Goal: Task Accomplishment & Management: Manage account settings

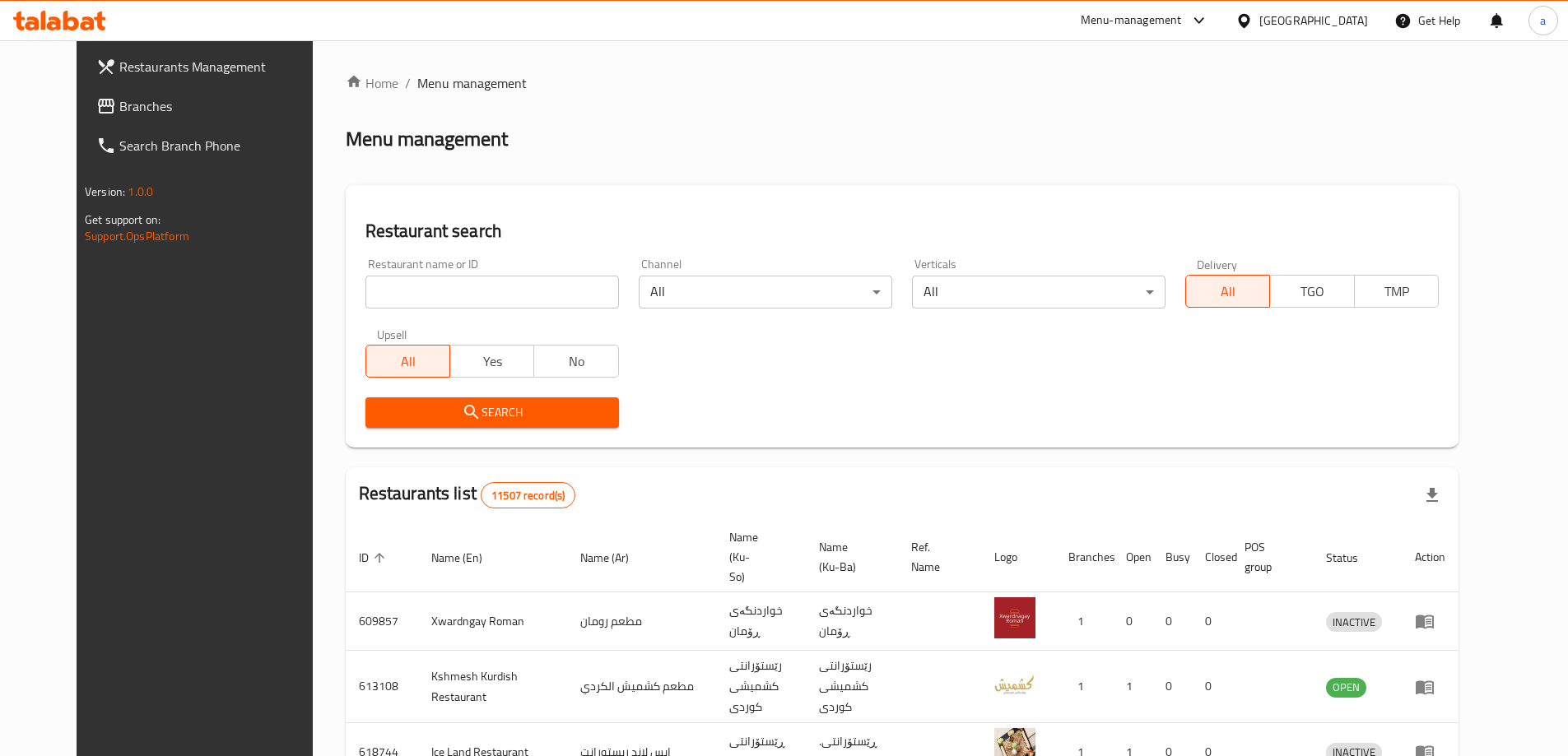
click at [119, 96] on span "Branches" at bounding box center [222, 106] width 206 height 20
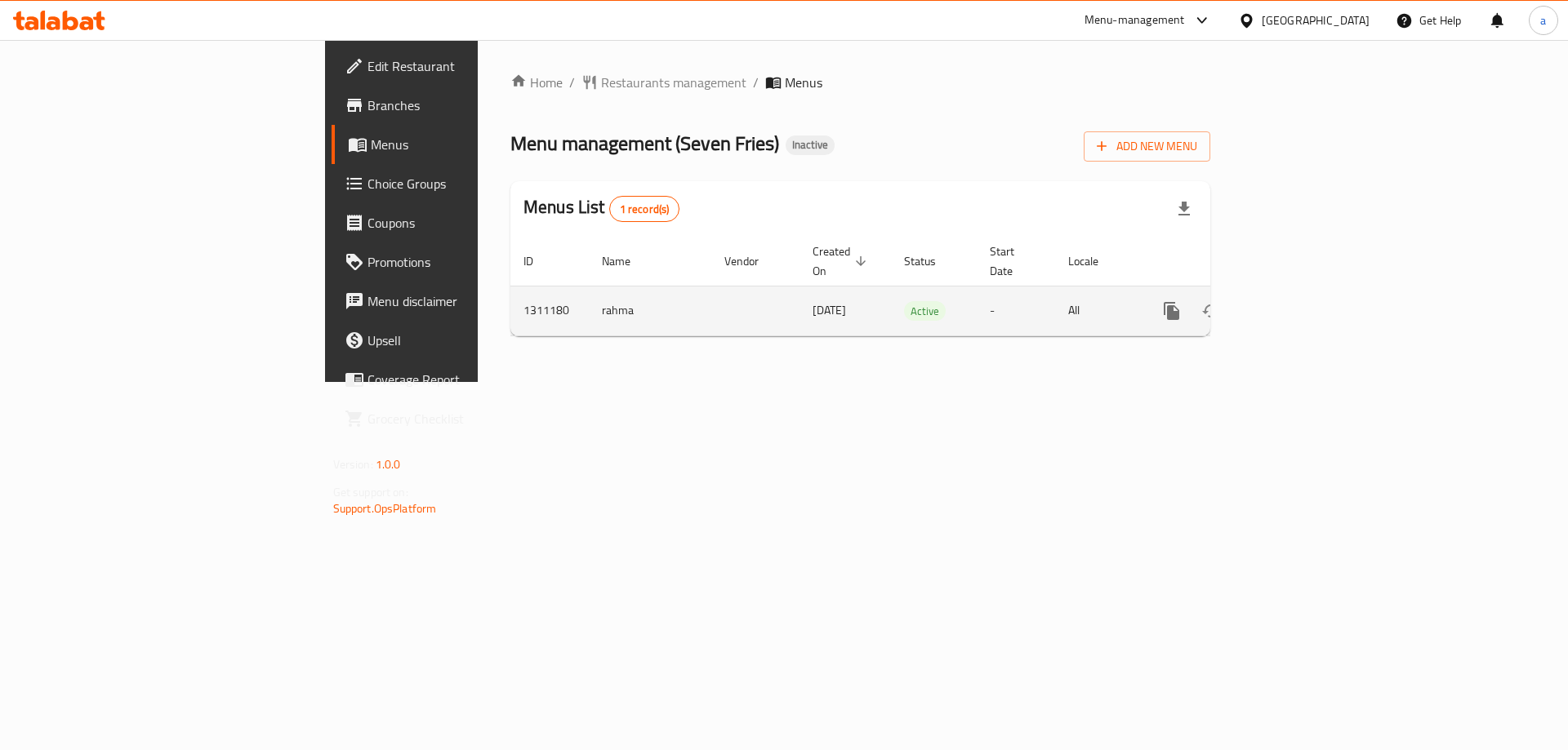
click at [1300, 301] on icon "enhanced table" at bounding box center [1290, 311] width 20 height 20
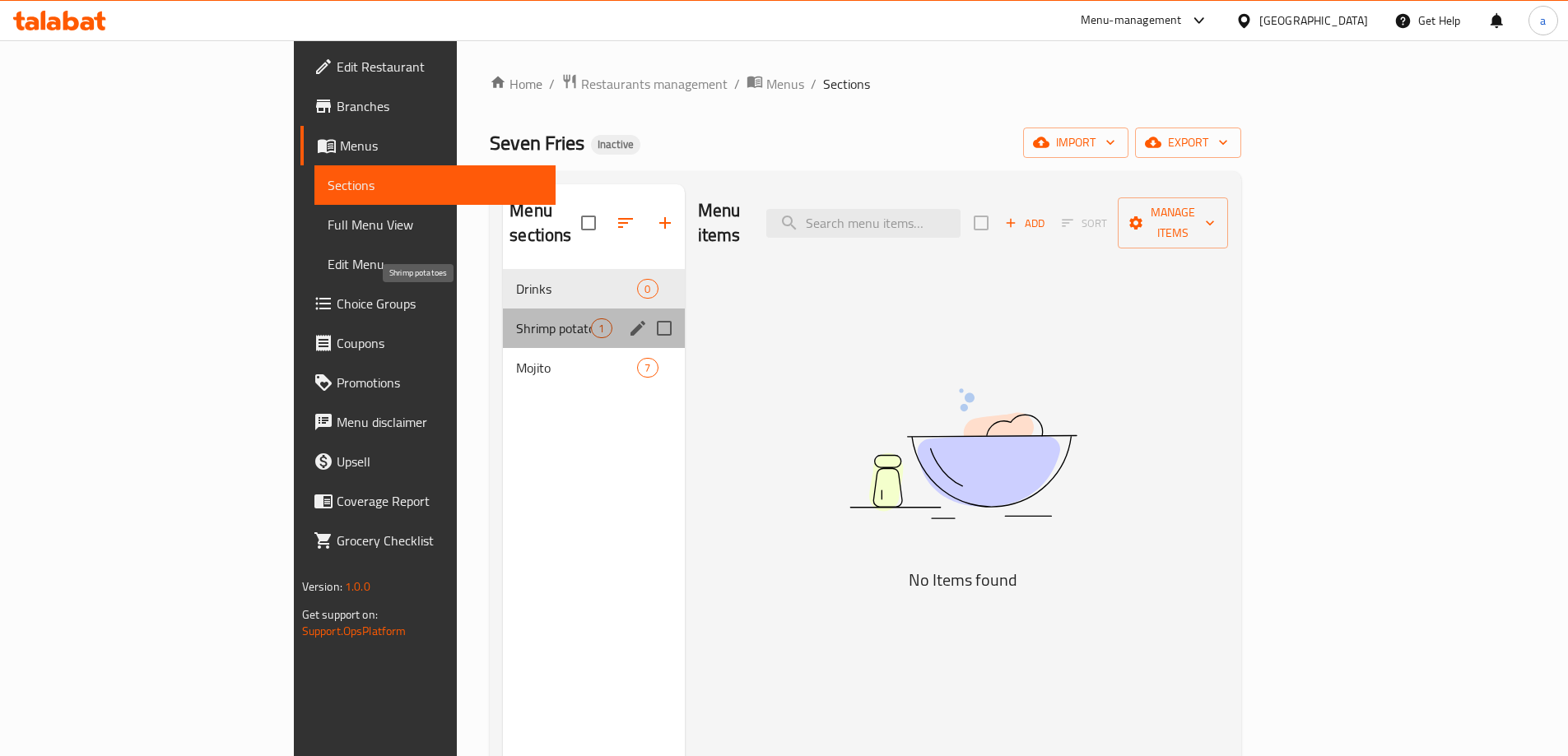
click at [516, 318] on span "Shrimp potatoes" at bounding box center [553, 328] width 75 height 20
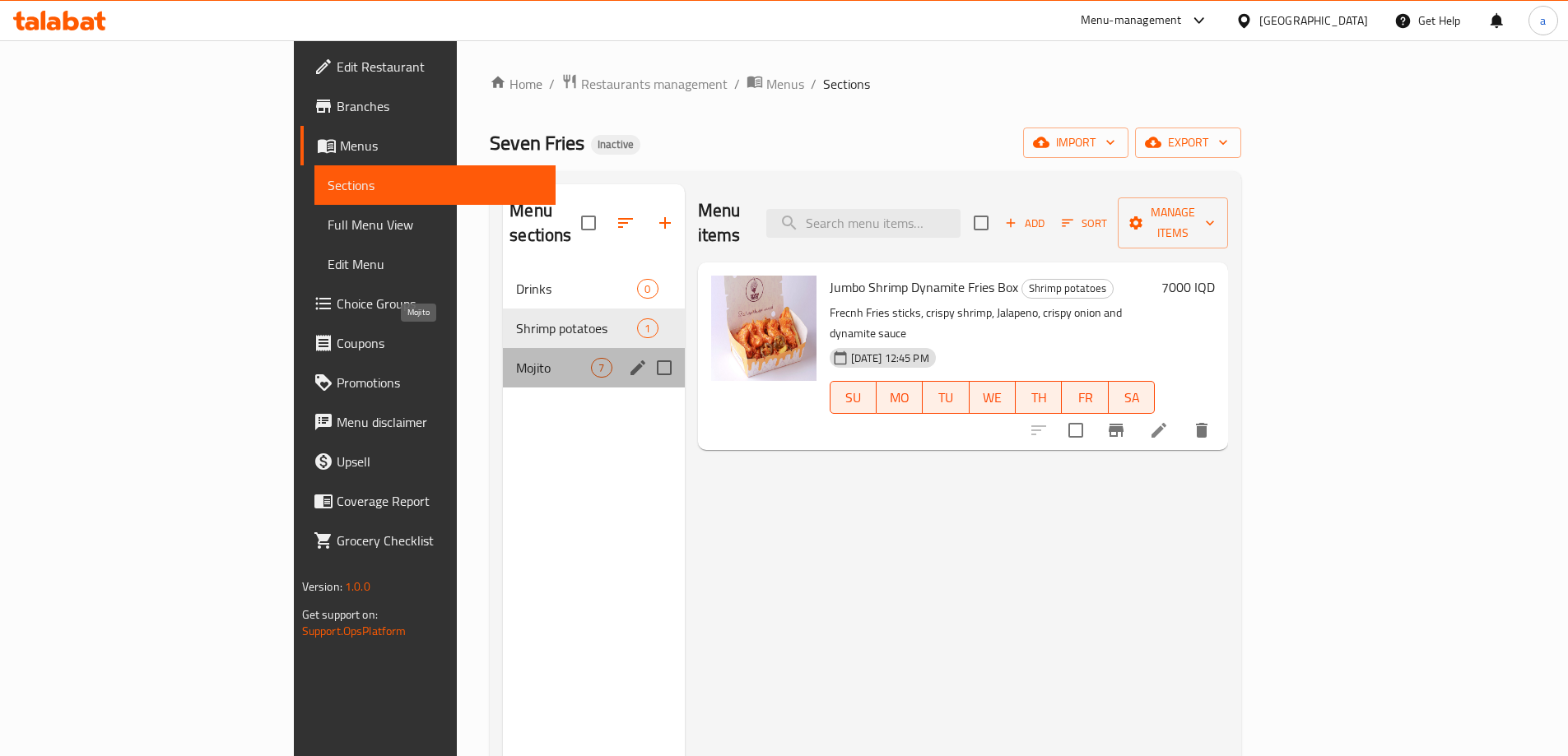
click at [516, 358] on span "Mojito" at bounding box center [553, 368] width 75 height 20
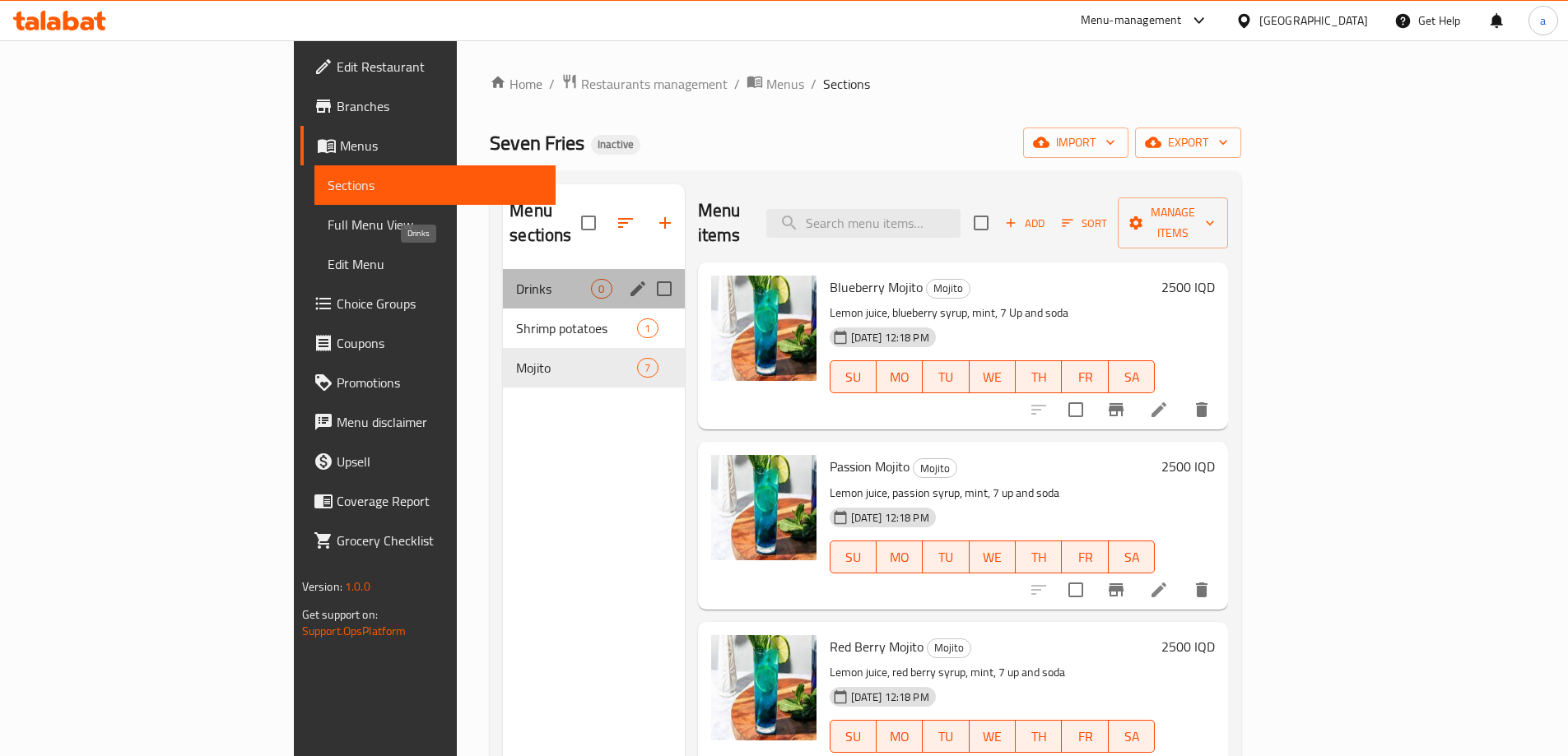
click at [516, 279] on span "Drinks" at bounding box center [553, 289] width 75 height 20
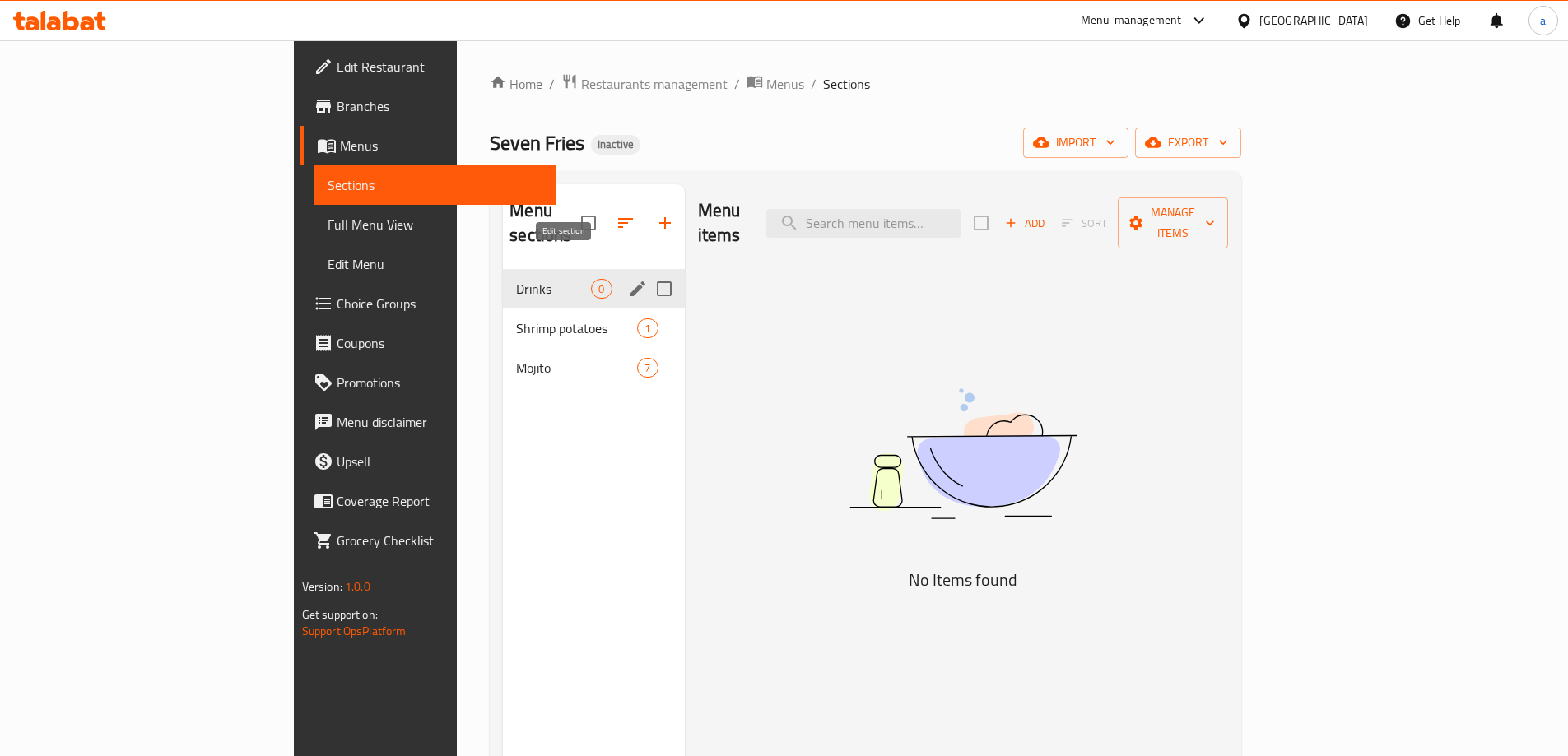
click at [630, 281] on icon "edit" at bounding box center [637, 288] width 14 height 14
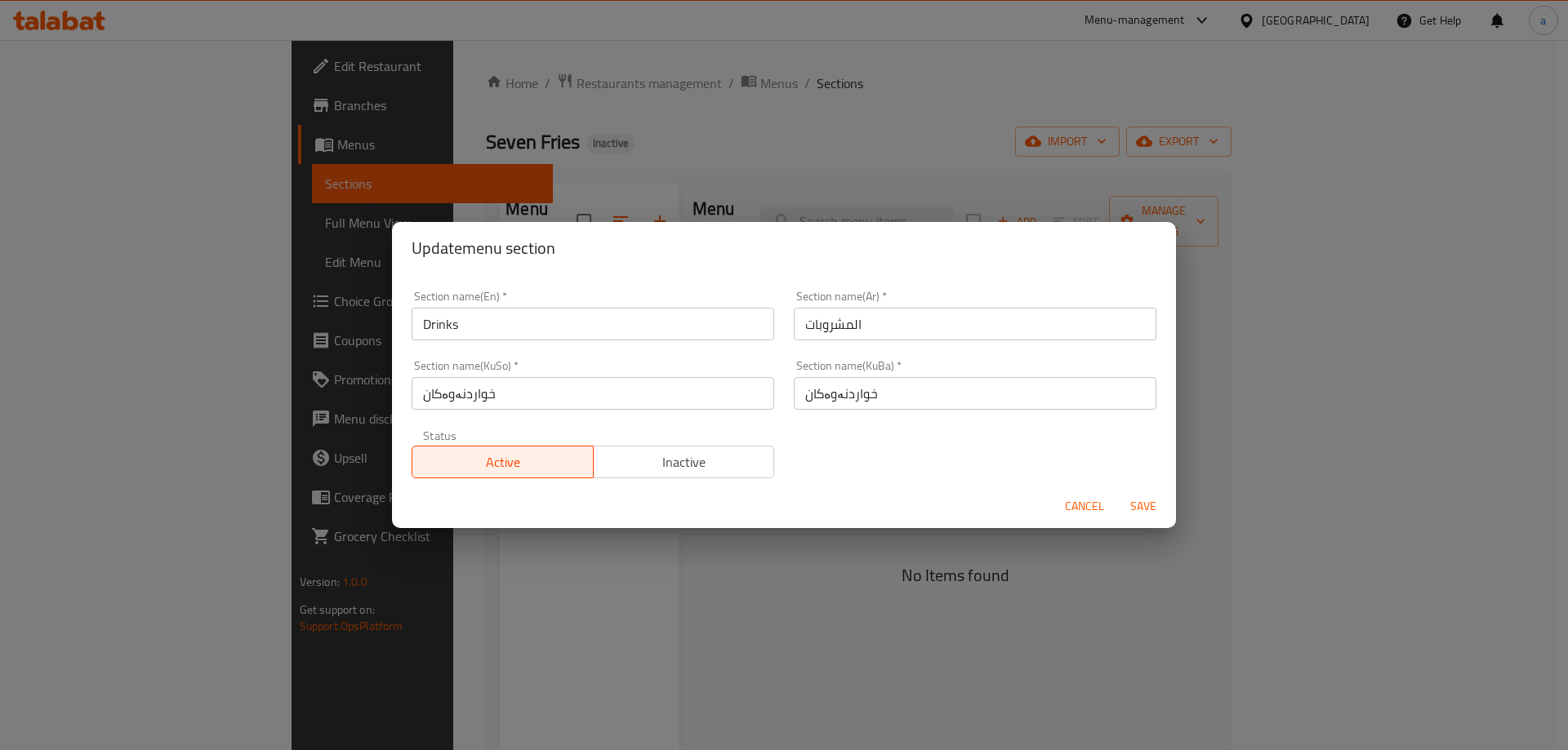
click at [1081, 497] on span "Cancel" at bounding box center [1085, 506] width 39 height 21
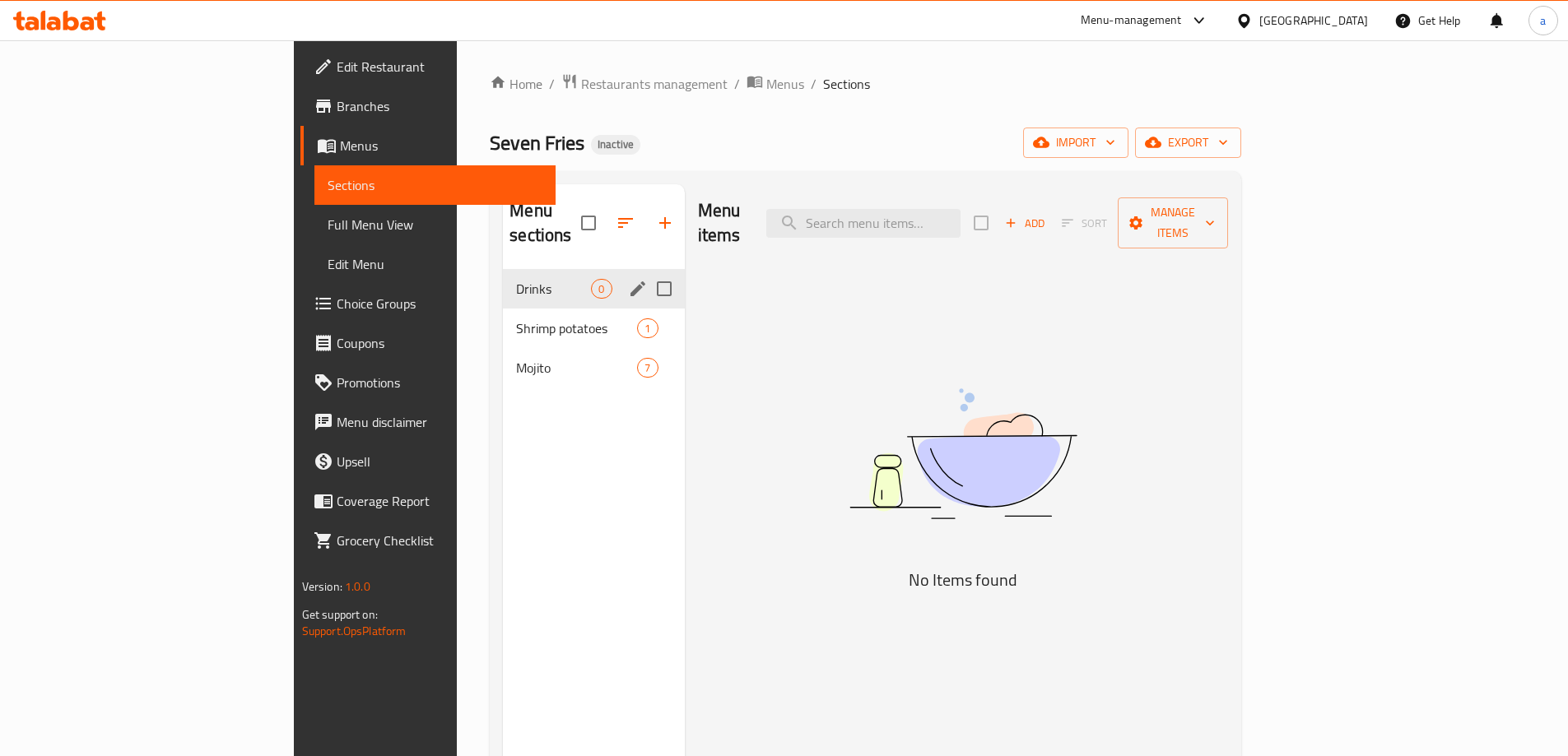
click at [647, 271] on input "Menu sections" at bounding box center [665, 288] width 34 height 34
checkbox input "true"
click at [646, 213] on icon "button" at bounding box center [656, 223] width 20 height 20
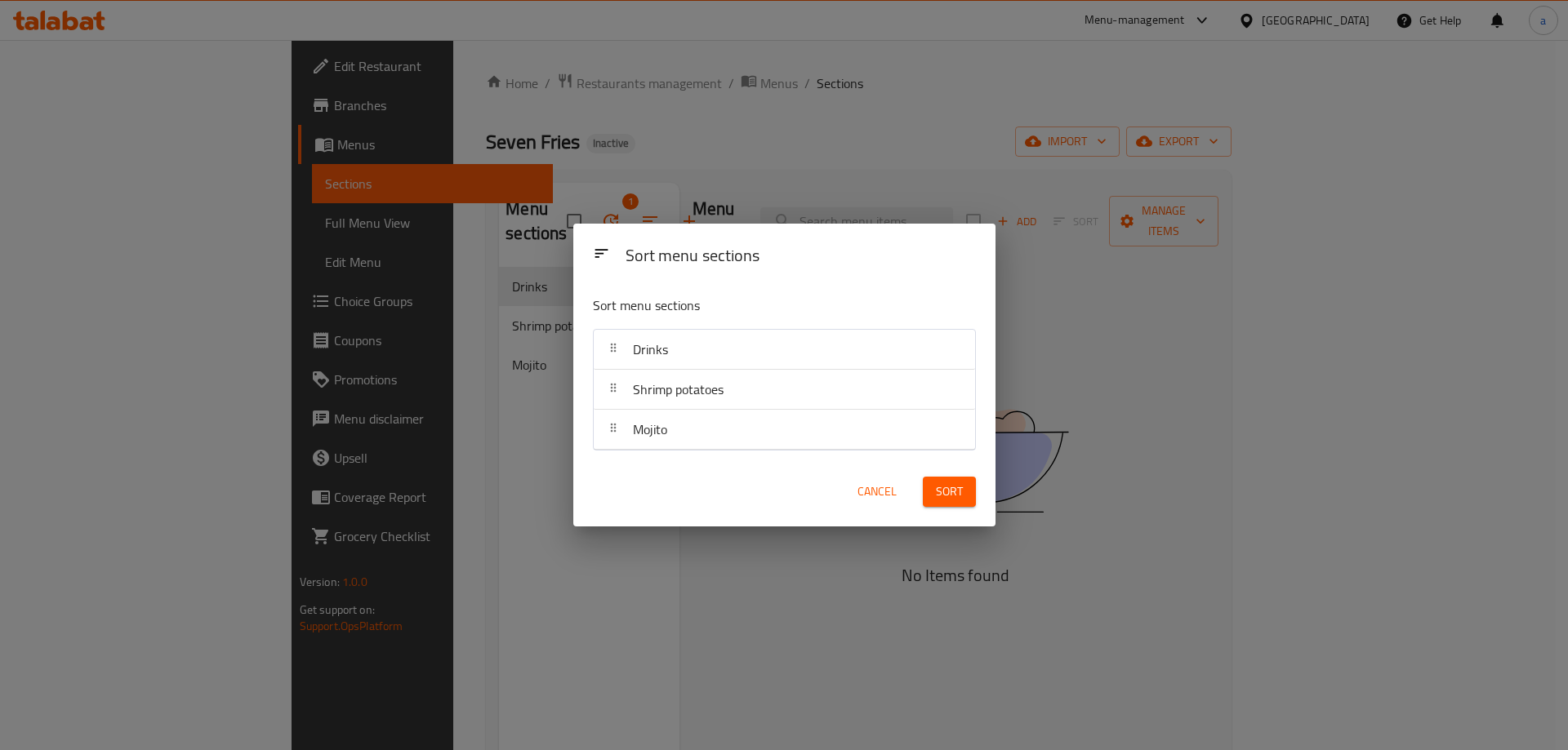
click at [541, 211] on div "Sort menu sections Sort menu sections Drinks Shrimp potatoes Mojito Cancel Sort" at bounding box center [784, 375] width 1568 height 750
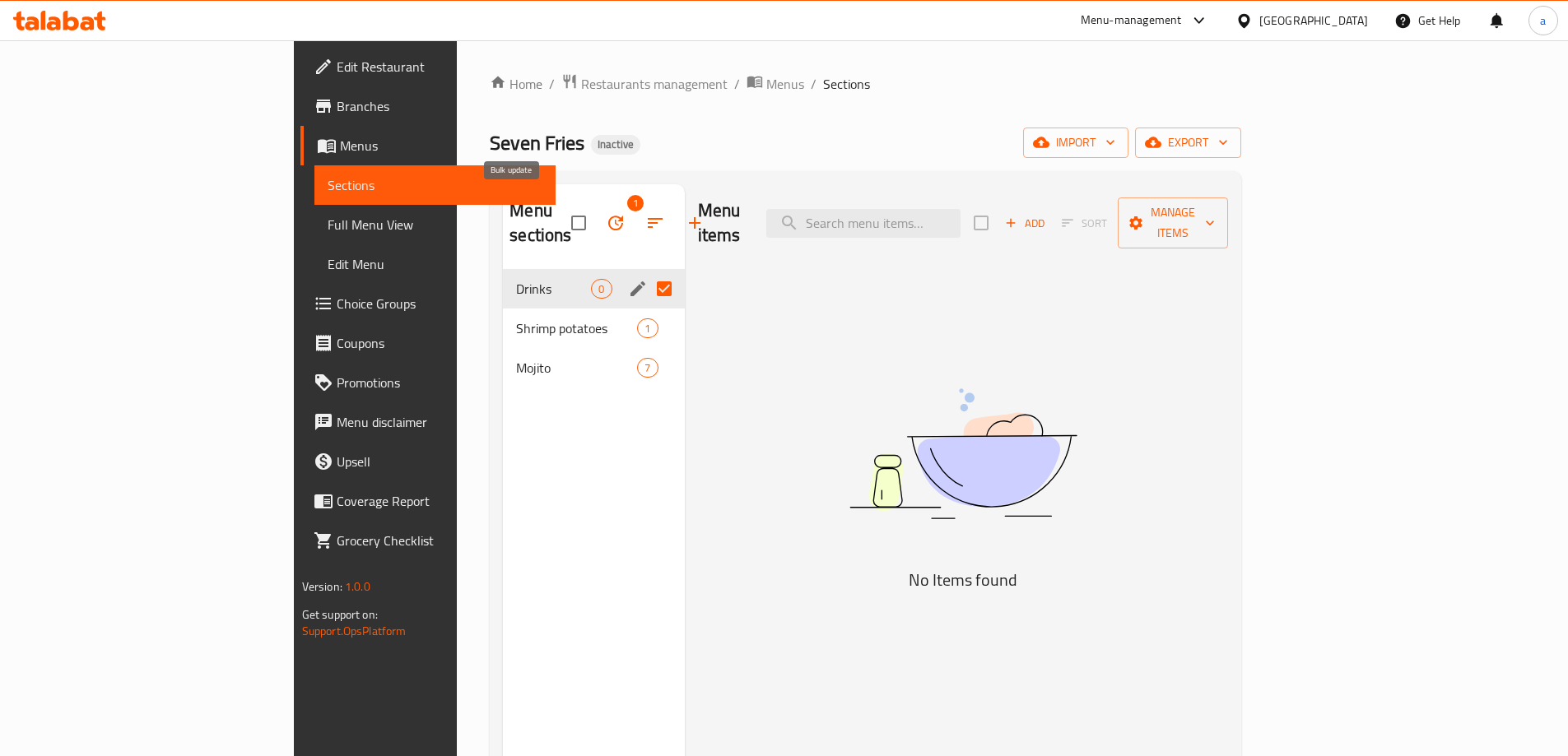
click at [606, 213] on icon "button" at bounding box center [616, 223] width 20 height 20
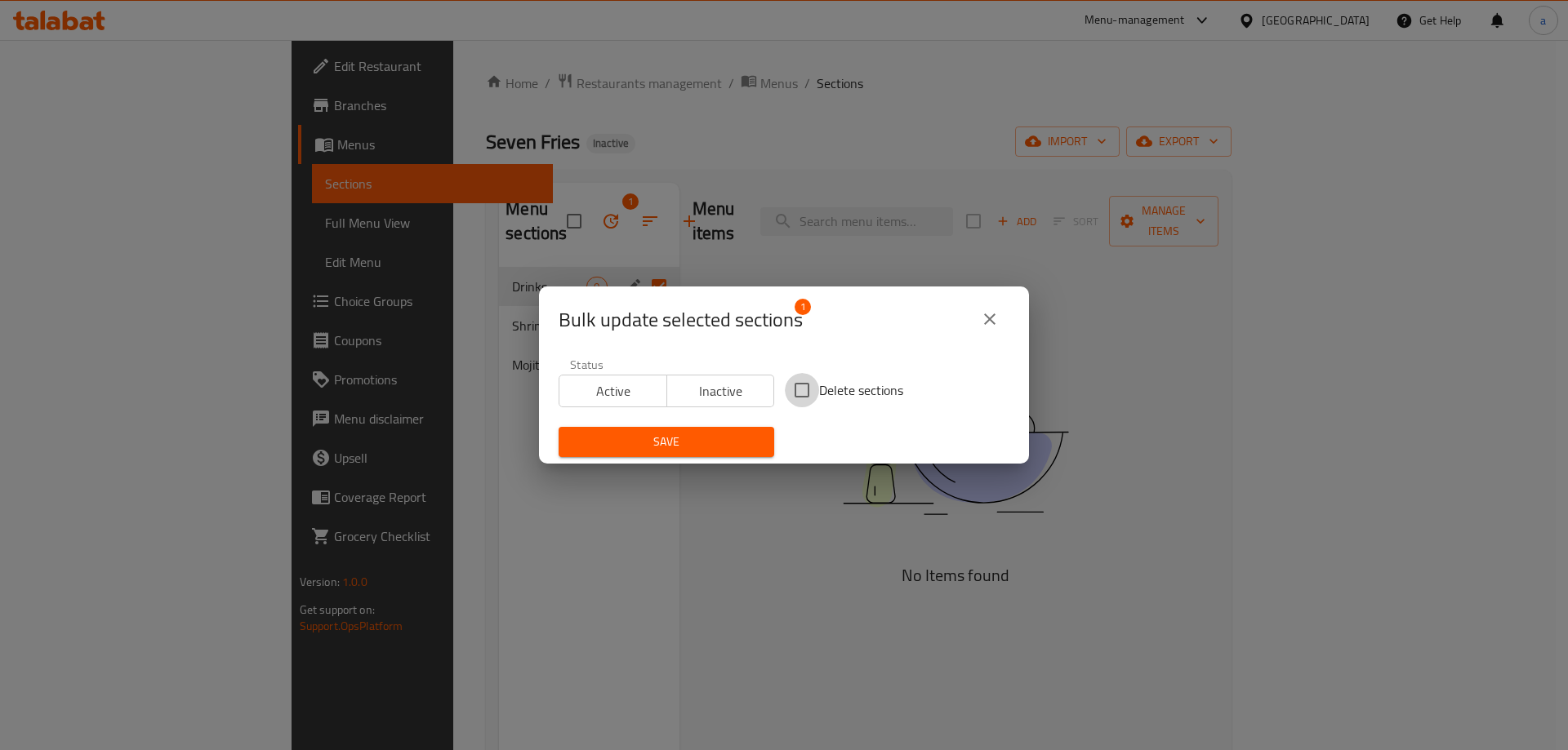
click at [803, 392] on input "Delete sections" at bounding box center [801, 390] width 34 height 34
checkbox input "true"
click at [719, 446] on span "Save" at bounding box center [666, 442] width 190 height 21
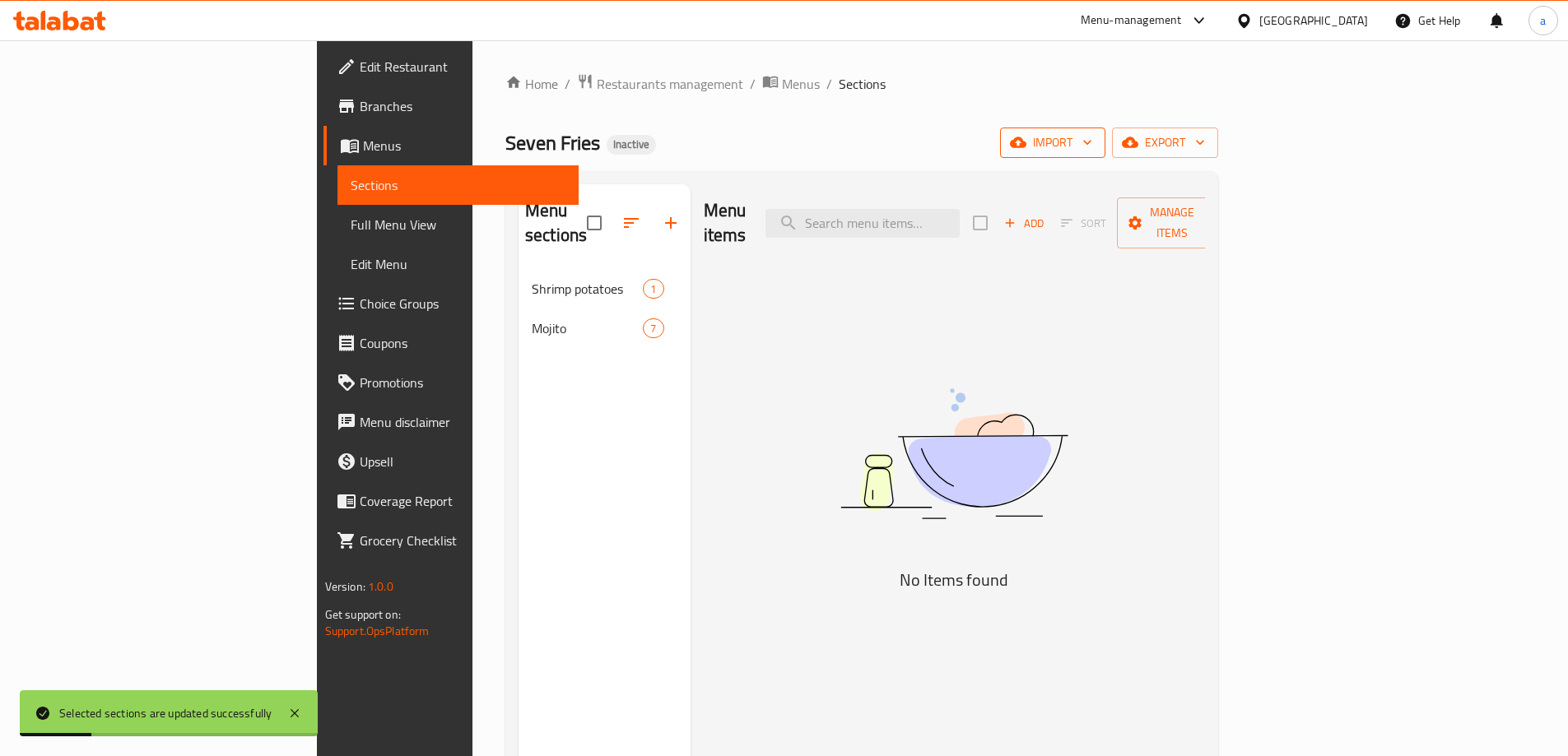
click at [1093, 141] on span "import" at bounding box center [1053, 142] width 79 height 21
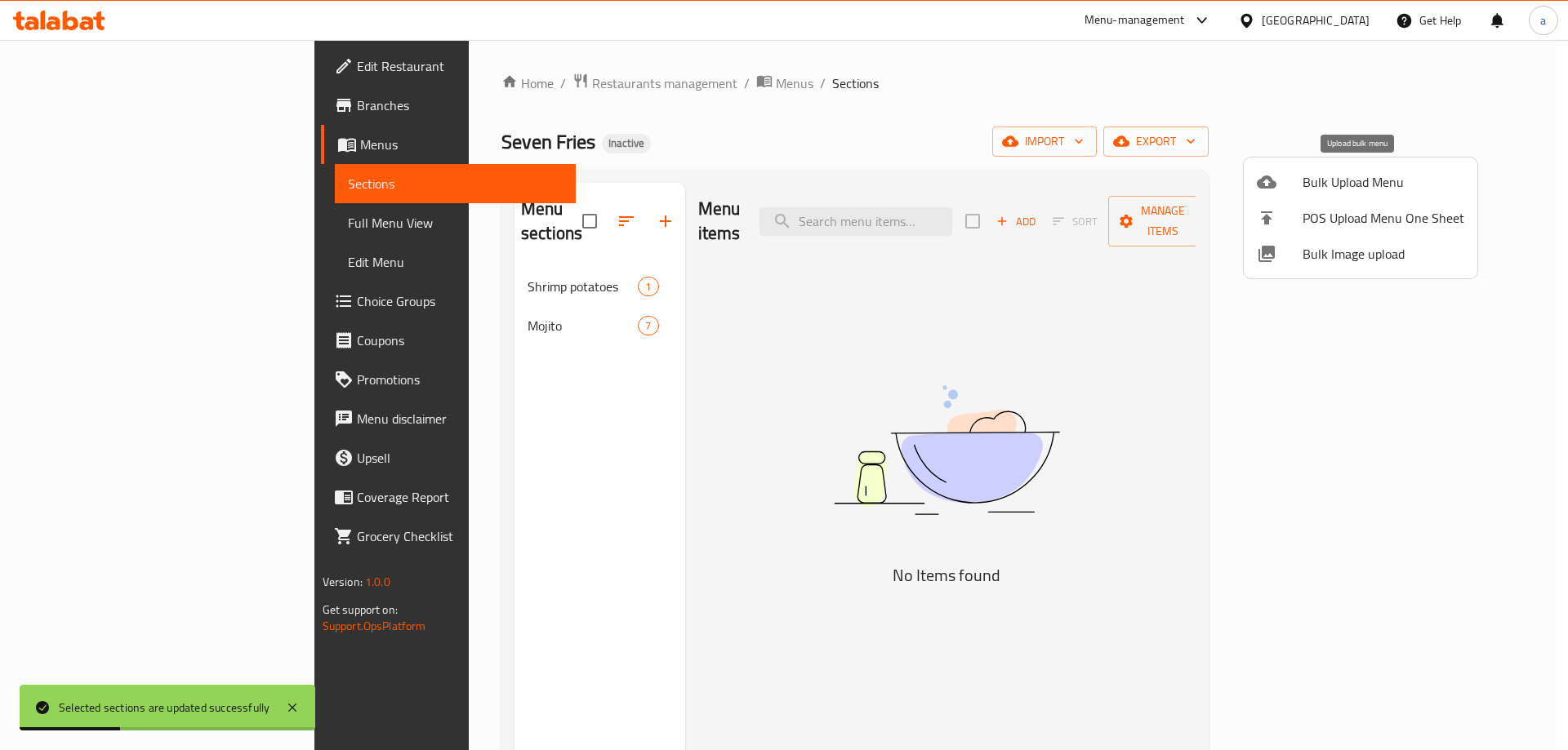
click at [1306, 186] on span "Bulk Upload Menu" at bounding box center [1383, 182] width 162 height 20
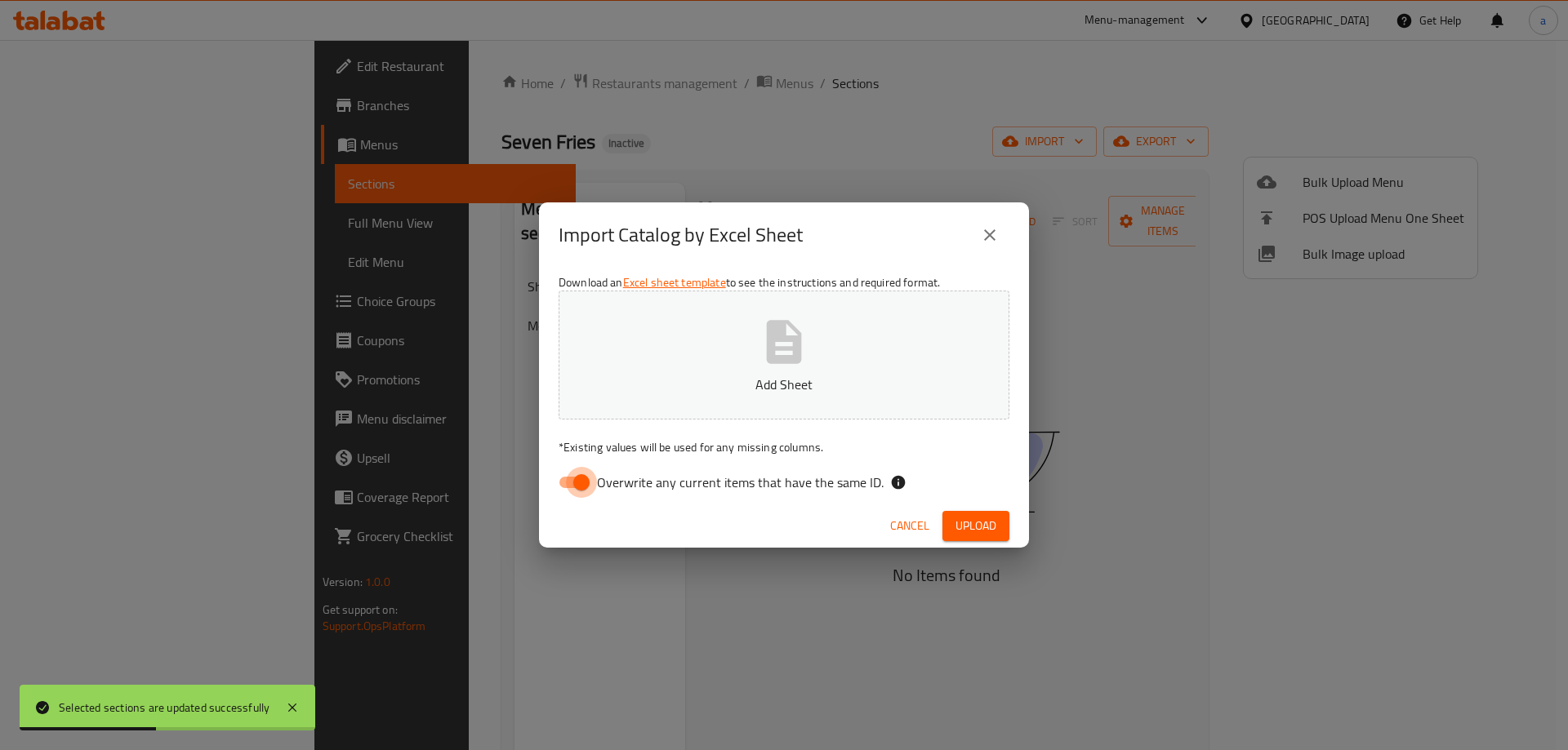
click at [583, 484] on input "Overwrite any current items that have the same ID." at bounding box center [581, 482] width 93 height 31
checkbox input "false"
click at [663, 367] on button "Add Sheet" at bounding box center [784, 355] width 451 height 129
click at [987, 522] on span "Upload" at bounding box center [976, 526] width 41 height 21
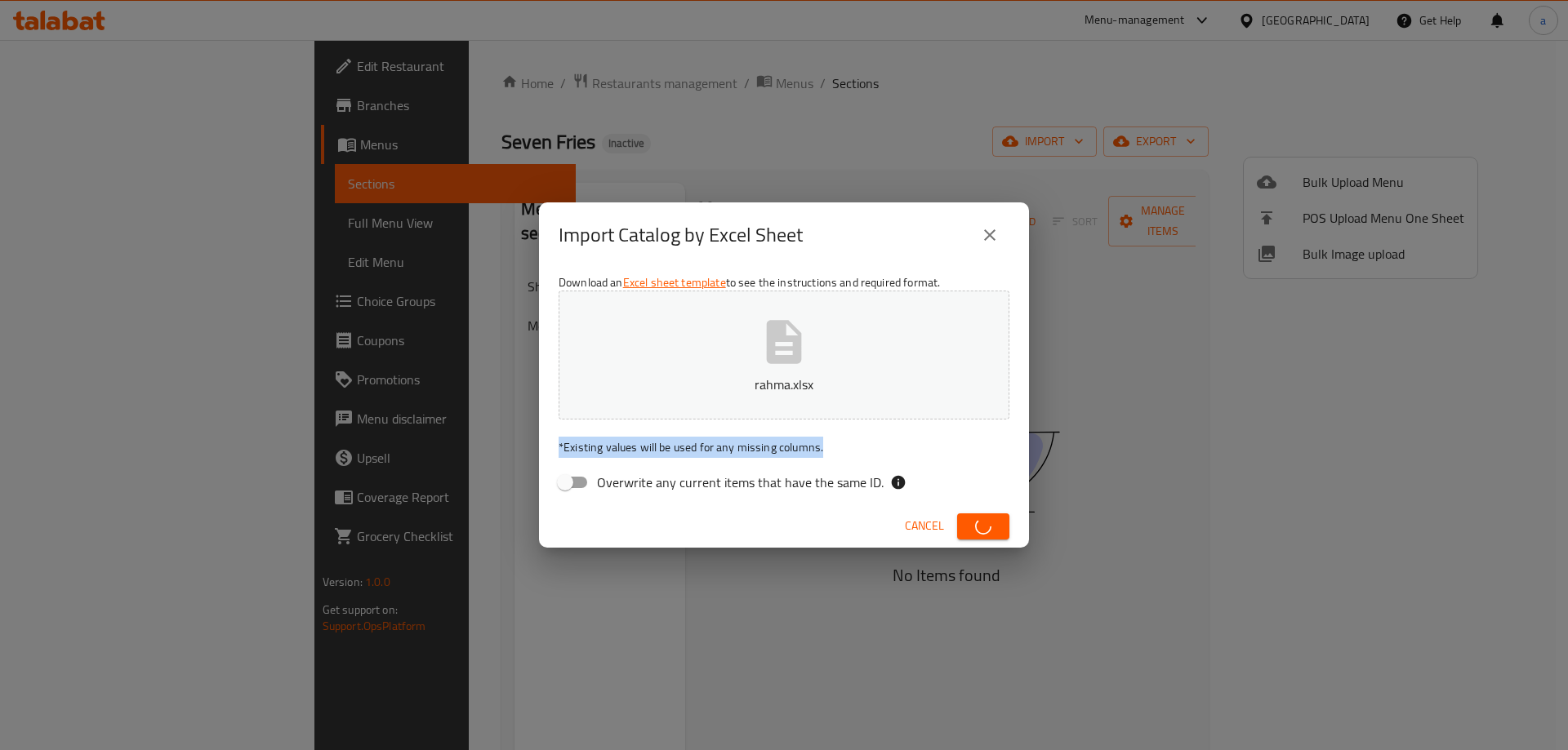
drag, startPoint x: 555, startPoint y: 446, endPoint x: 850, endPoint y: 454, distance: 295.1
click at [850, 454] on div "Download an Excel sheet template to see the instructions and required format. r…" at bounding box center [784, 385] width 490 height 237
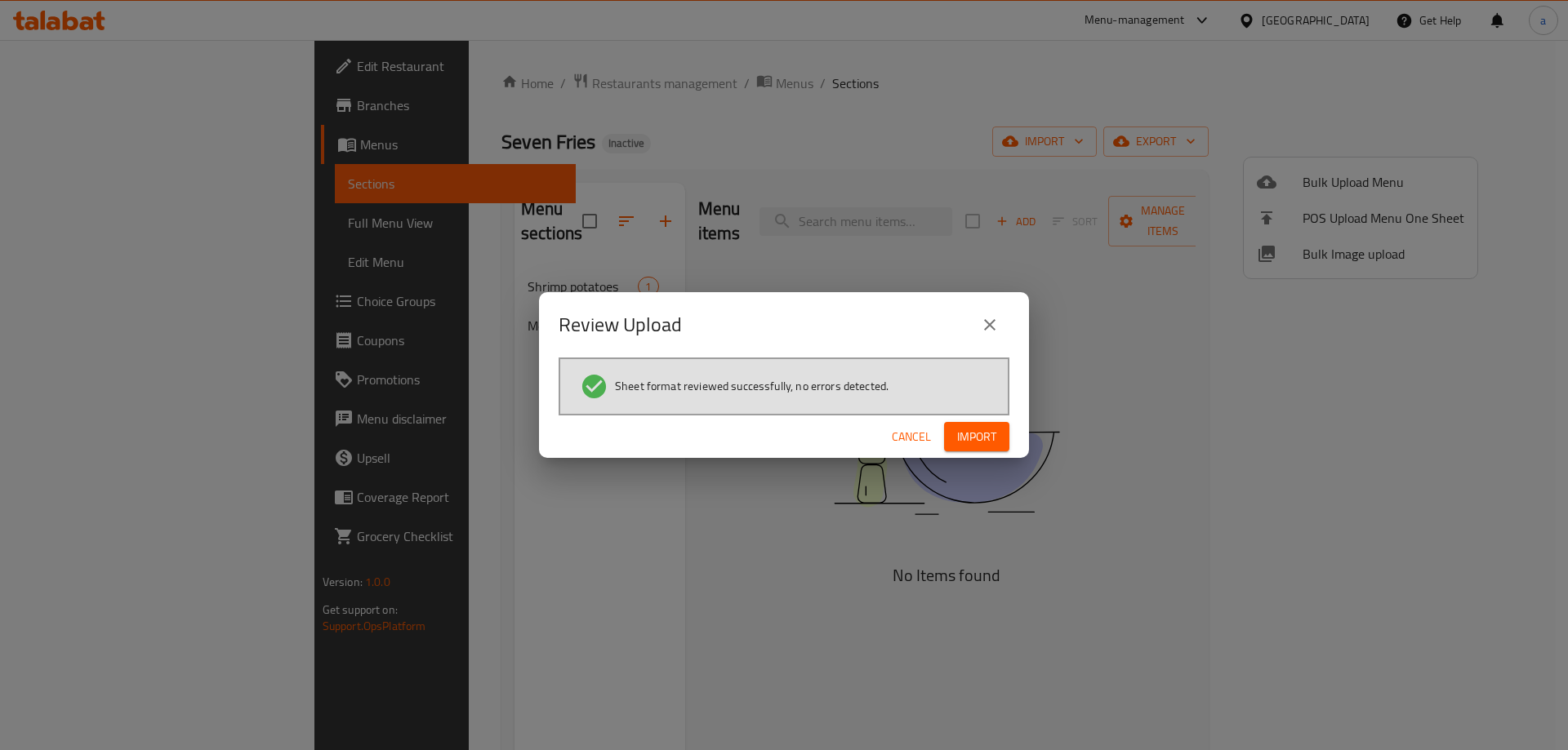
click at [990, 429] on span "Import" at bounding box center [977, 437] width 39 height 21
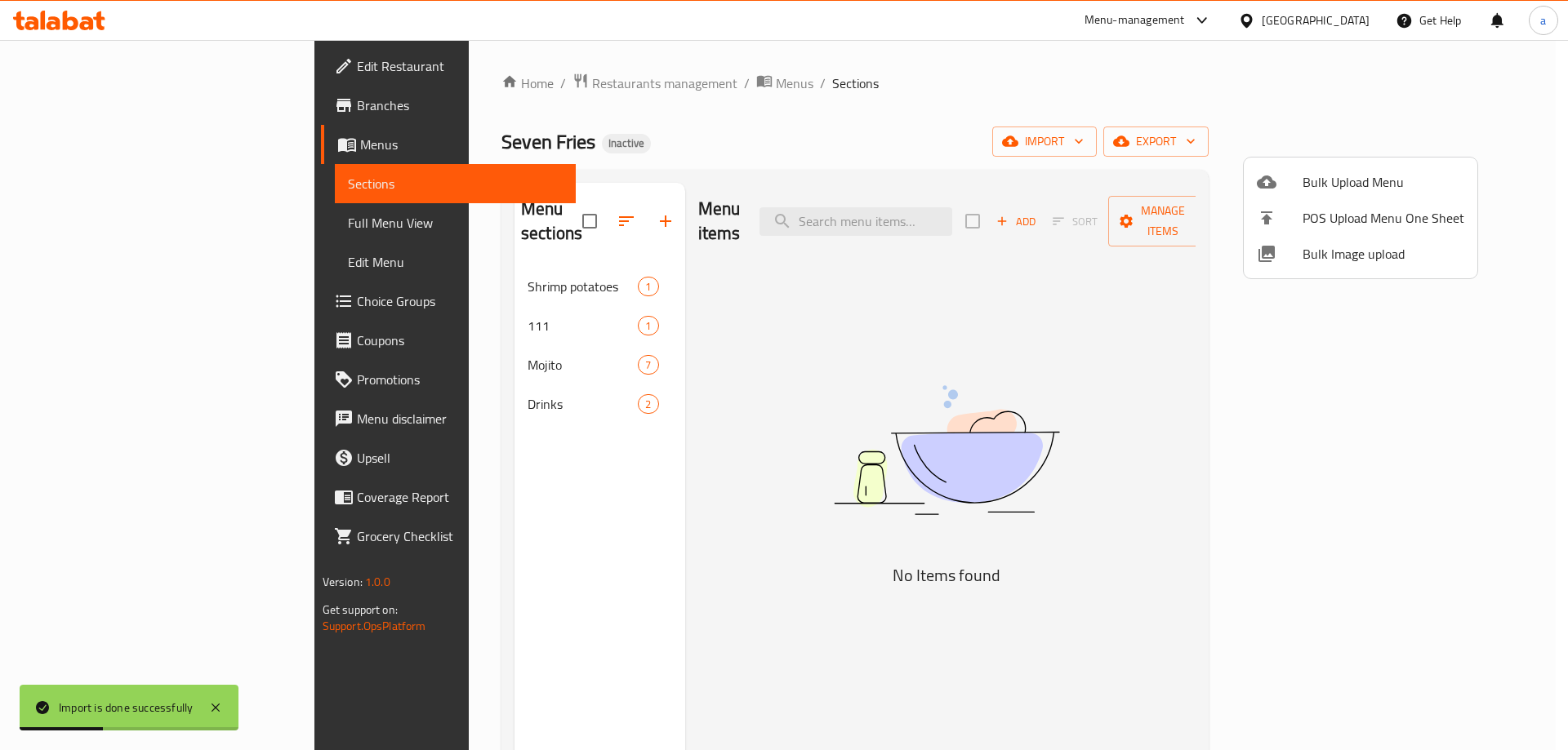
click at [421, 274] on div at bounding box center [784, 375] width 1568 height 750
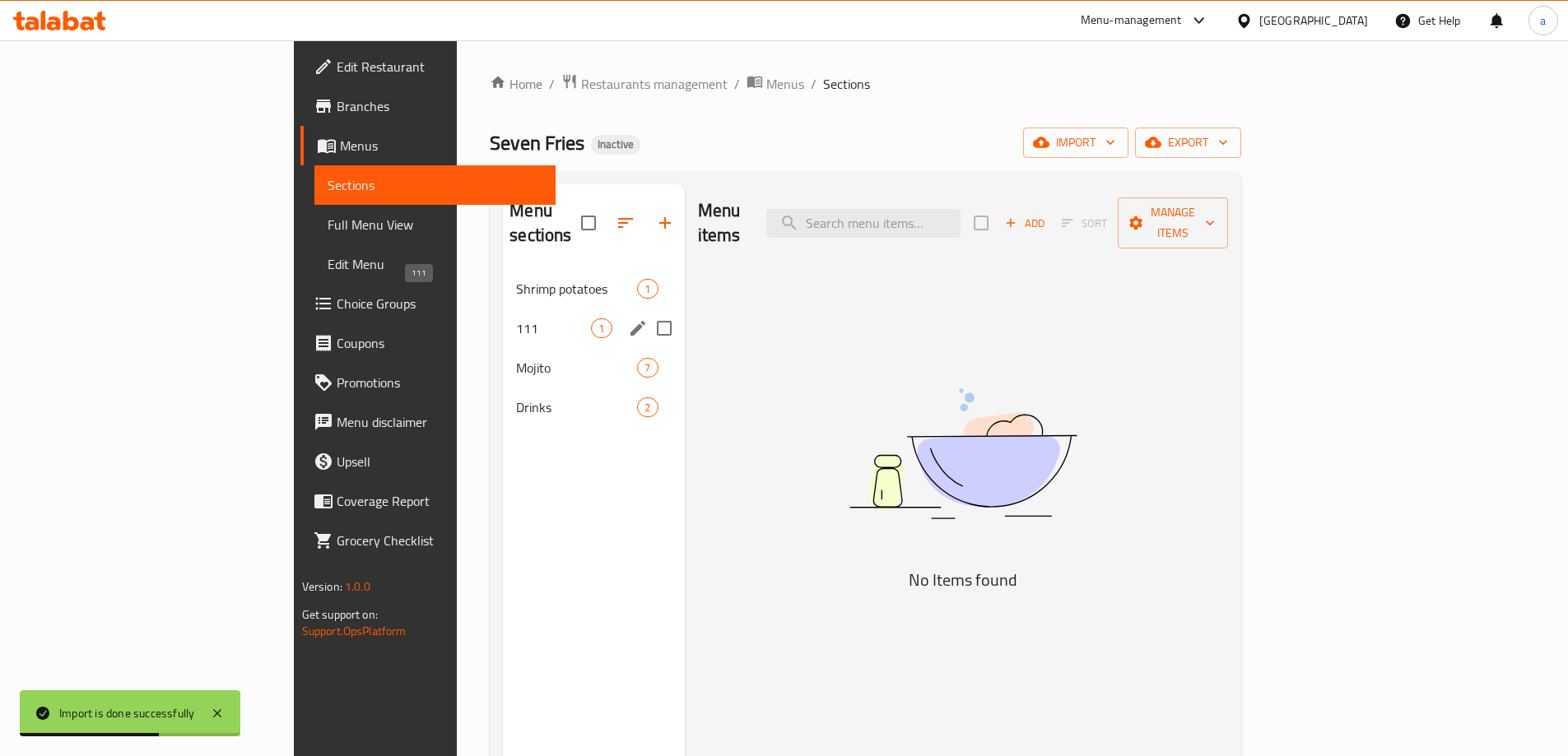
click at [516, 318] on span "111" at bounding box center [553, 328] width 75 height 20
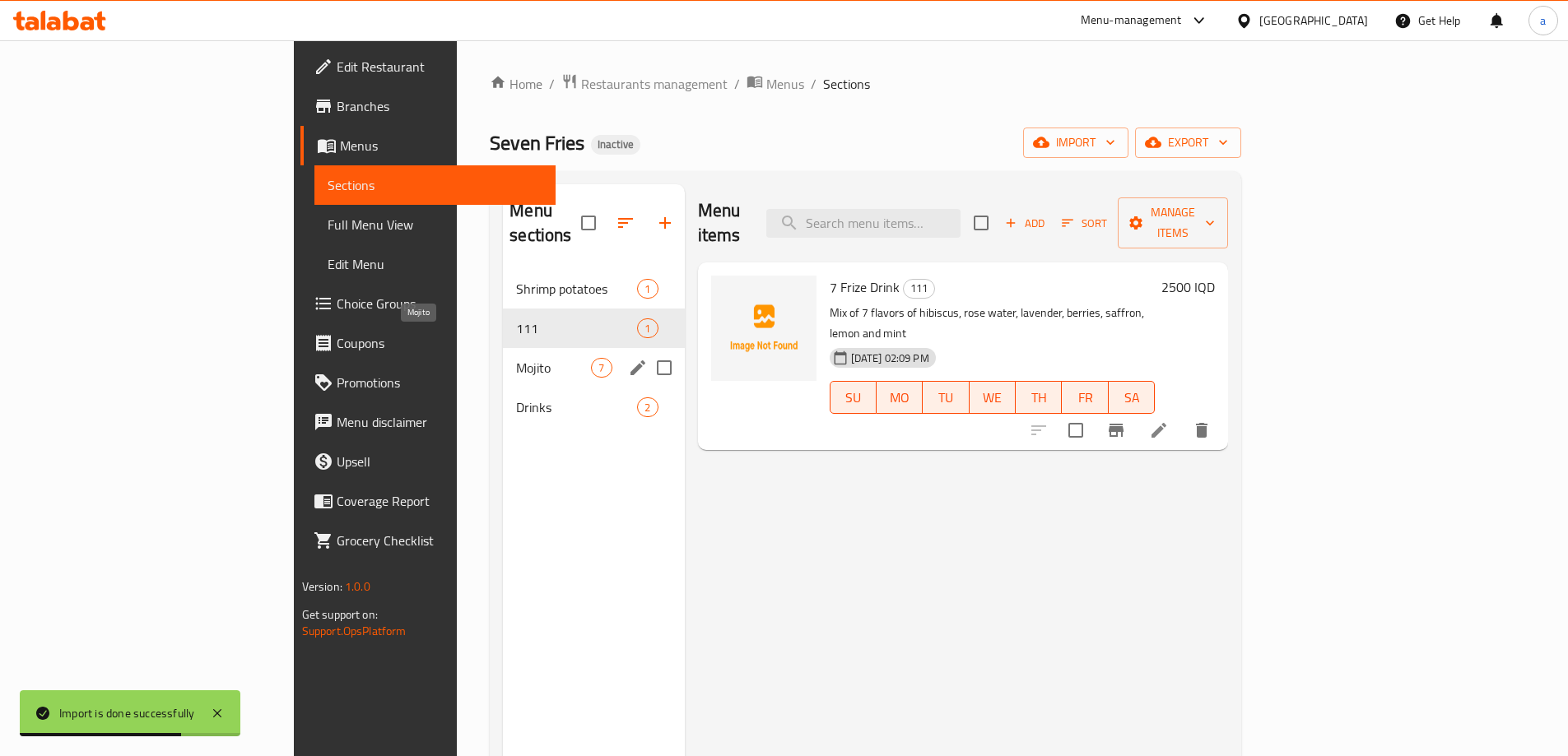
click at [516, 358] on span "Mojito" at bounding box center [553, 368] width 75 height 20
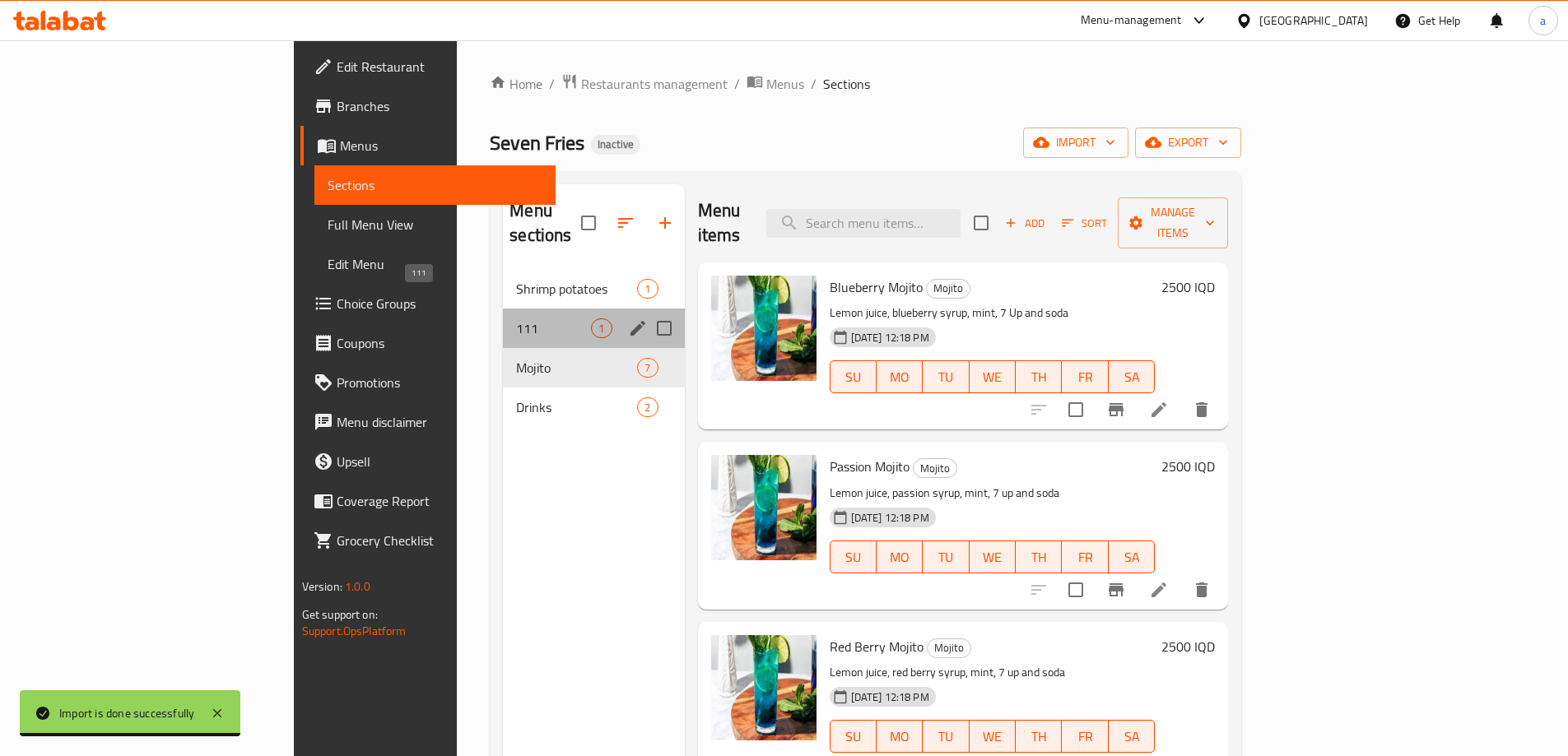
click at [516, 318] on span "111" at bounding box center [553, 328] width 75 height 20
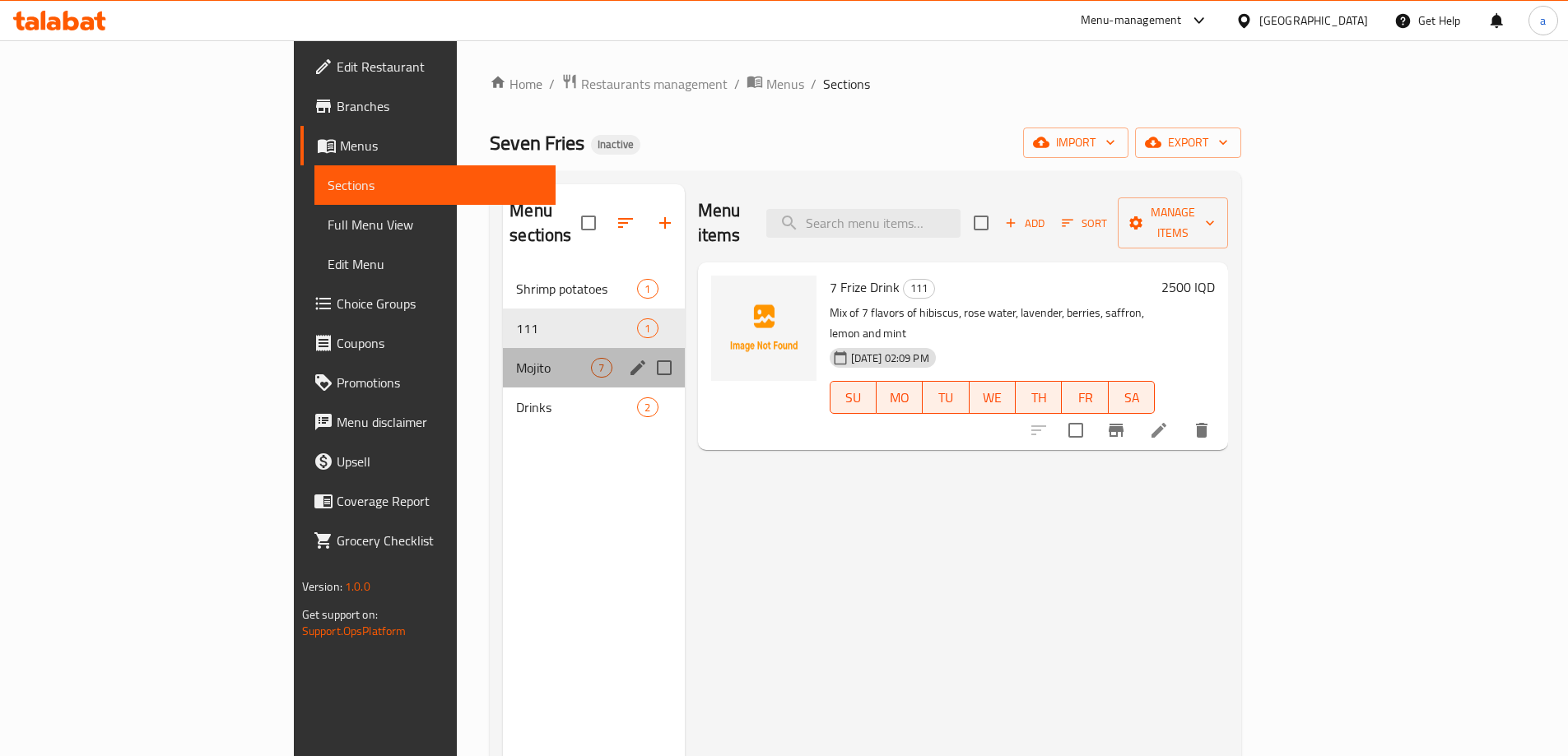
click at [507, 348] on div "Mojito 7" at bounding box center [593, 368] width 181 height 40
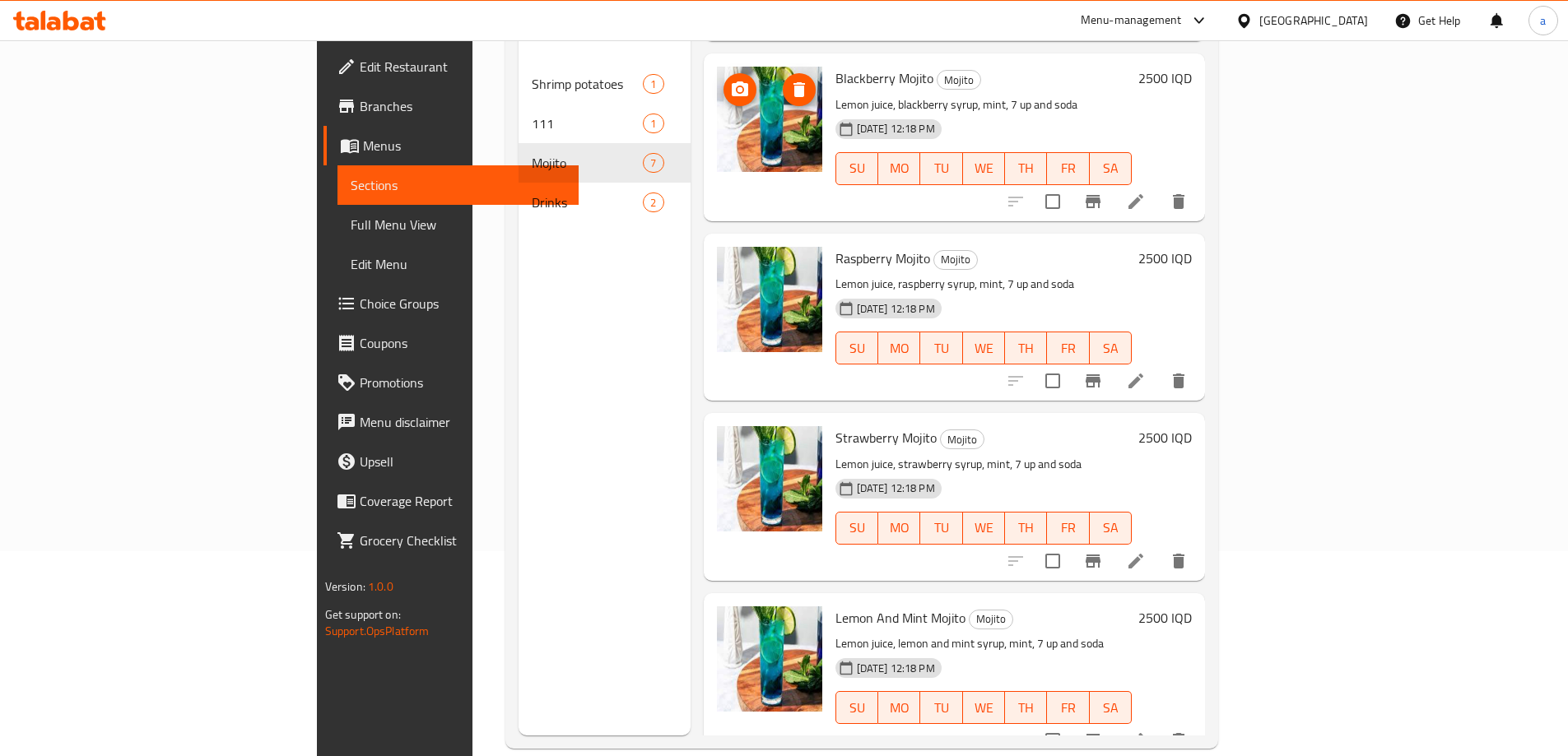
scroll to position [231, 0]
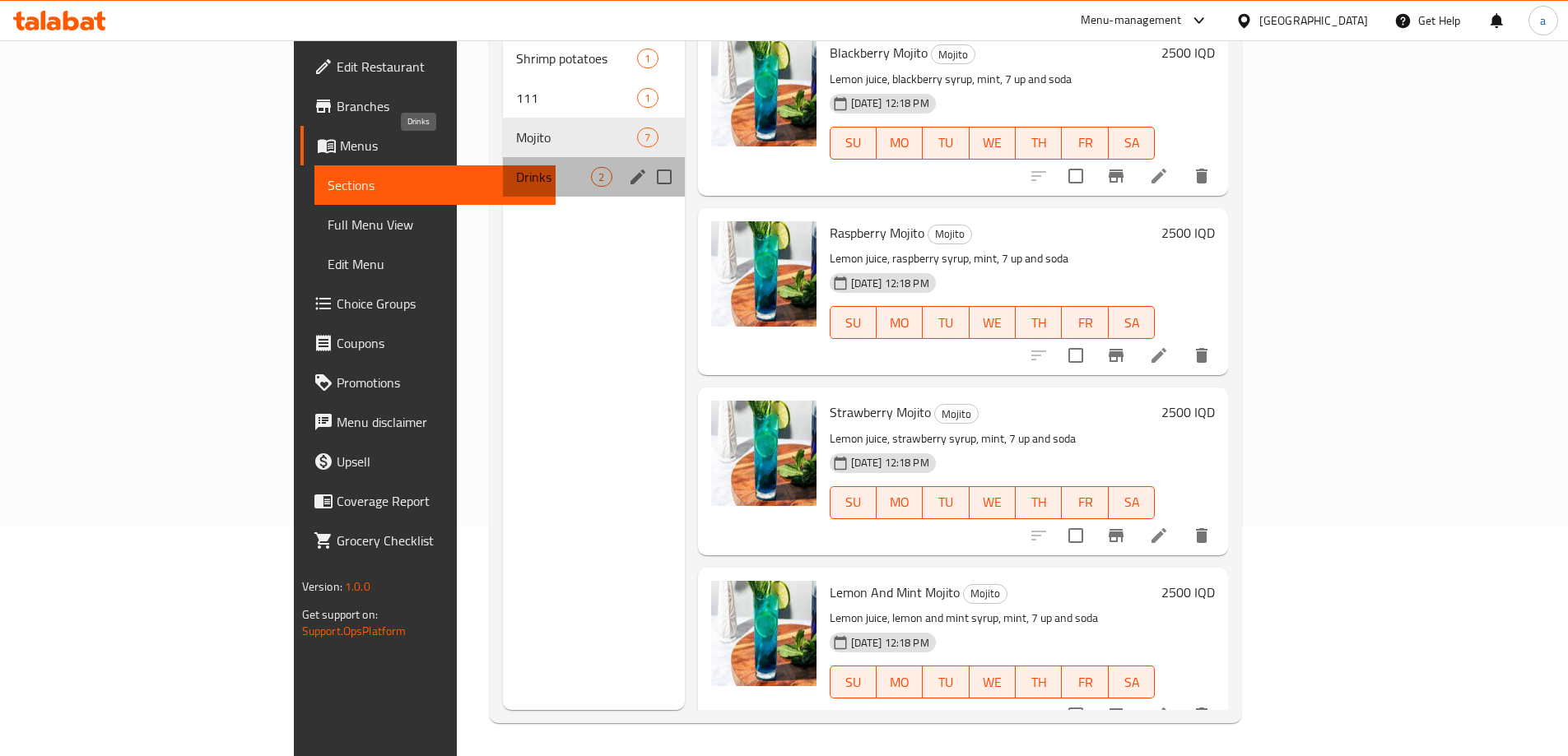
click at [516, 167] on span "Drinks" at bounding box center [553, 177] width 75 height 20
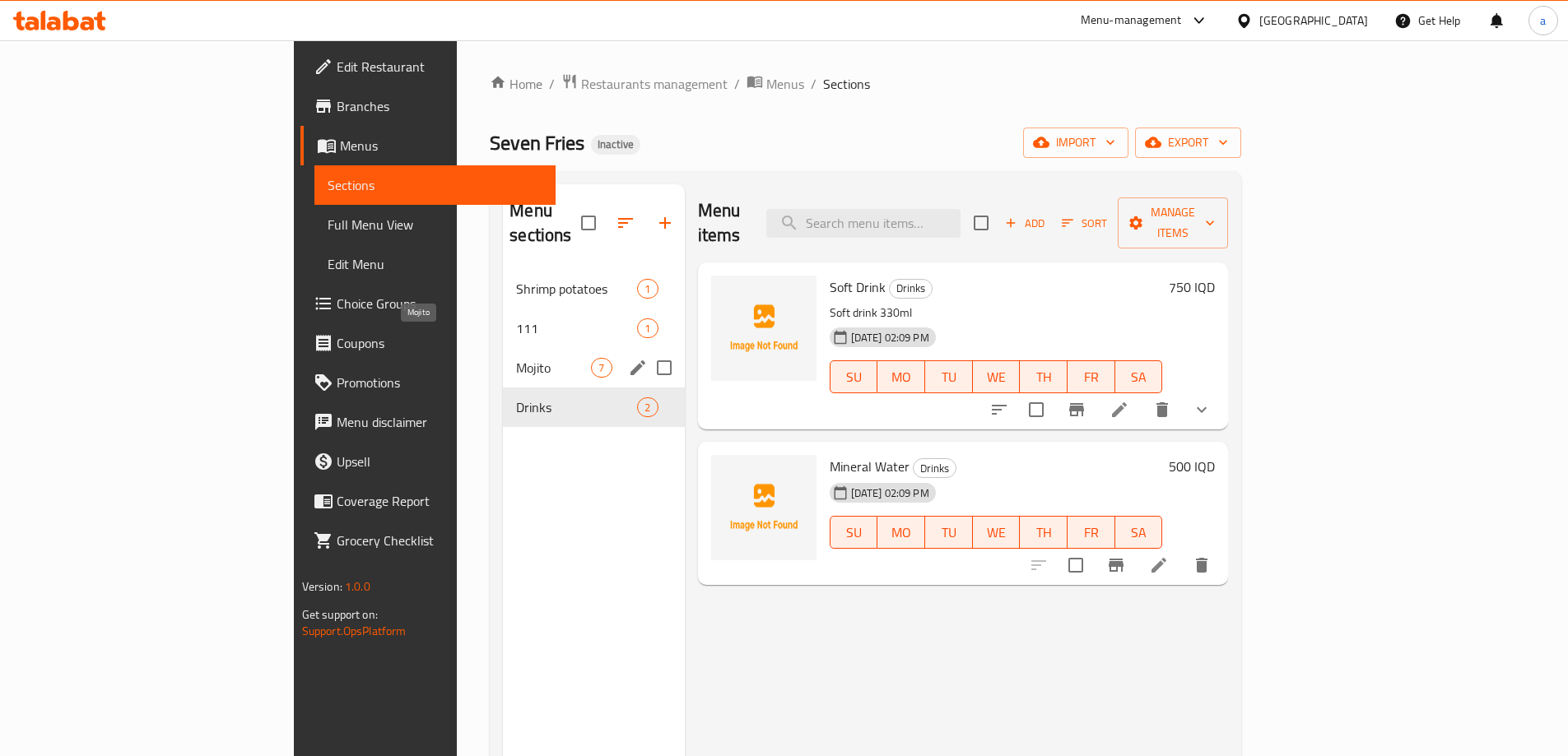
click at [516, 358] on span "Mojito" at bounding box center [553, 368] width 75 height 20
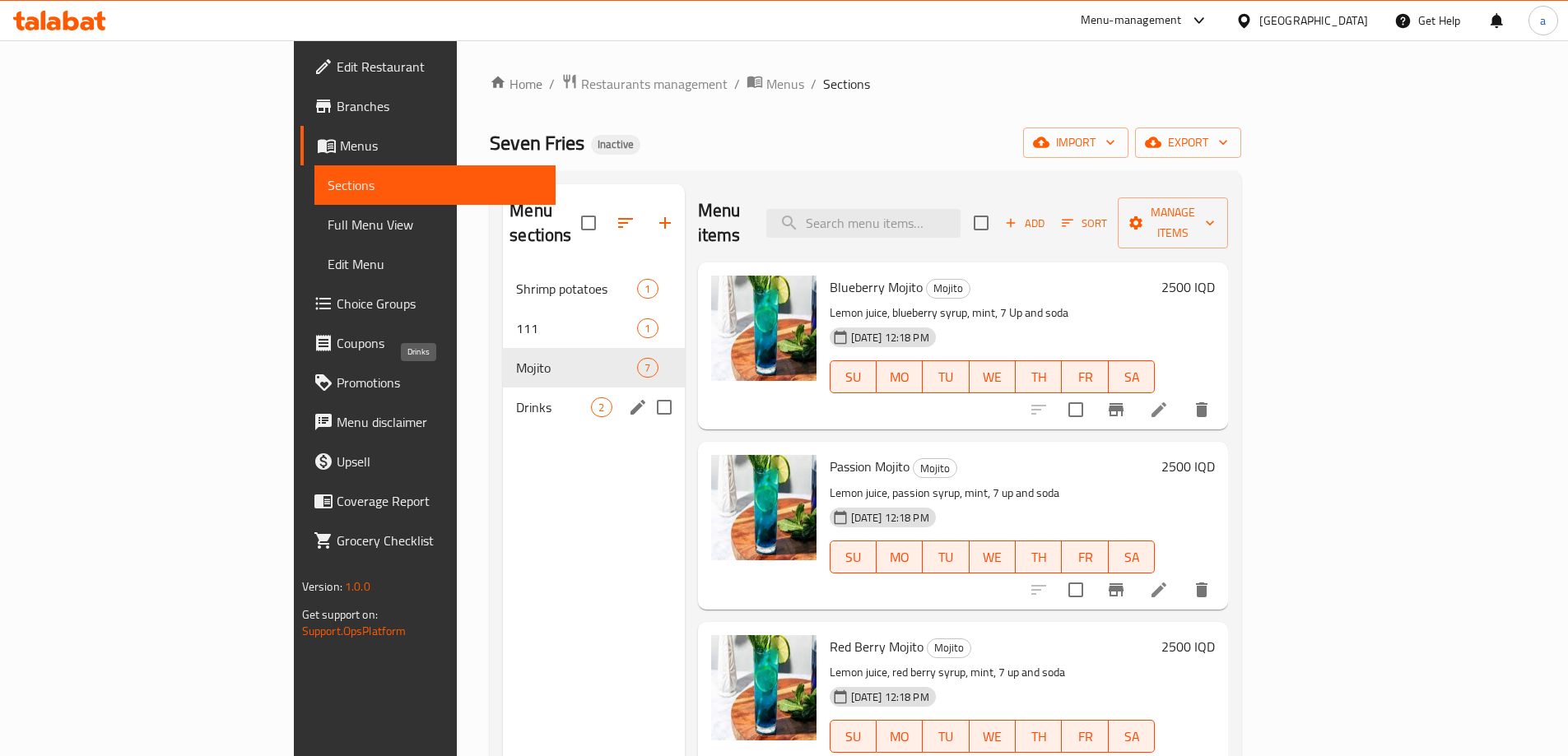
click at [516, 397] on span "Drinks" at bounding box center [553, 407] width 75 height 20
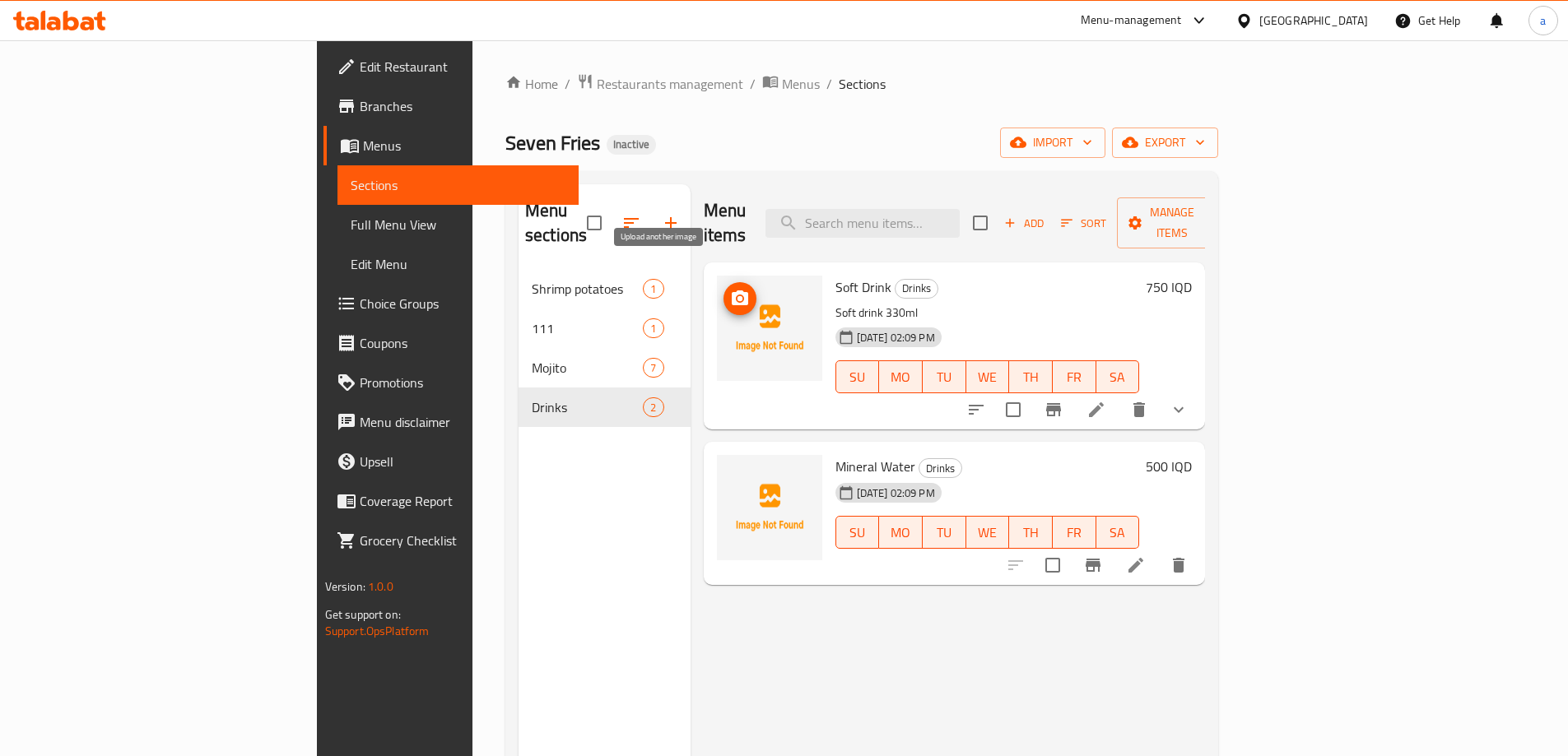
click at [730, 288] on icon "upload picture" at bounding box center [740, 298] width 20 height 20
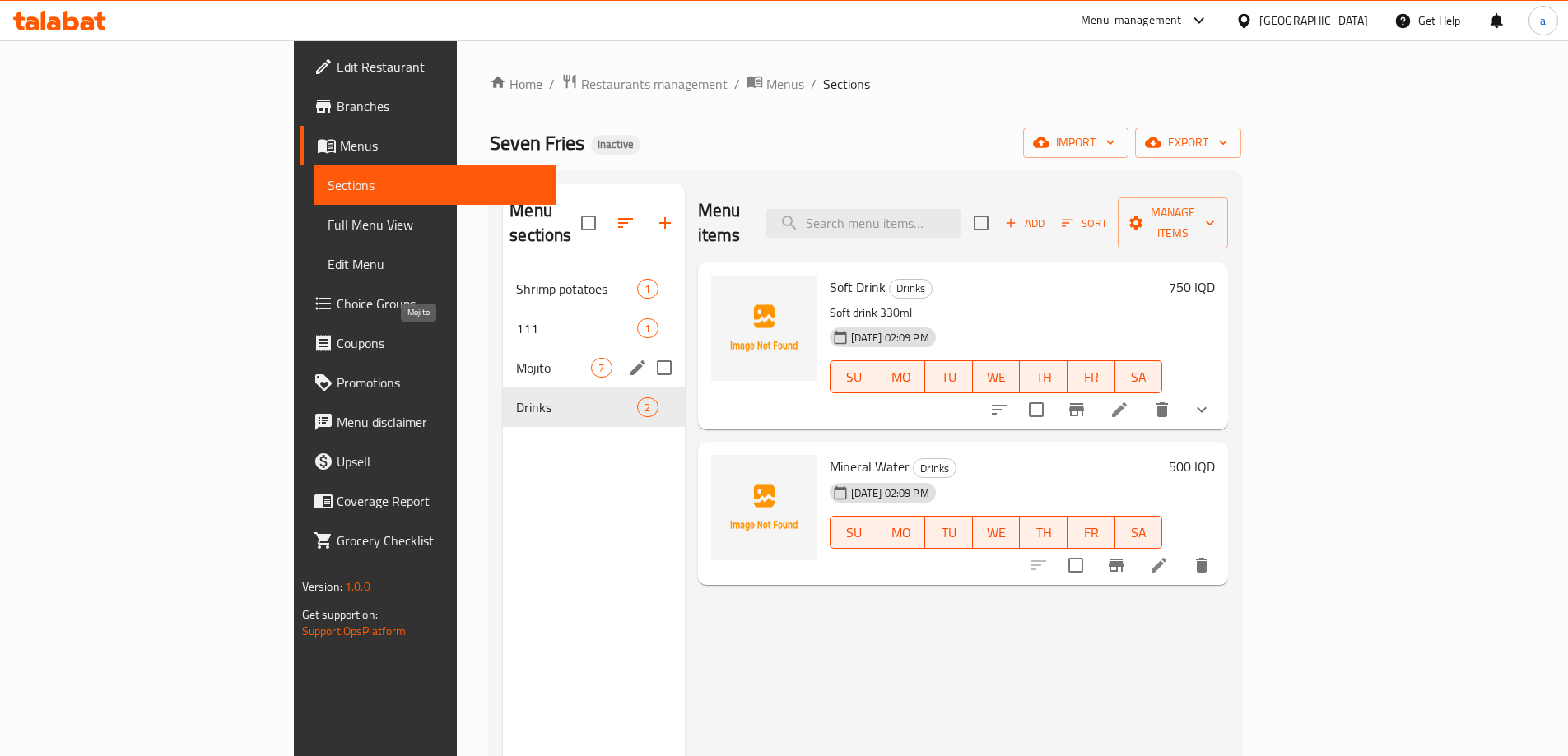
click at [516, 358] on span "Mojito" at bounding box center [553, 368] width 75 height 20
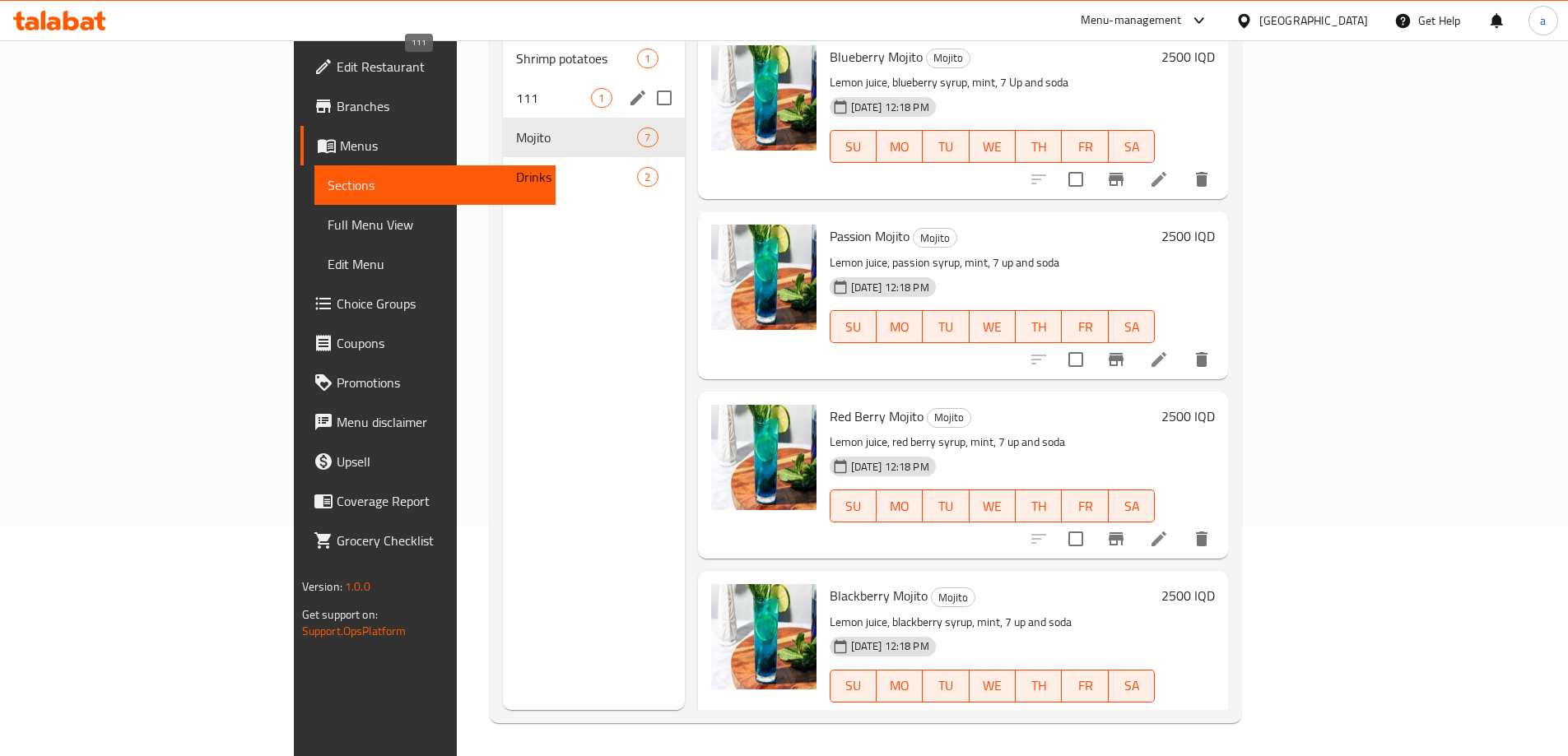
click at [516, 88] on span "111" at bounding box center [553, 98] width 75 height 20
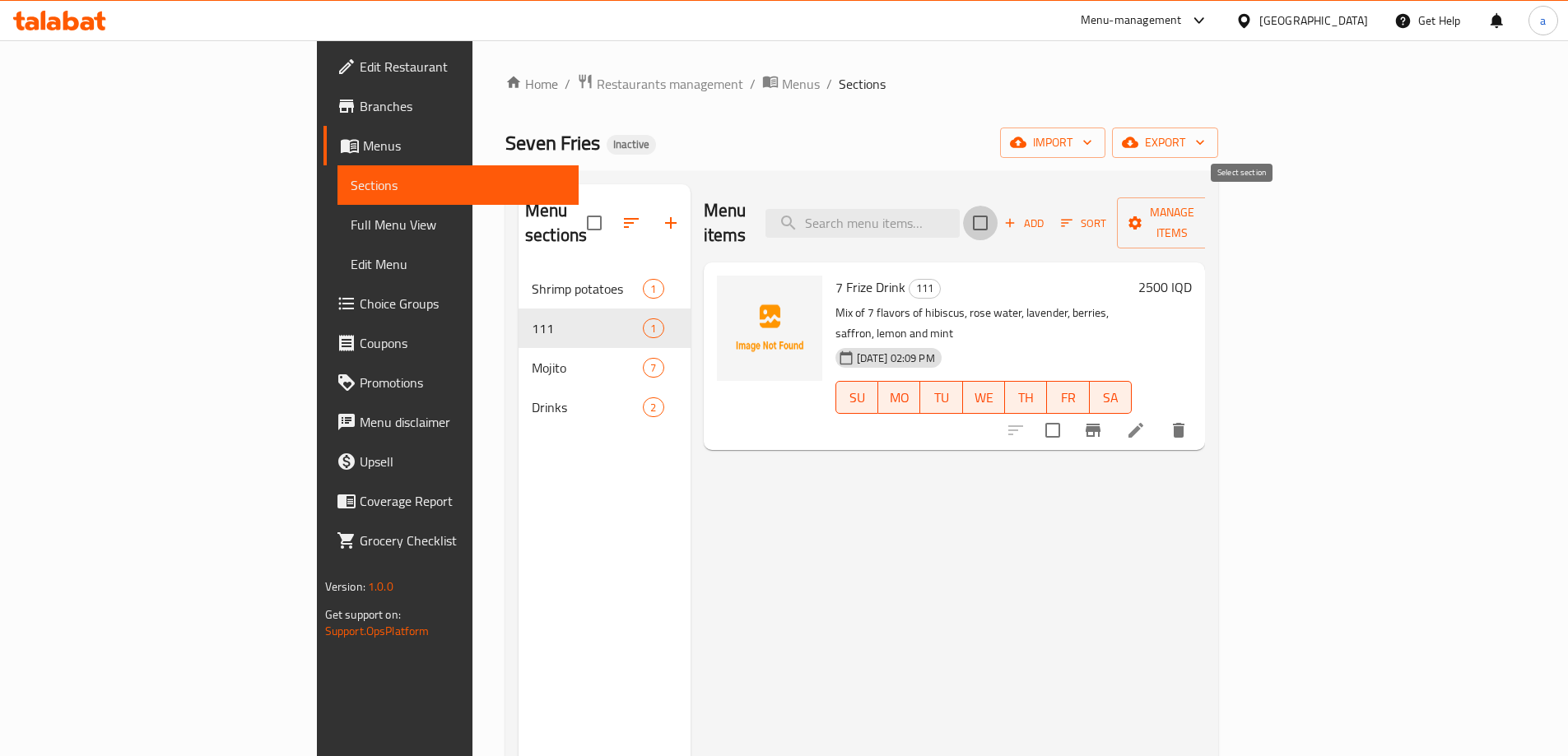
click at [998, 215] on input "checkbox" at bounding box center [980, 223] width 34 height 34
checkbox input "true"
click at [1215, 220] on span "Manage items" at bounding box center [1172, 223] width 84 height 41
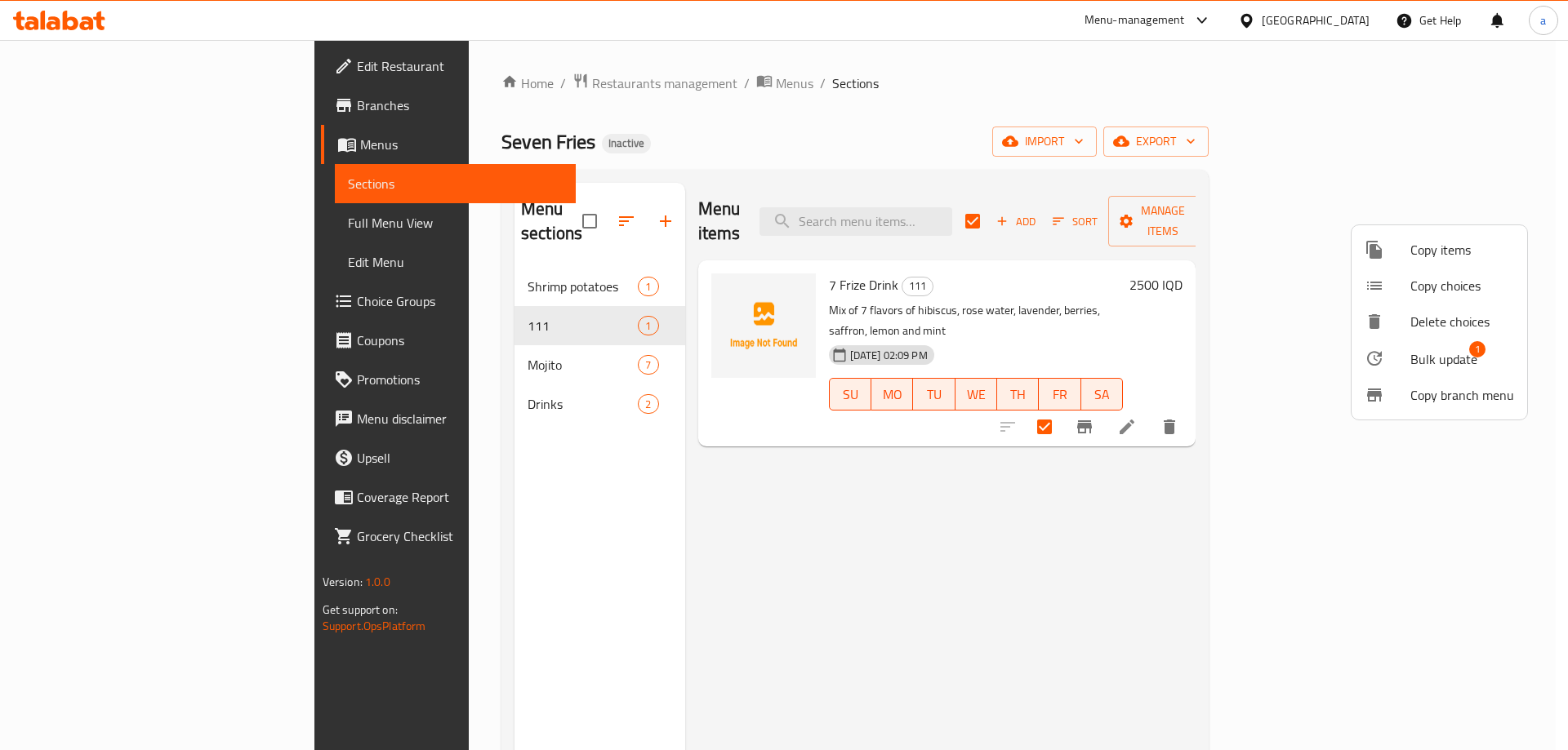
click at [1460, 250] on span "Copy items" at bounding box center [1462, 249] width 104 height 20
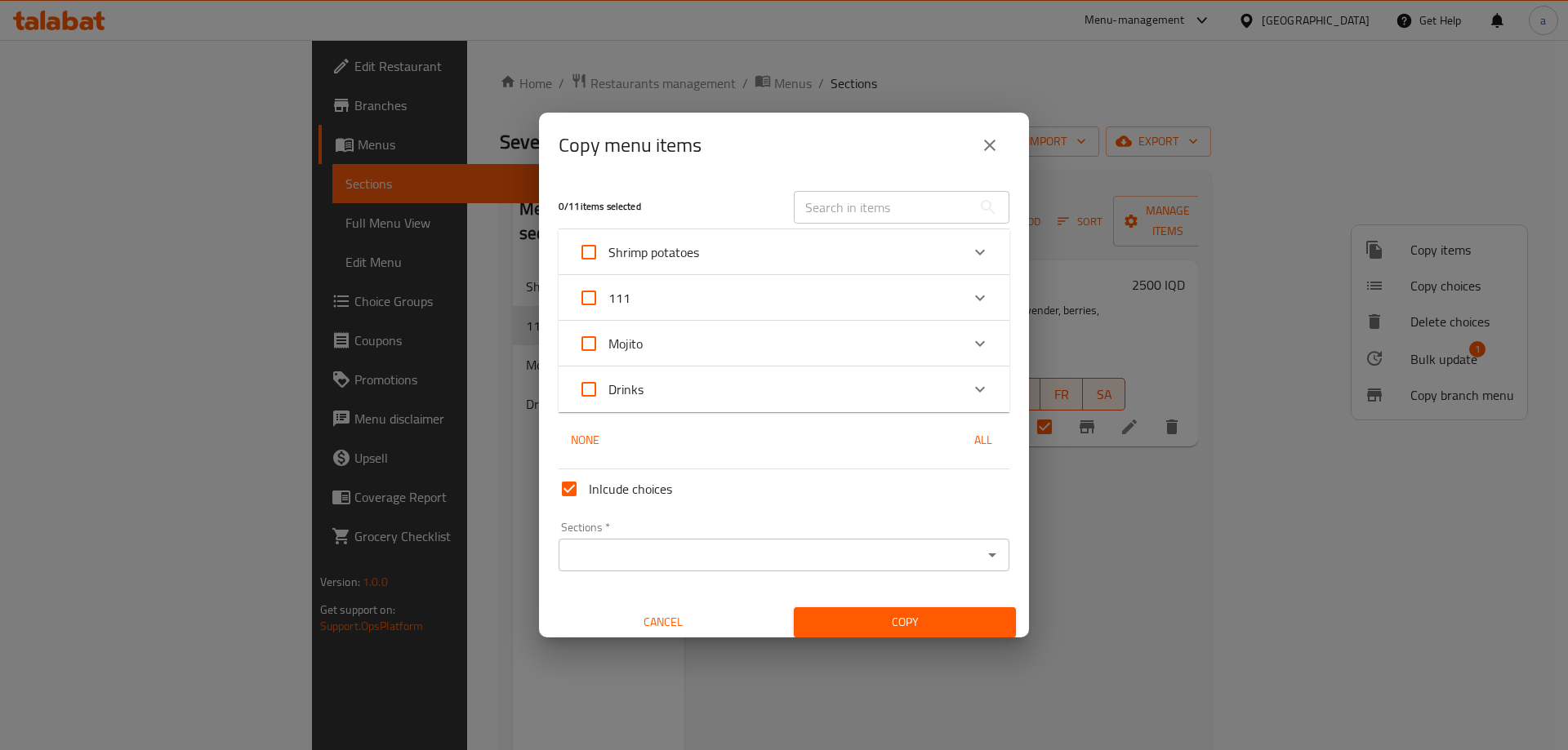
click at [596, 347] on input "Mojito" at bounding box center [589, 343] width 39 height 39
checkbox input "true"
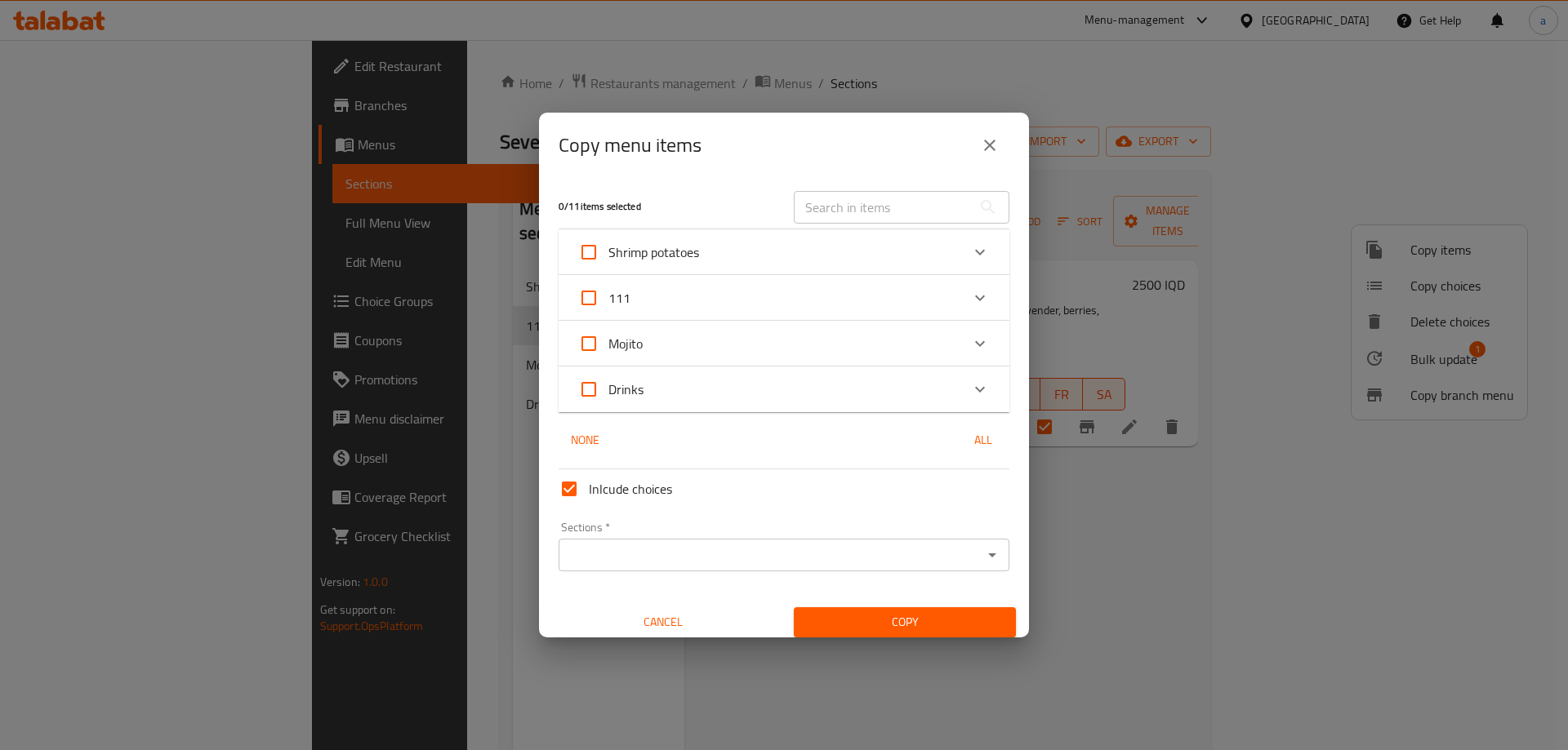
checkbox input "true"
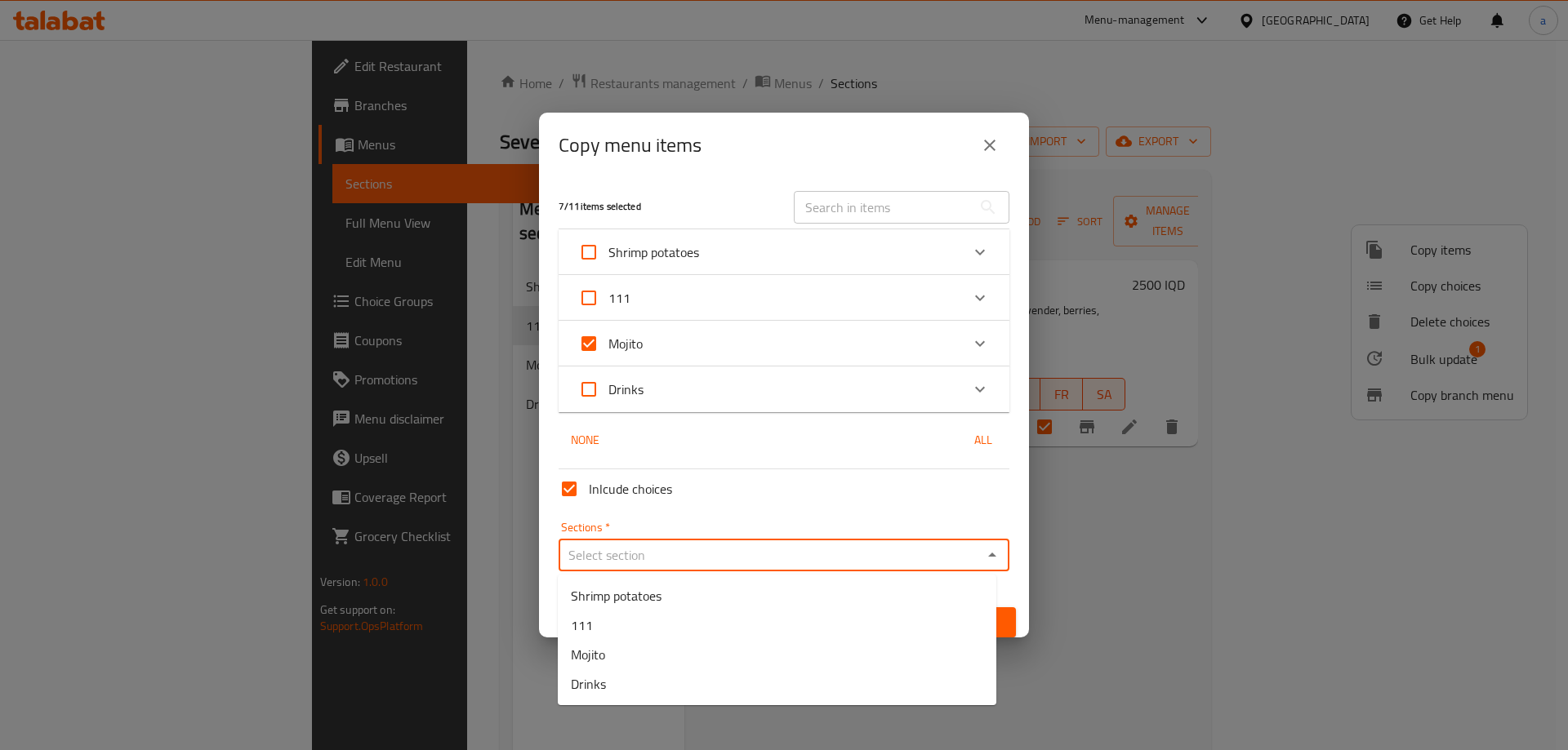
click at [892, 555] on input "Sections   *" at bounding box center [770, 555] width 414 height 23
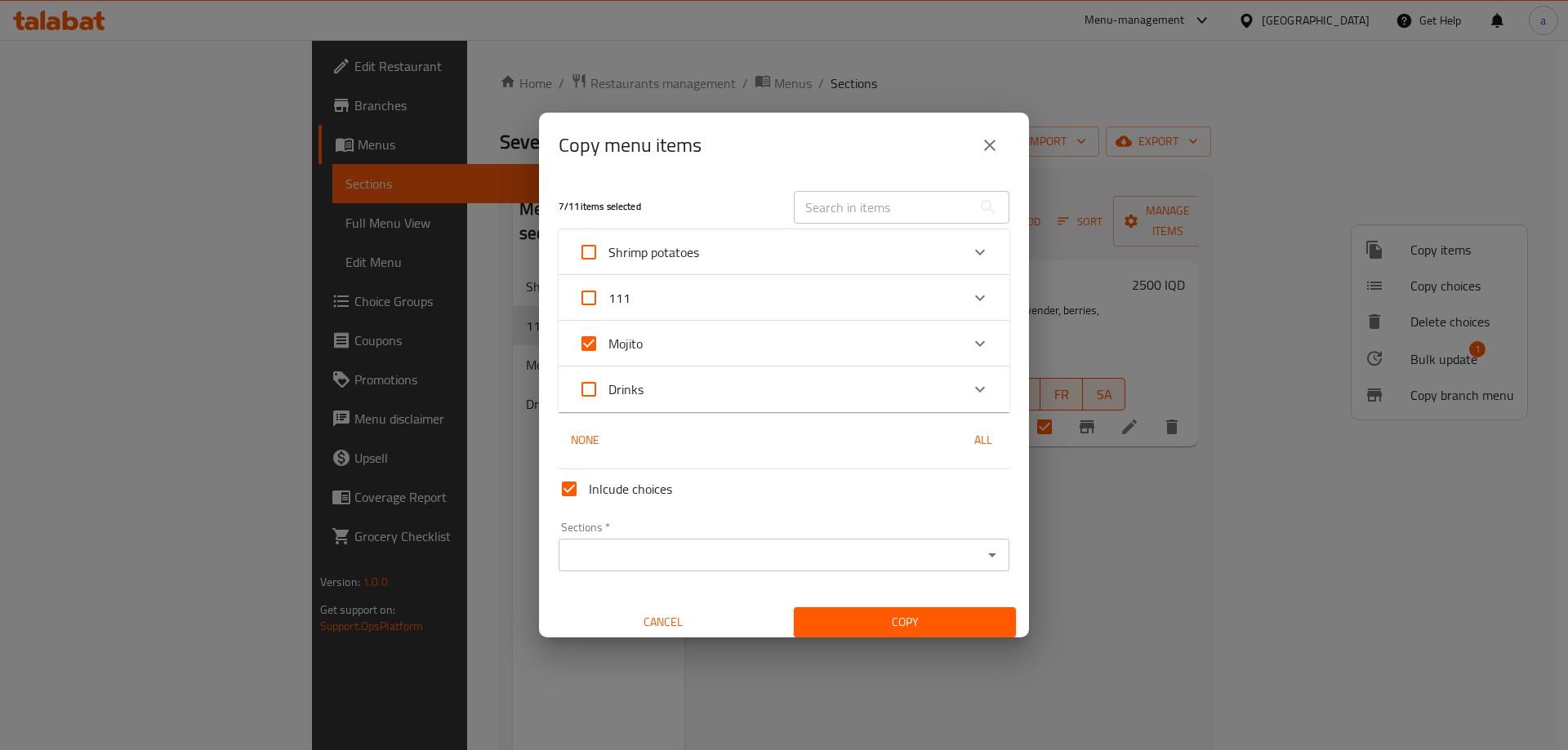
click at [636, 459] on div "7 / 11 items selected ​ Shrimp potatoes Jumbo Shrimp Dynamite Fries Box 7000 IQ…" at bounding box center [784, 408] width 490 height 459
click at [591, 349] on input "Mojito" at bounding box center [589, 343] width 39 height 39
checkbox input "false"
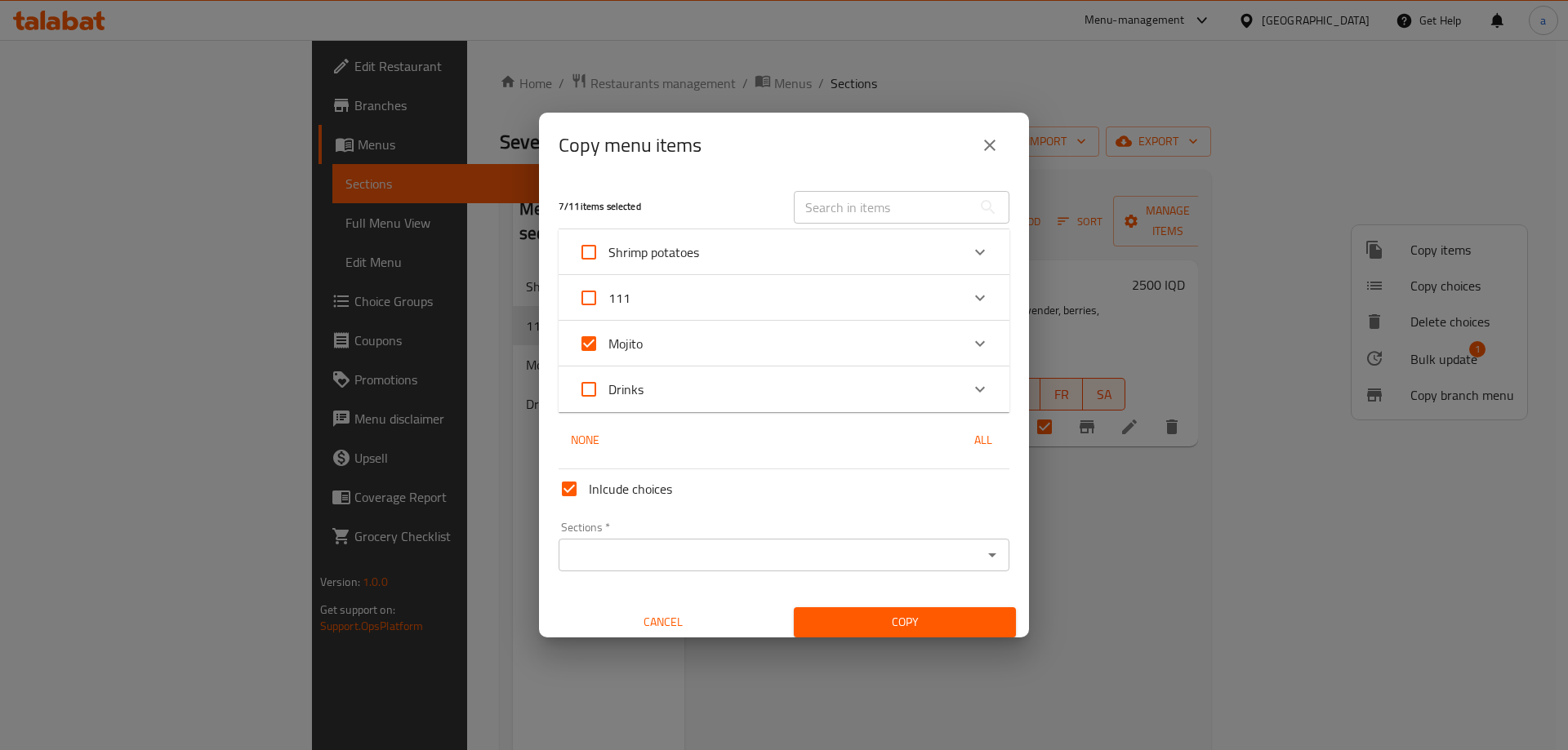
checkbox input "false"
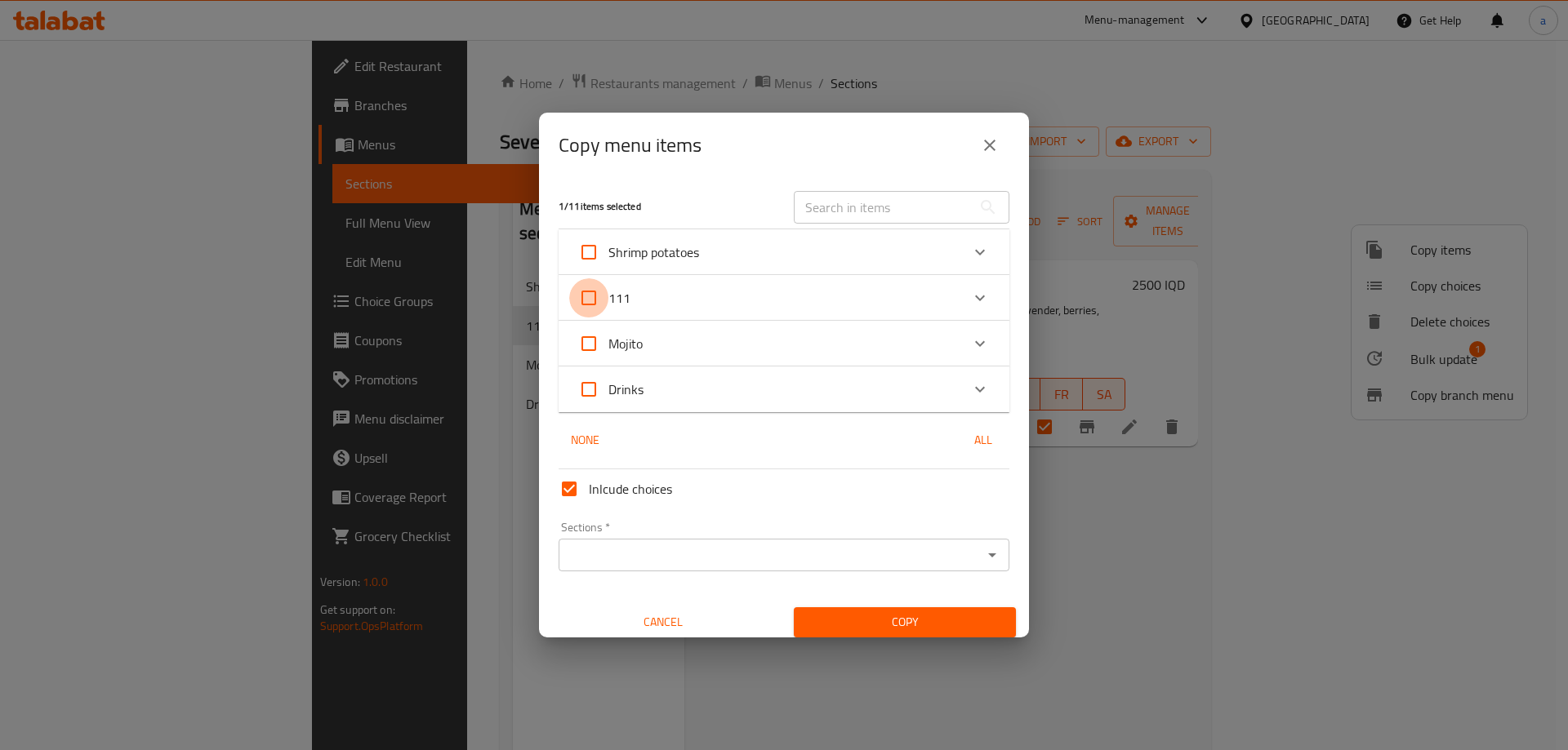
click at [592, 299] on input "111" at bounding box center [589, 298] width 39 height 39
checkbox input "true"
click at [605, 551] on input "Sections   *" at bounding box center [770, 555] width 414 height 23
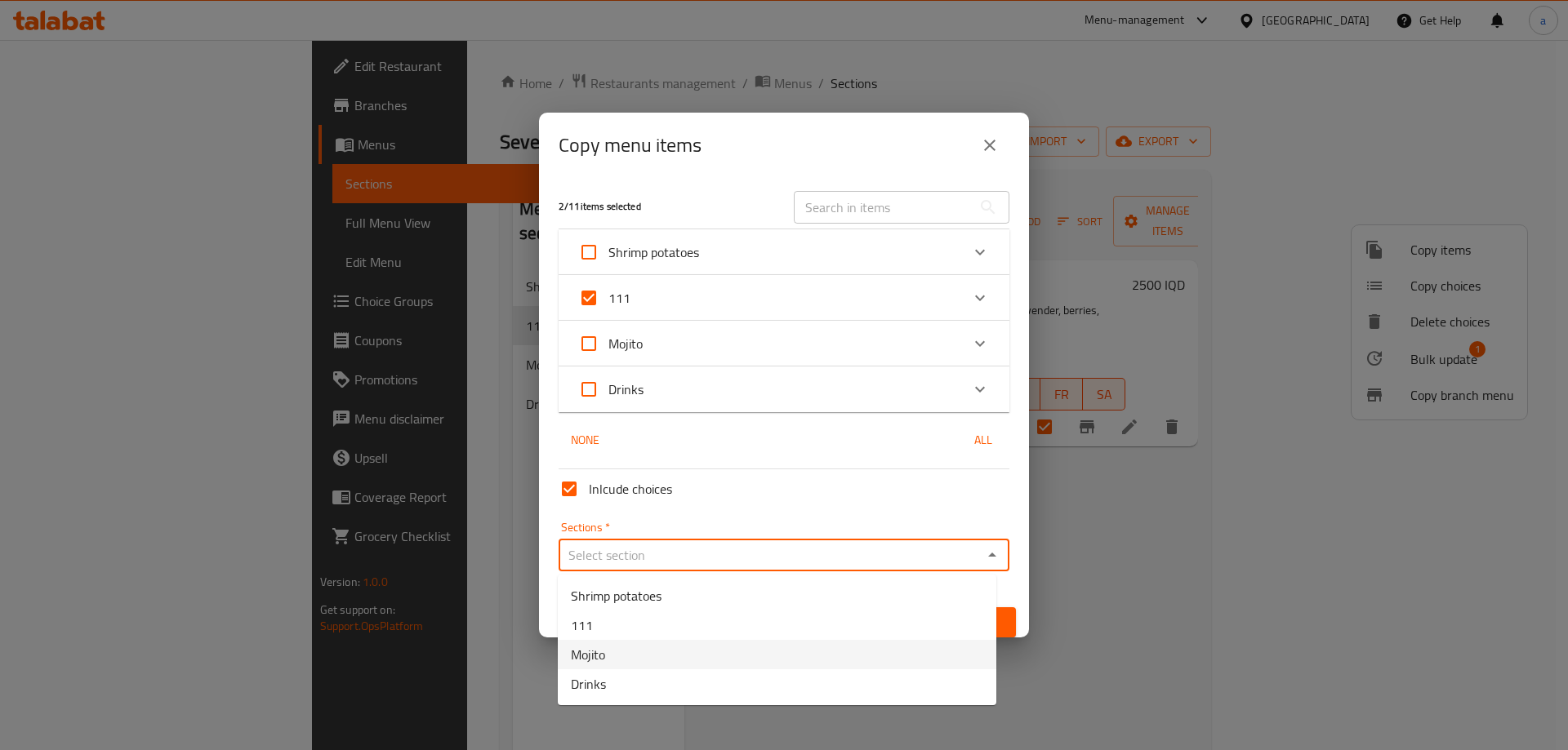
click at [631, 647] on li "Mojito" at bounding box center [777, 654] width 438 height 29
type input "Mojito"
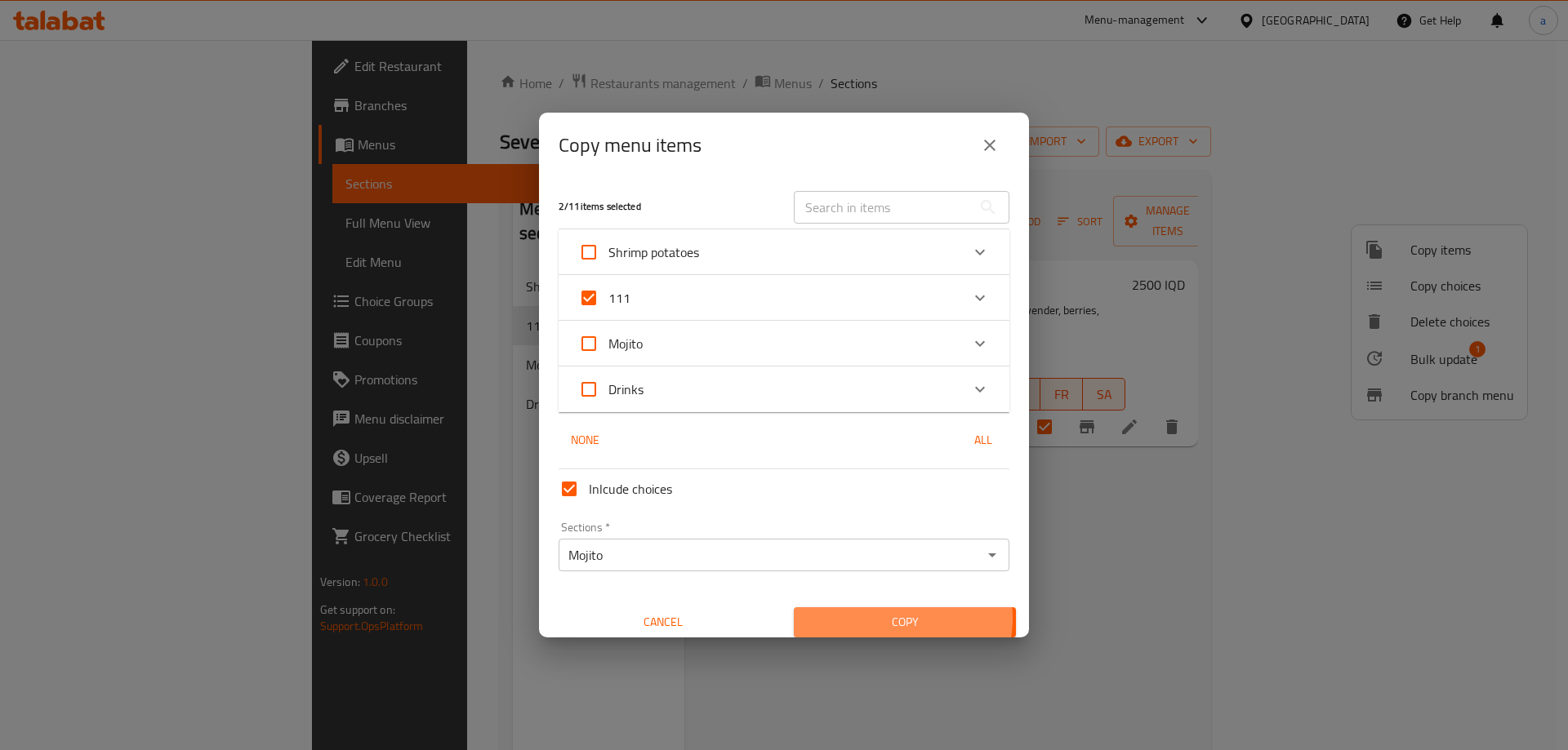
click at [880, 618] on span "Copy" at bounding box center [904, 622] width 196 height 21
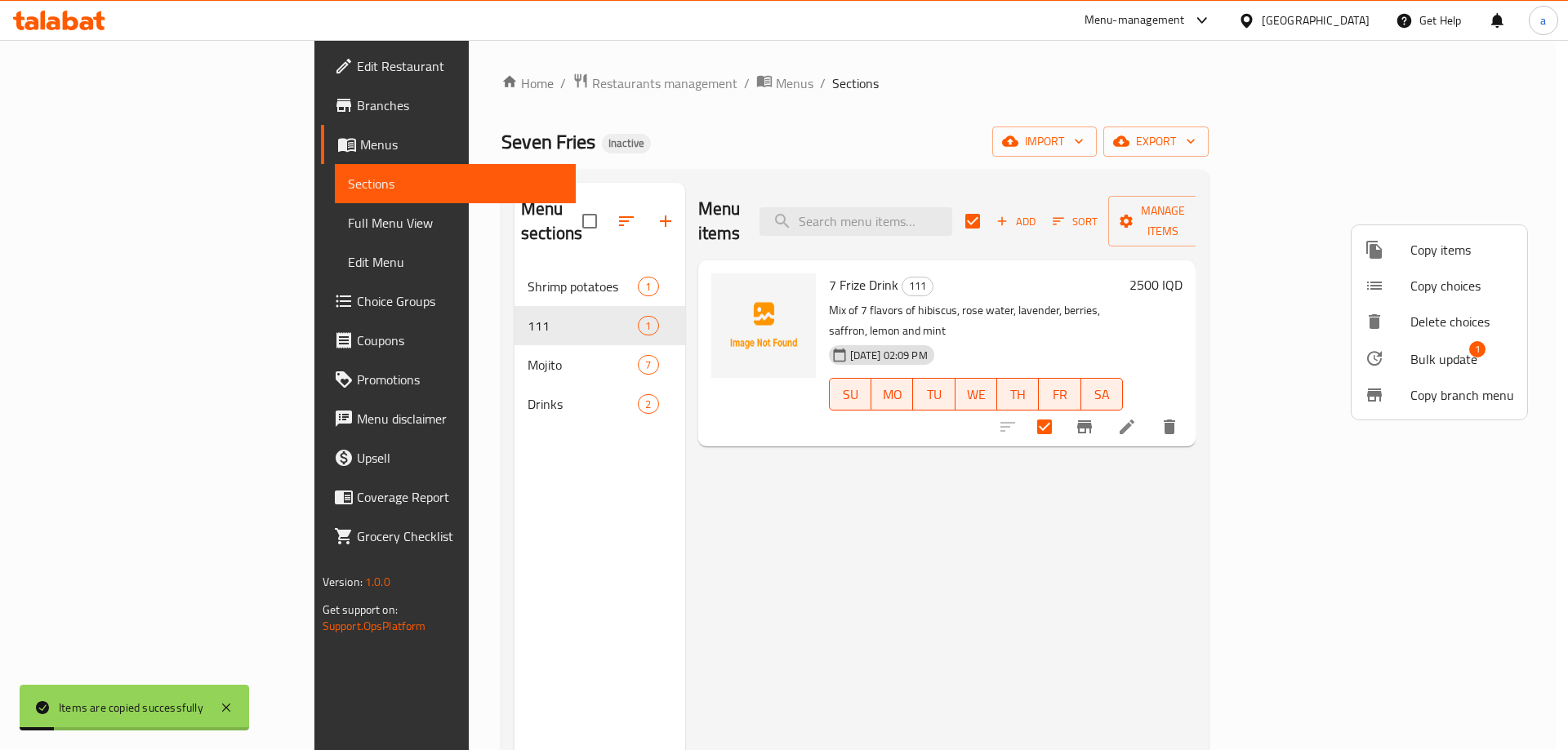
click at [741, 500] on div at bounding box center [784, 375] width 1568 height 750
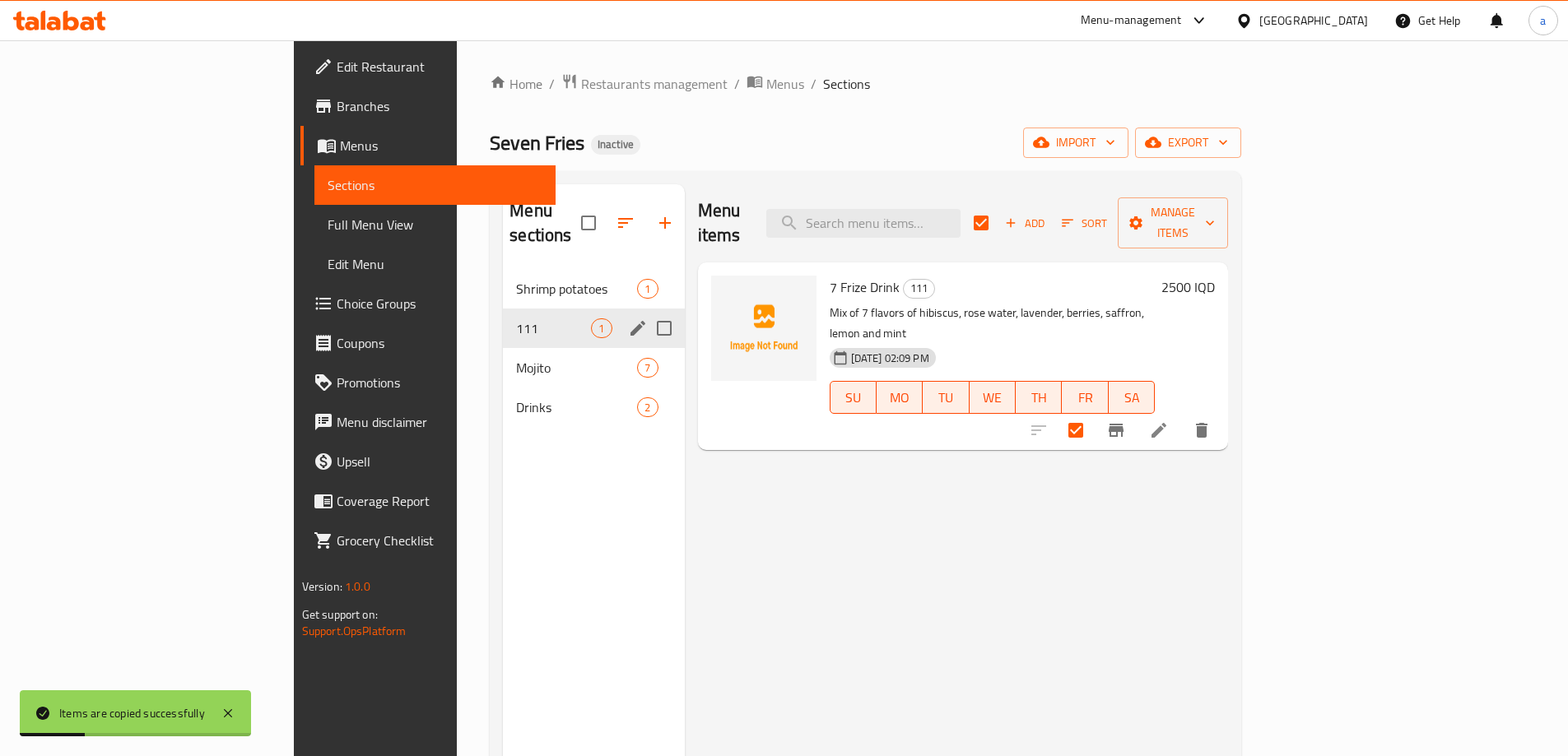
click at [647, 311] on input "Menu sections" at bounding box center [665, 328] width 34 height 34
checkbox input "true"
click at [609, 215] on icon "button" at bounding box center [616, 223] width 14 height 14
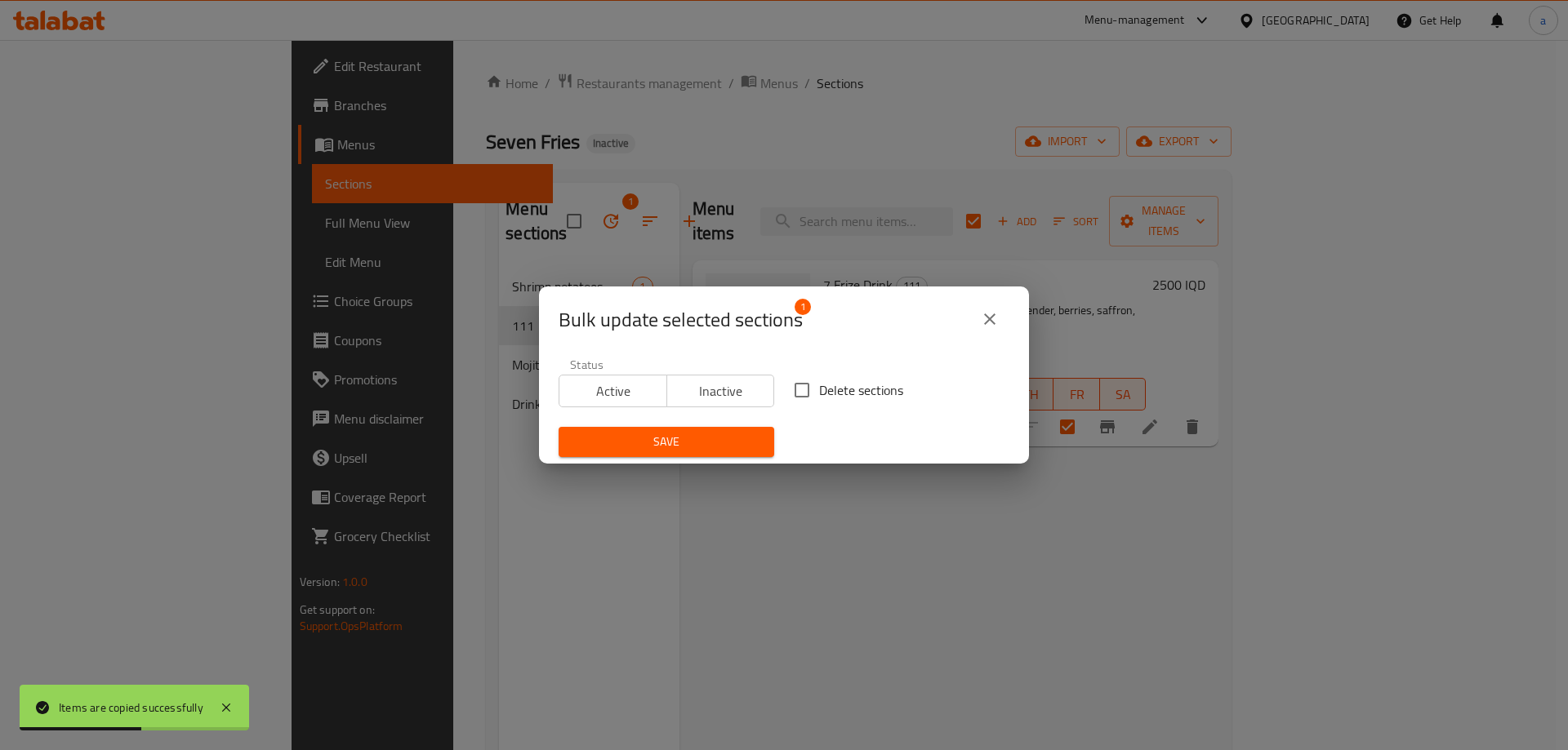
click at [793, 395] on input "Delete sections" at bounding box center [801, 390] width 34 height 34
checkbox input "true"
click at [708, 436] on span "Save" at bounding box center [666, 442] width 190 height 21
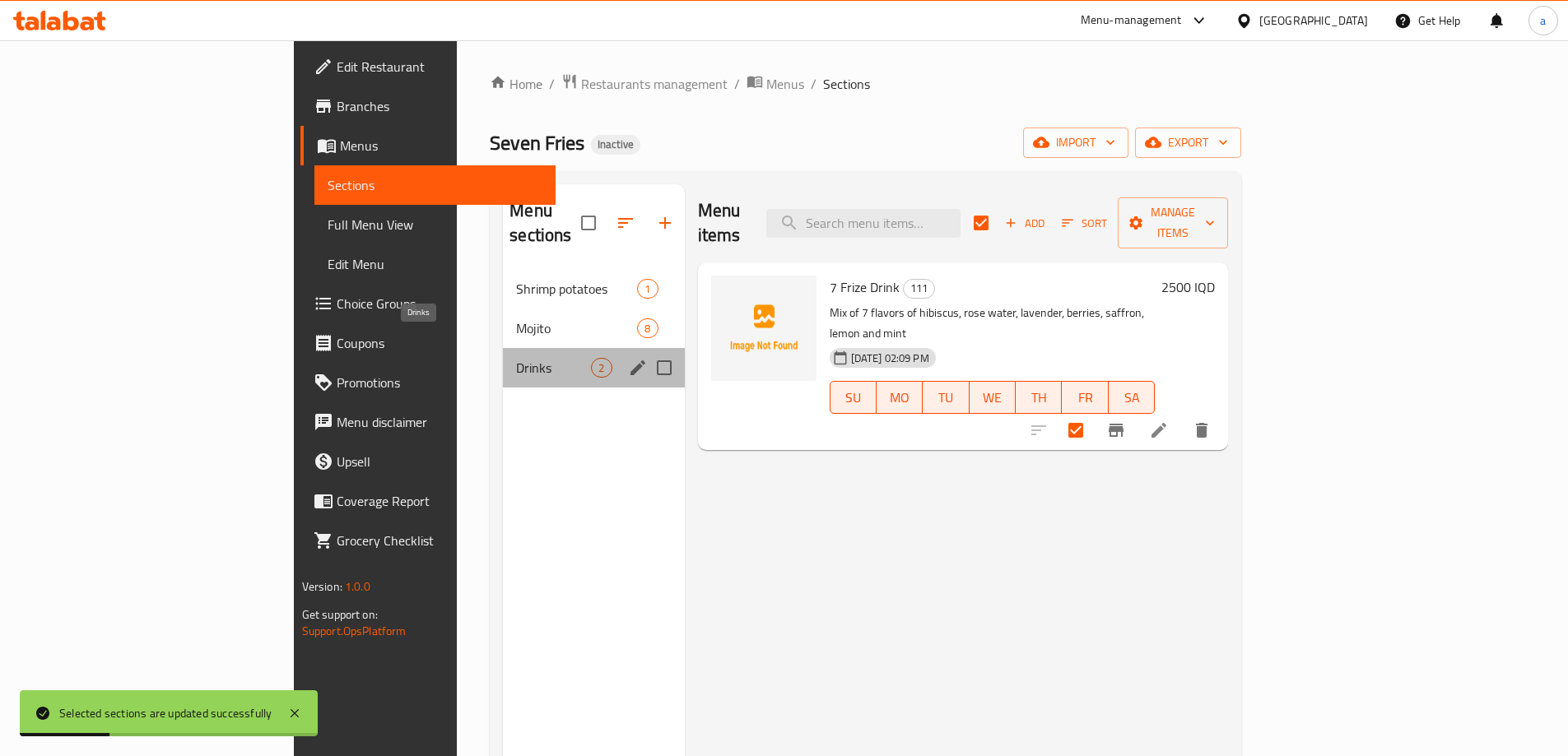
click at [516, 358] on span "Drinks" at bounding box center [553, 368] width 75 height 20
checkbox input "false"
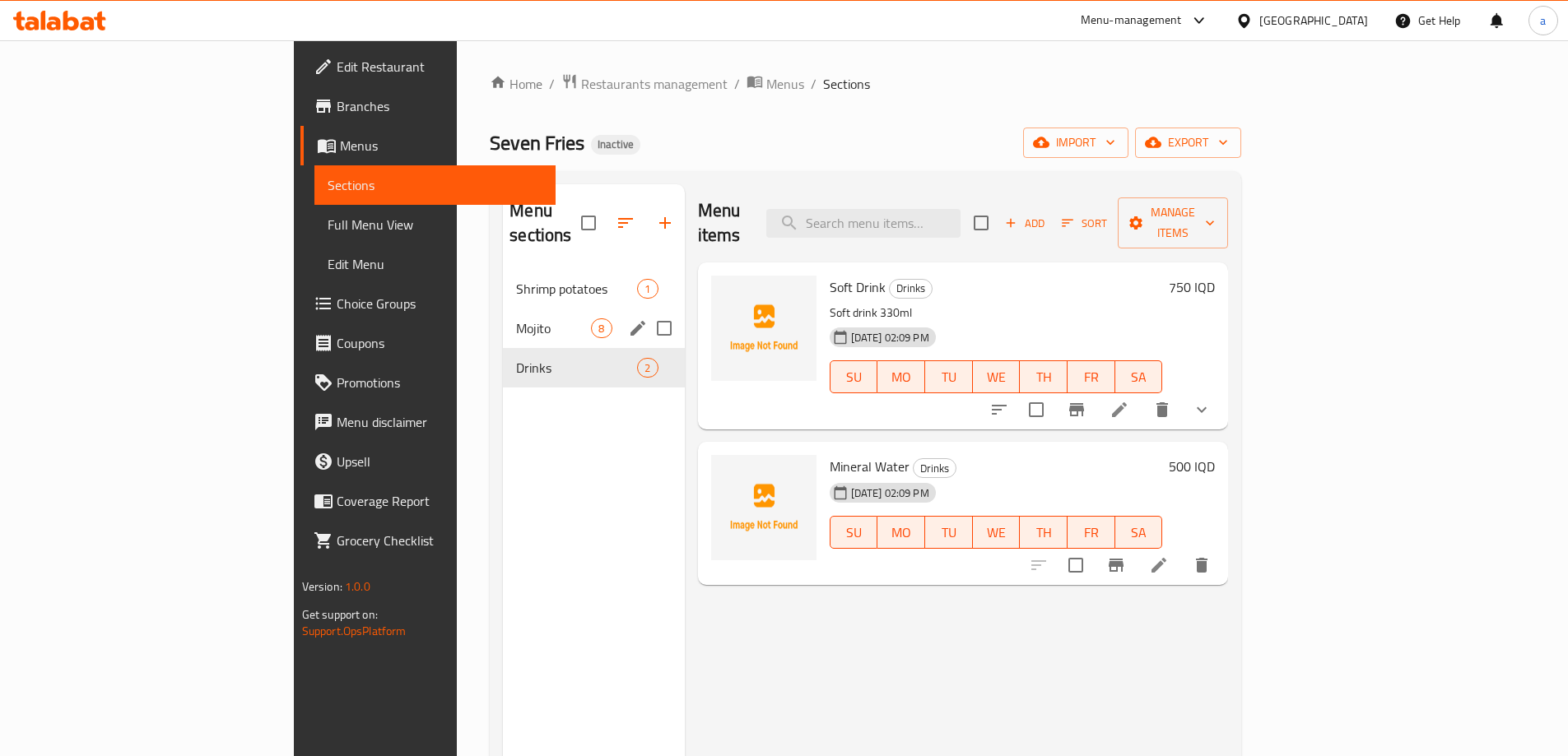
click at [503, 314] on div "Mojito 8" at bounding box center [593, 328] width 181 height 40
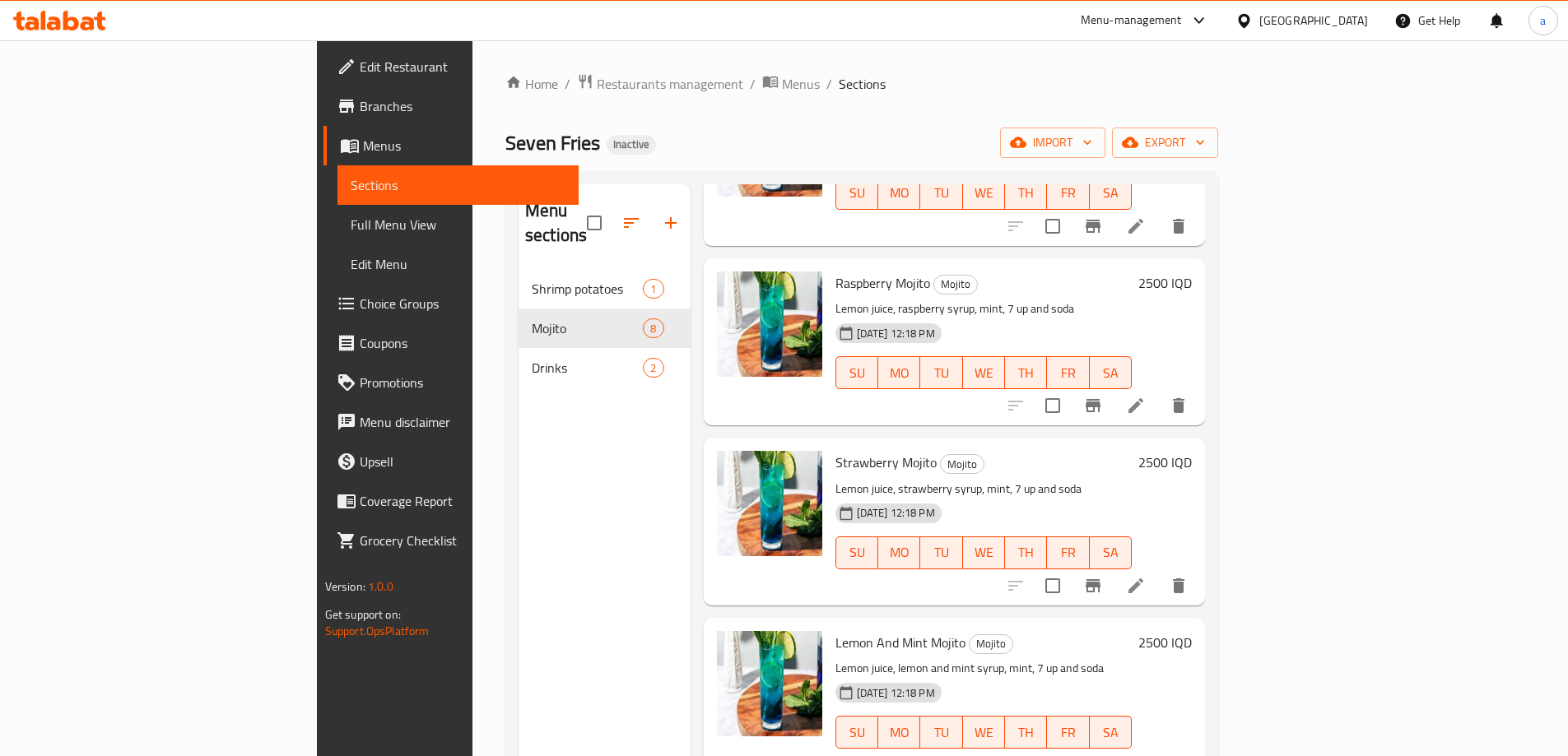
drag, startPoint x: 130, startPoint y: 68, endPoint x: 445, endPoint y: 141, distance: 323.3
click at [506, 141] on div "Seven Fries Inactive import export" at bounding box center [862, 143] width 713 height 31
click at [360, 74] on span "Edit Restaurant" at bounding box center [463, 67] width 206 height 20
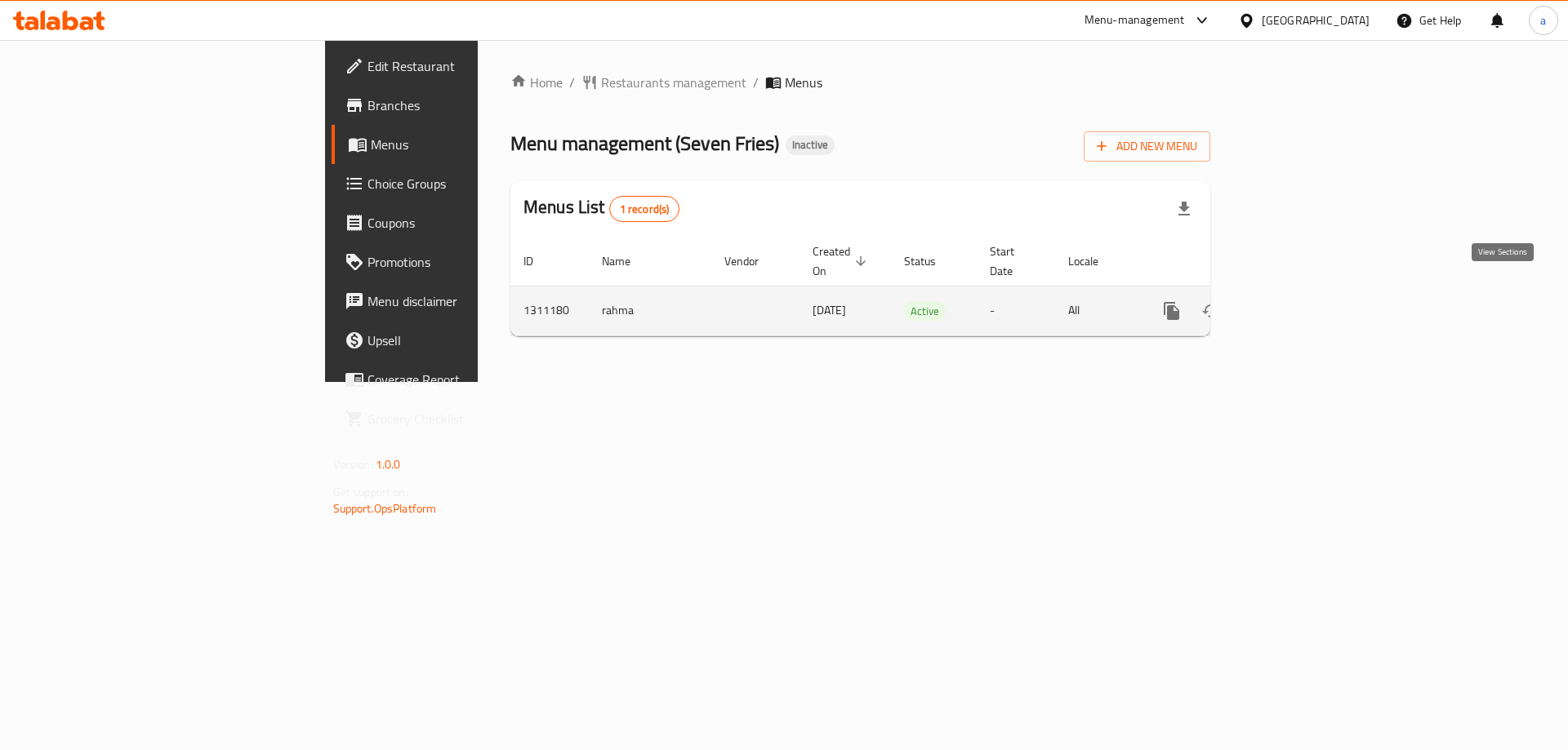
click at [1300, 301] on icon "enhanced table" at bounding box center [1290, 311] width 20 height 20
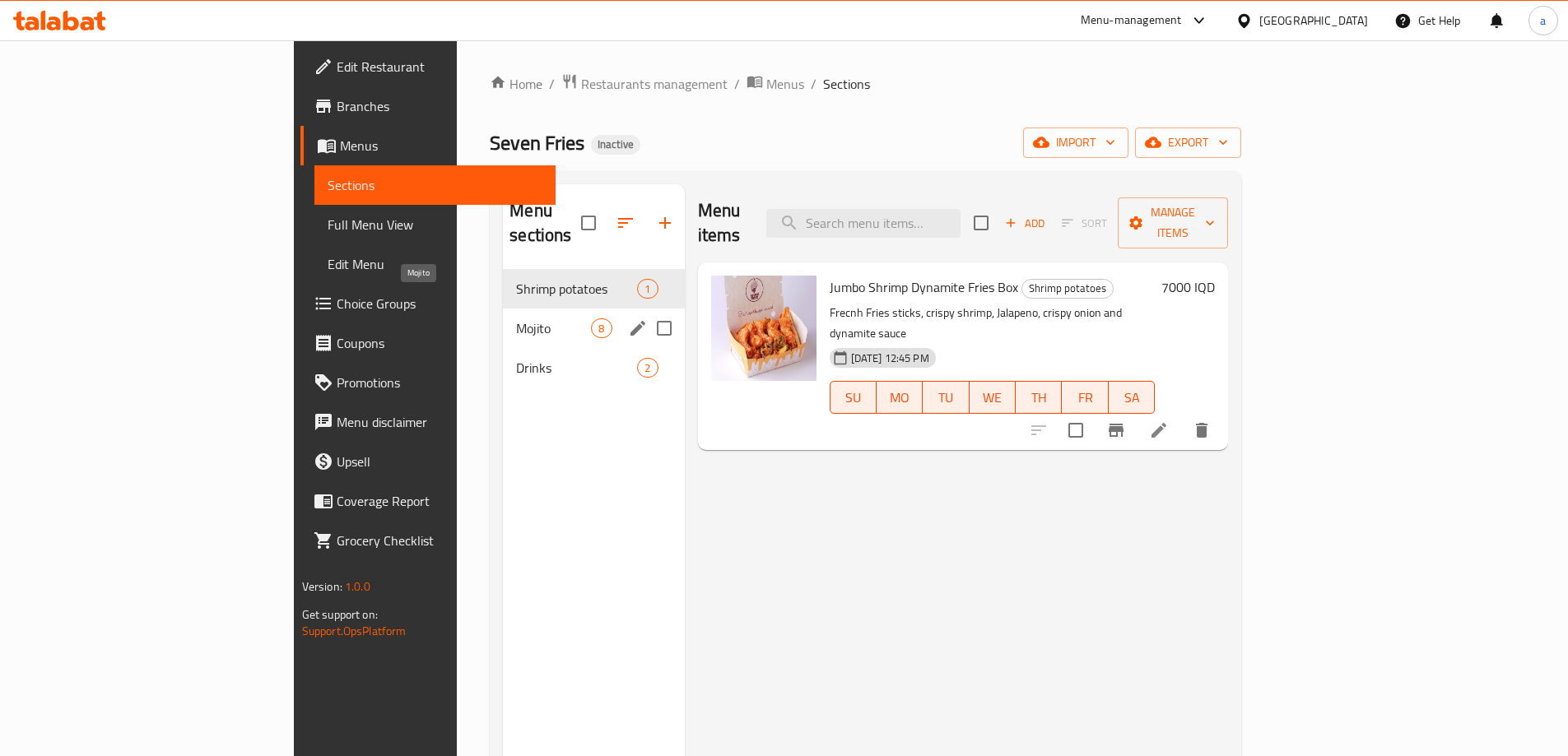
click at [516, 318] on span "Mojito" at bounding box center [553, 328] width 75 height 20
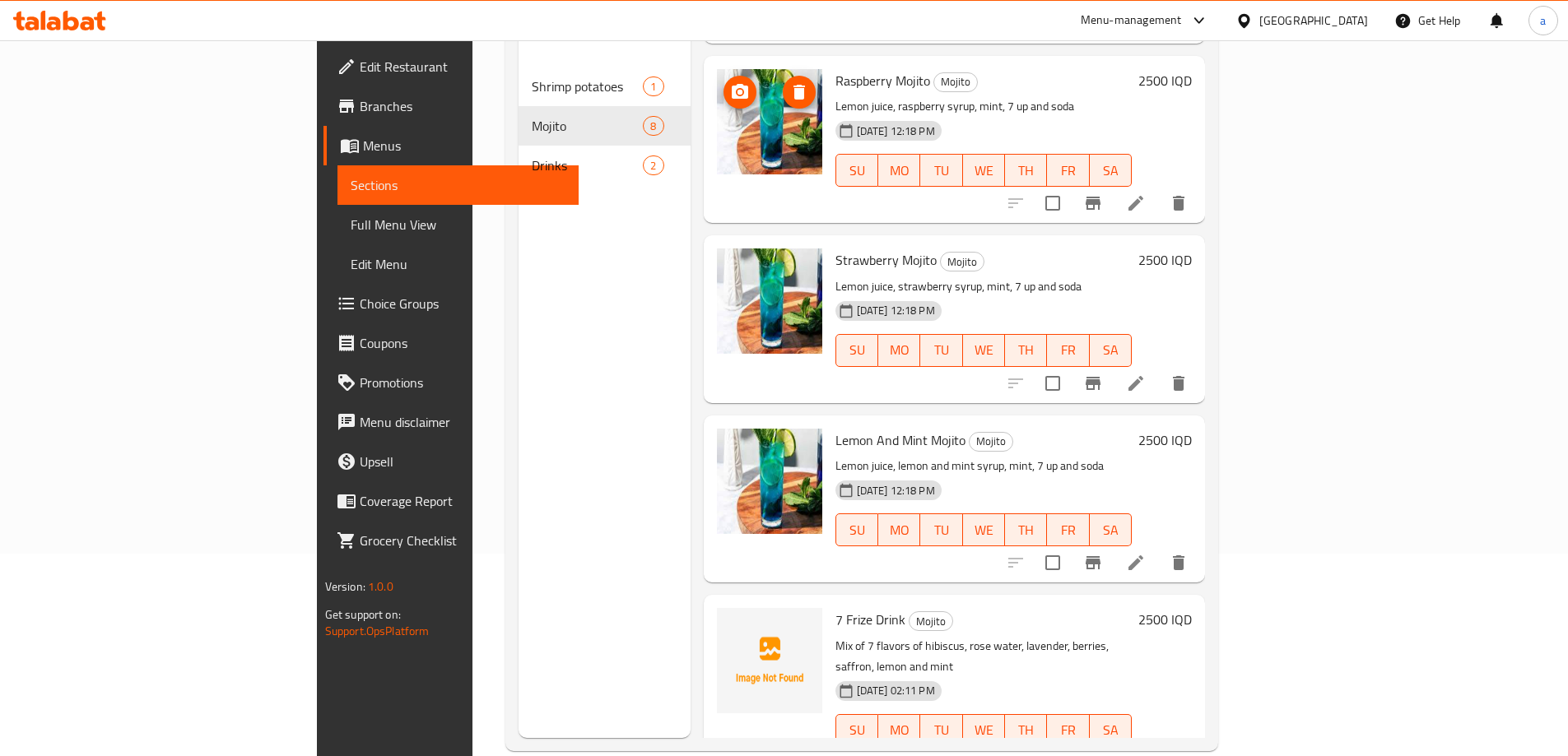
scroll to position [231, 0]
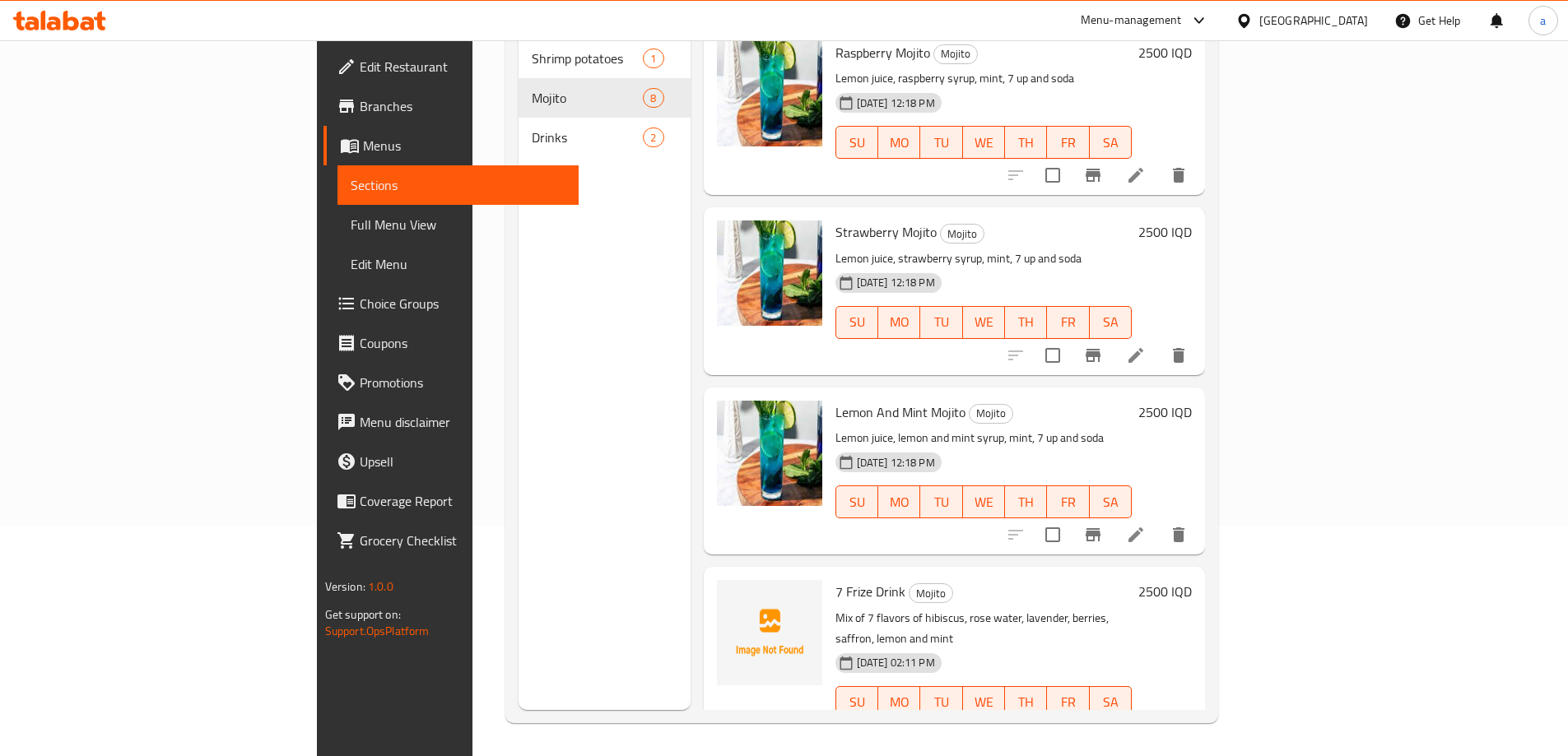
click at [535, 212] on div "Menu sections Shrimp potatoes 1 Mojito 8 Drinks 2" at bounding box center [604, 332] width 172 height 756
click at [337, 213] on link "Full Menu View" at bounding box center [458, 224] width 242 height 40
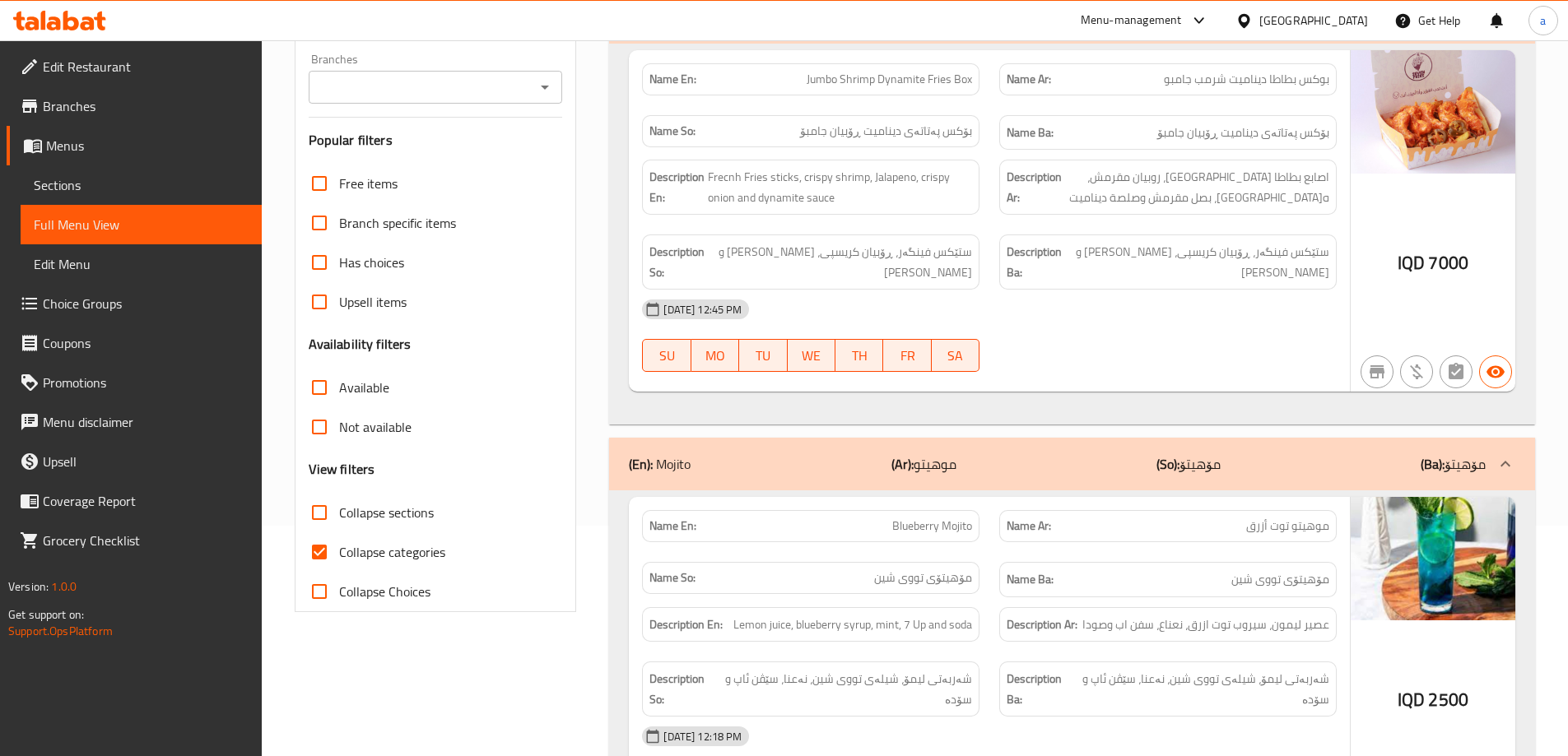
click at [547, 77] on icon "Open" at bounding box center [545, 87] width 20 height 20
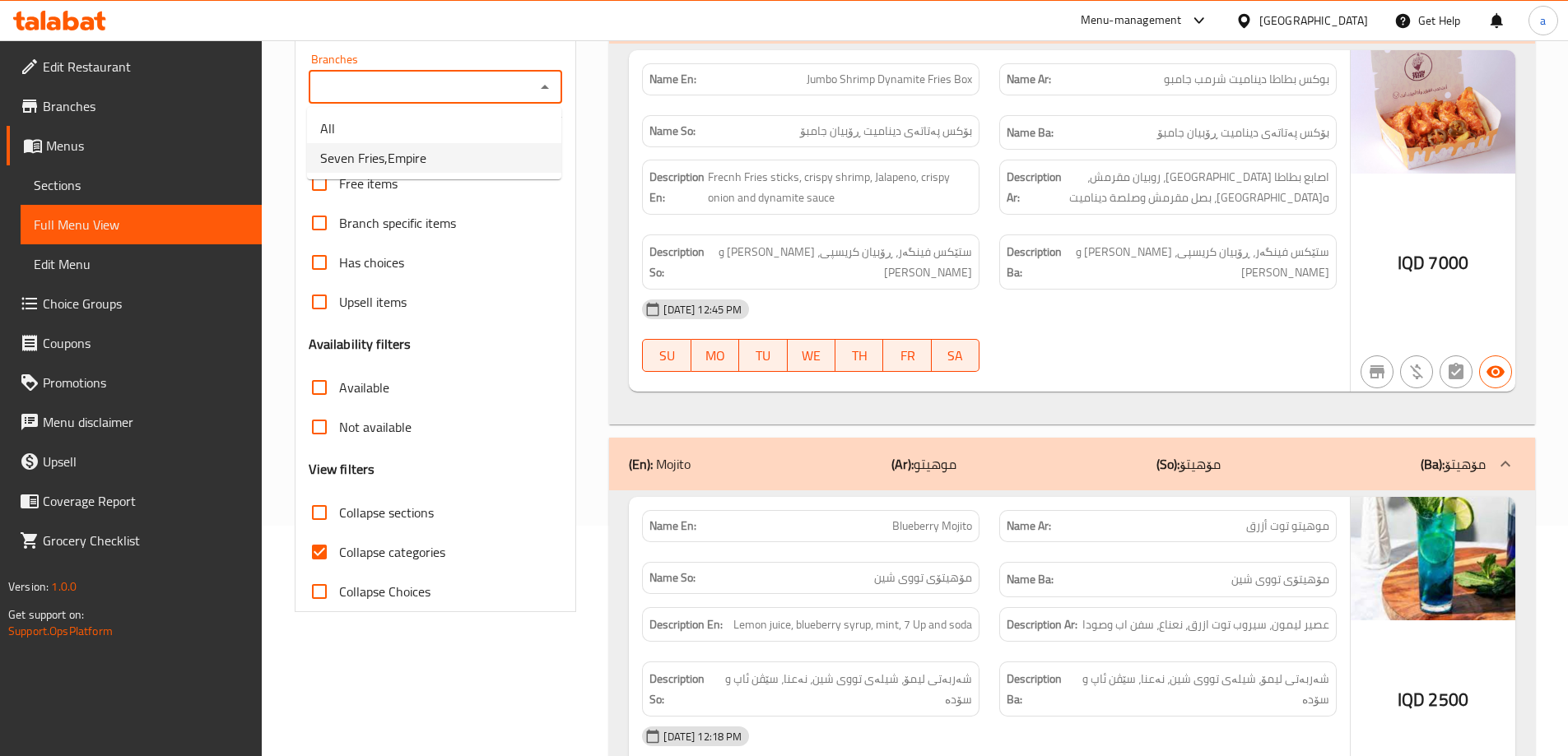
click at [495, 162] on li "Seven Fries,Empire" at bounding box center [435, 158] width 254 height 30
type input "Seven Fries,Empire"
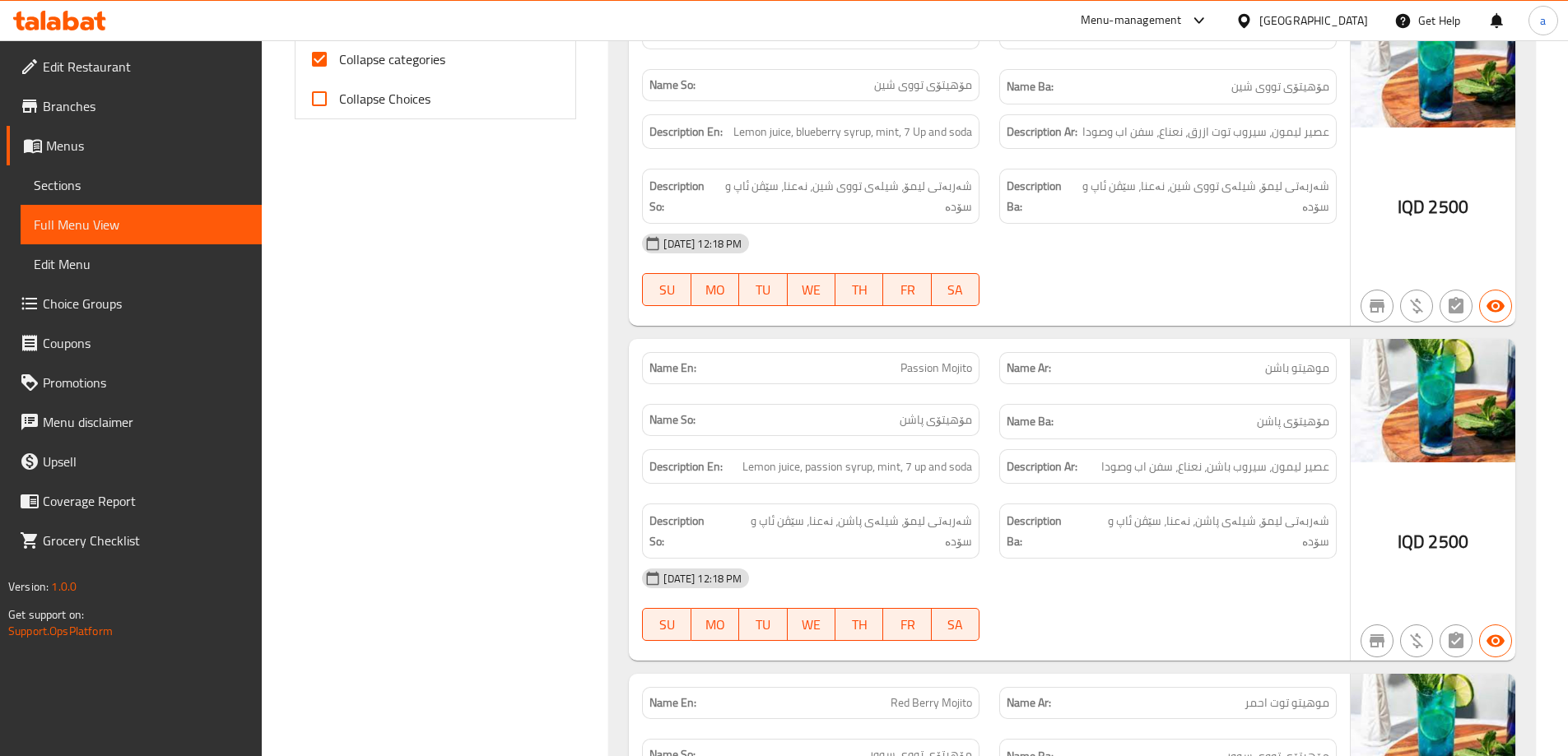
scroll to position [724, 0]
click at [413, 57] on span "Collapse categories" at bounding box center [392, 59] width 106 height 20
click at [339, 57] on input "Collapse categories" at bounding box center [319, 59] width 40 height 40
checkbox input "false"
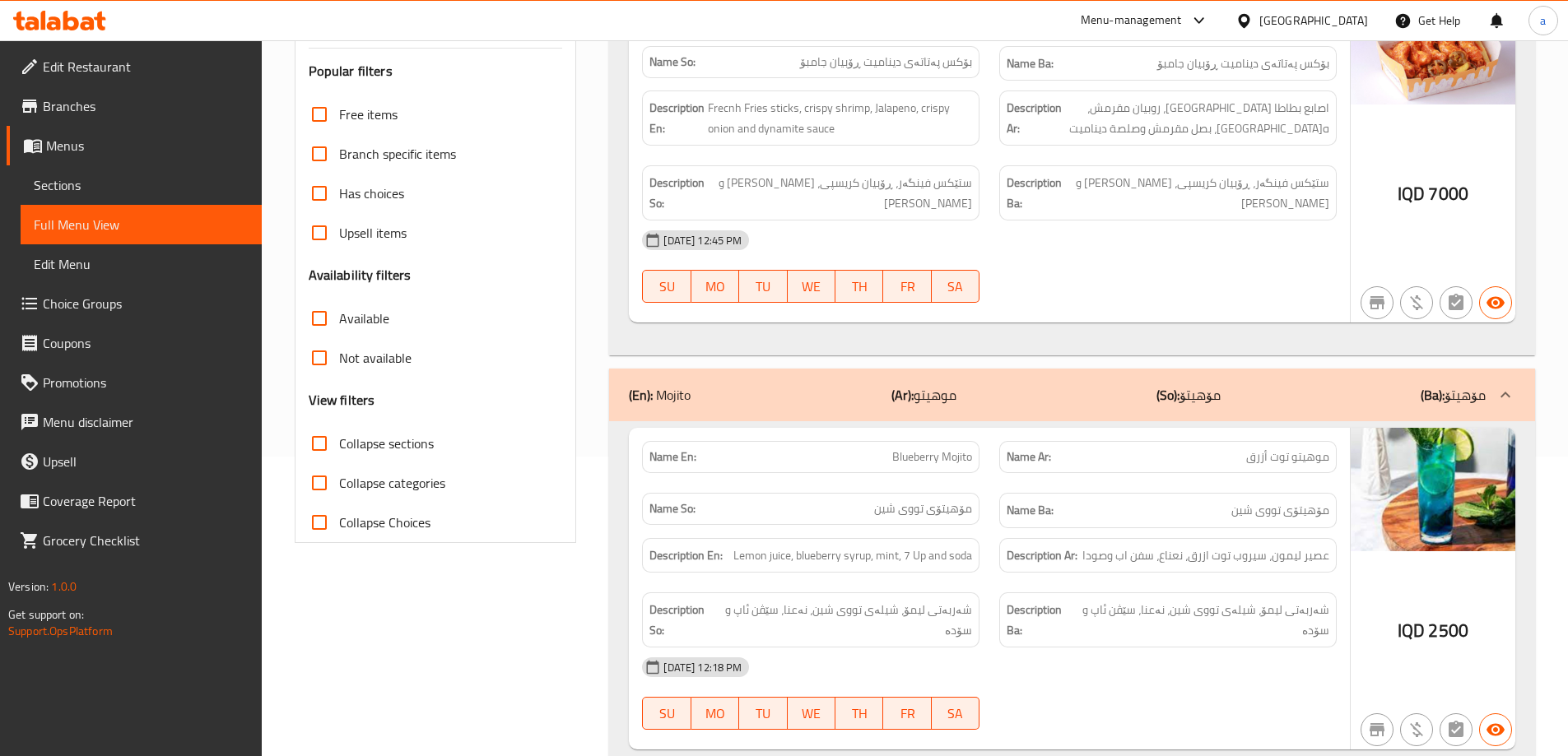
scroll to position [0, 0]
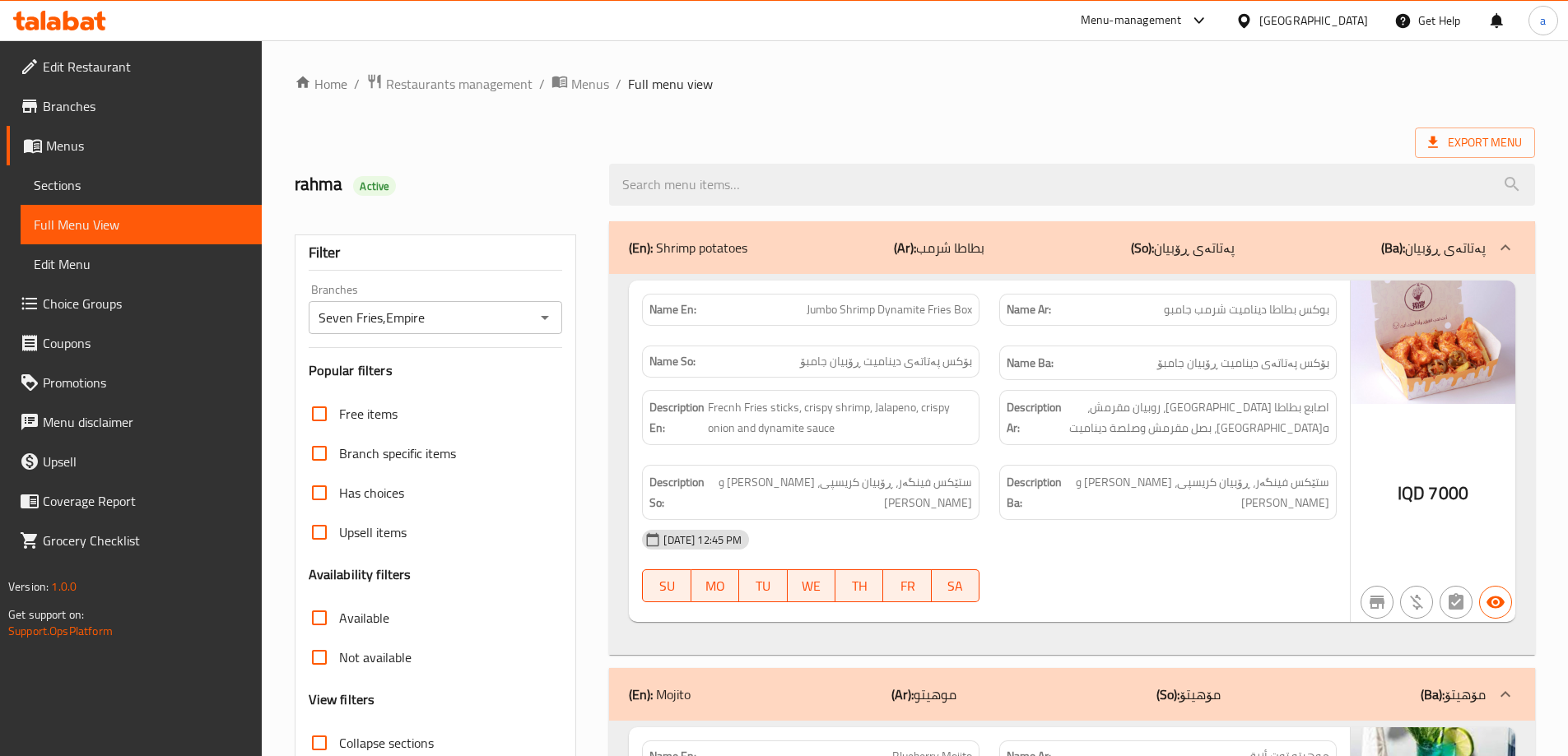
click at [1427, 229] on div "(En): Shrimp potatoes (Ar): بطاطا شرمب (So): پەتاتەی ڕۆبیان (Ba): پەتاتەی ڕۆبیان" at bounding box center [1072, 248] width 926 height 52
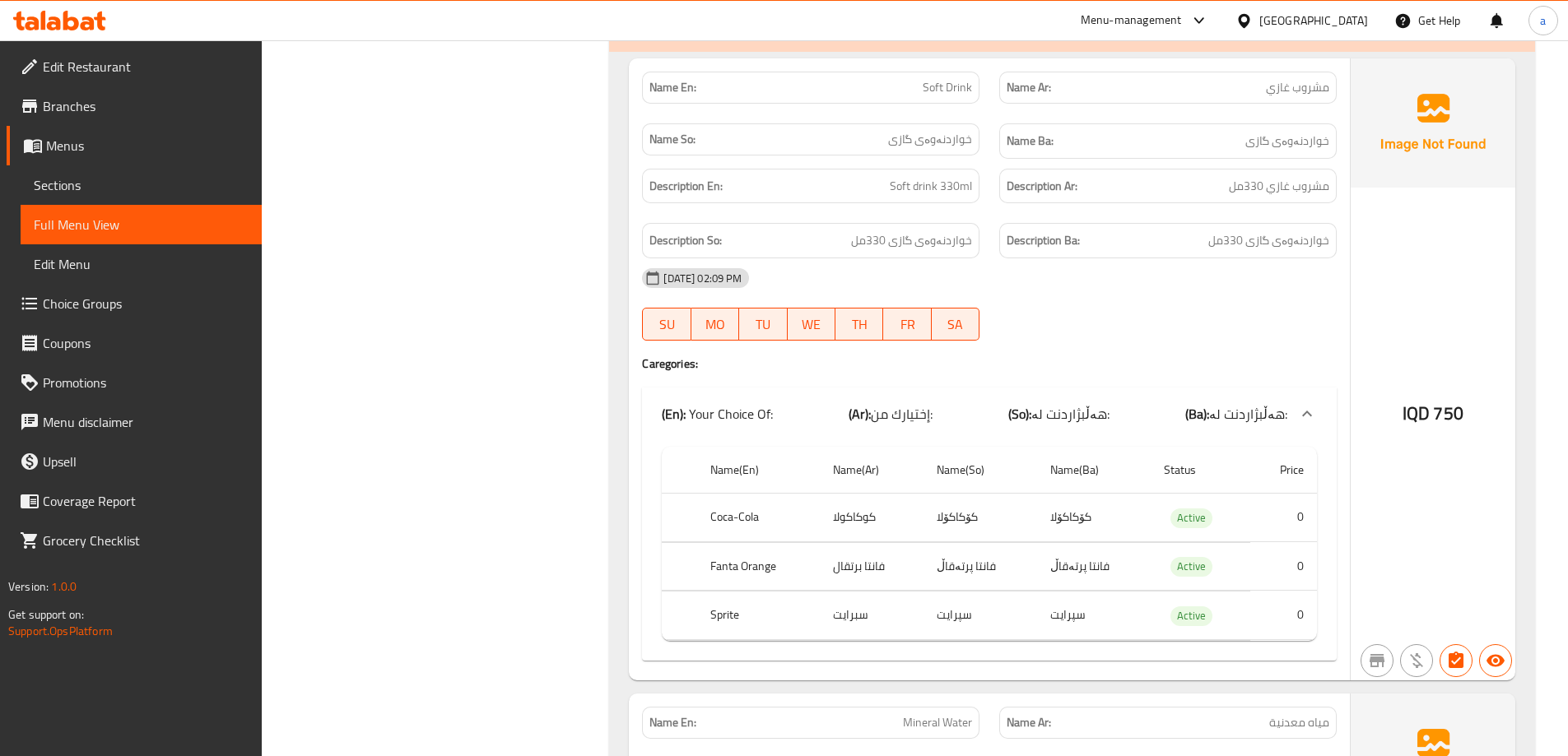
scroll to position [3123, 0]
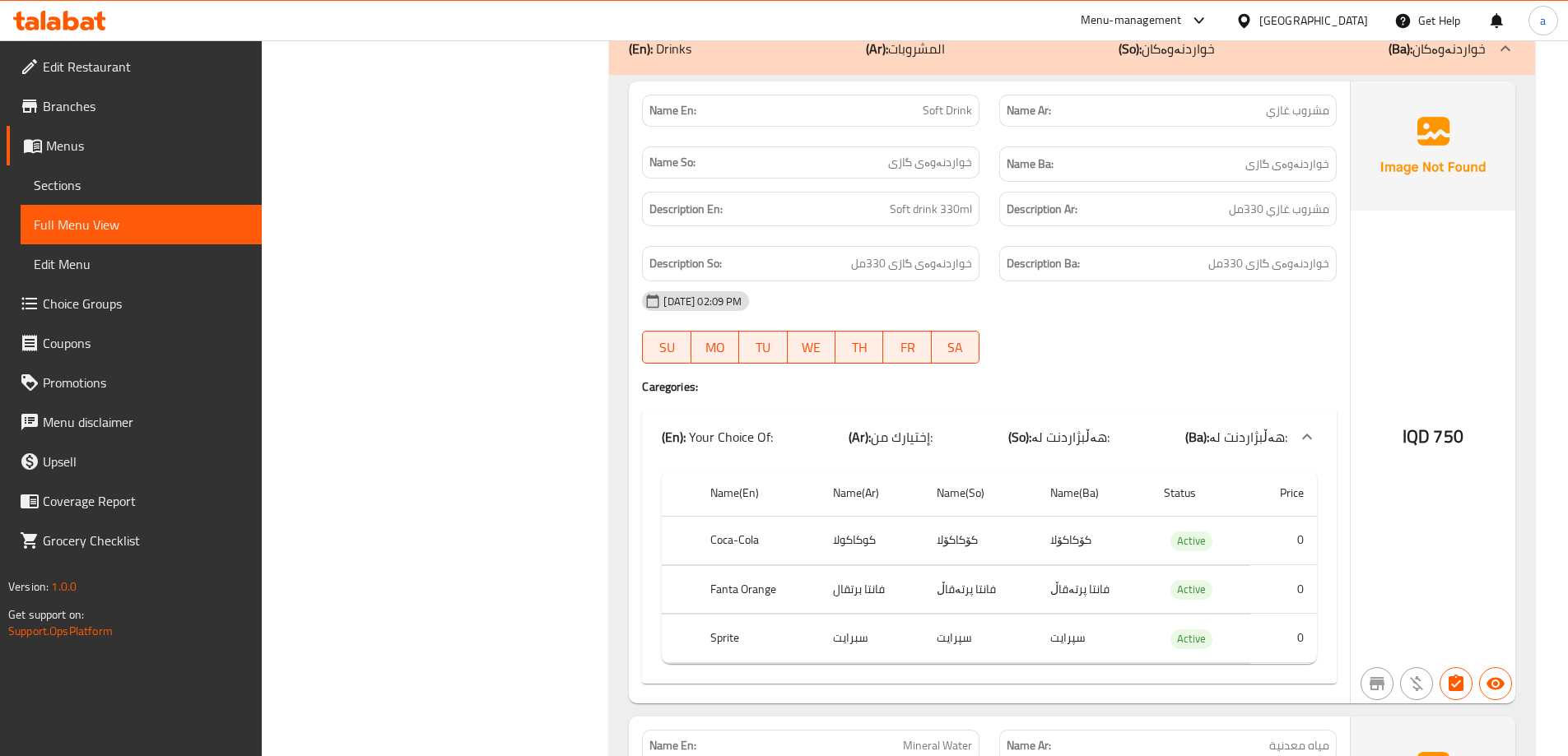
click at [69, 75] on span "Edit Restaurant" at bounding box center [145, 67] width 206 height 20
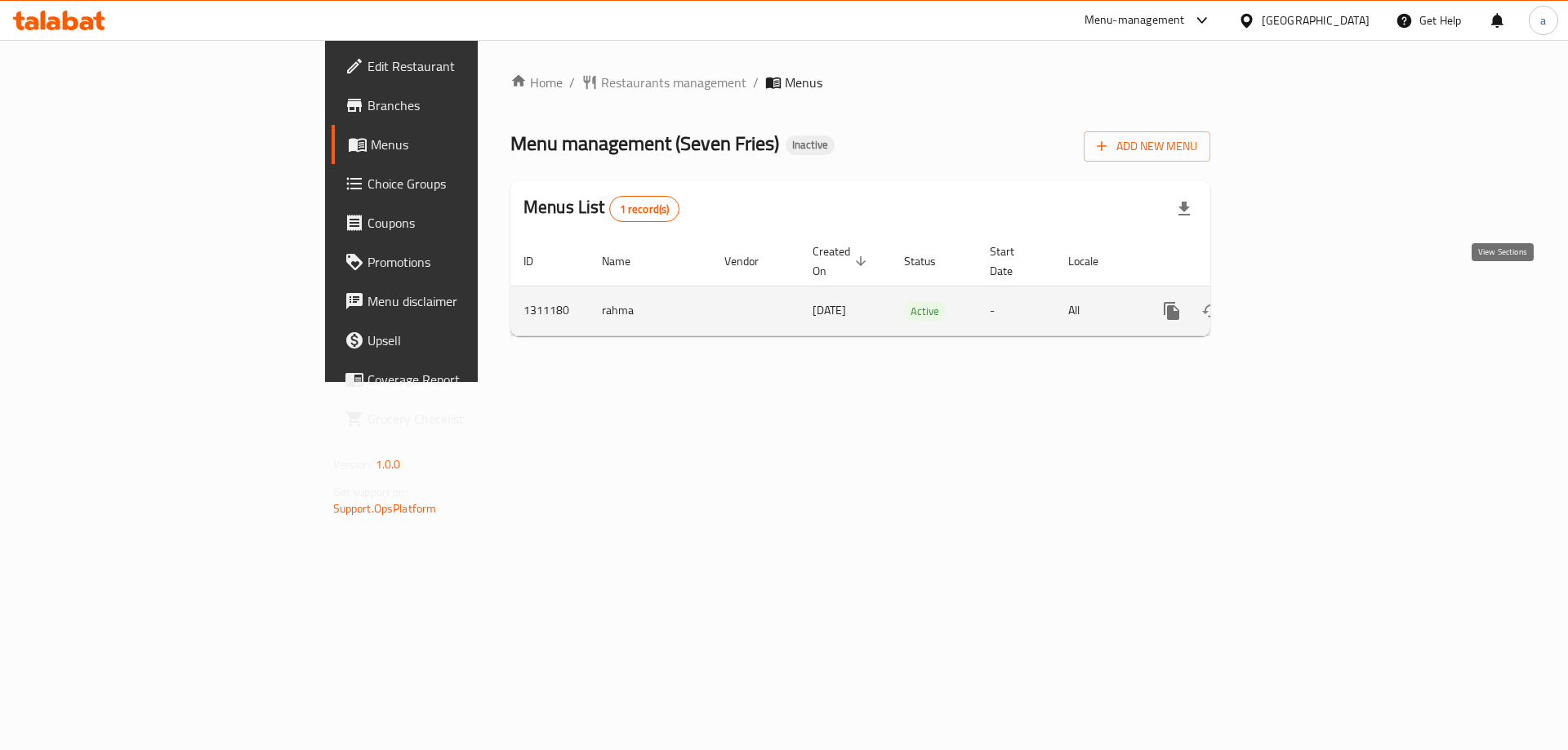
click at [1300, 301] on icon "enhanced table" at bounding box center [1290, 311] width 20 height 20
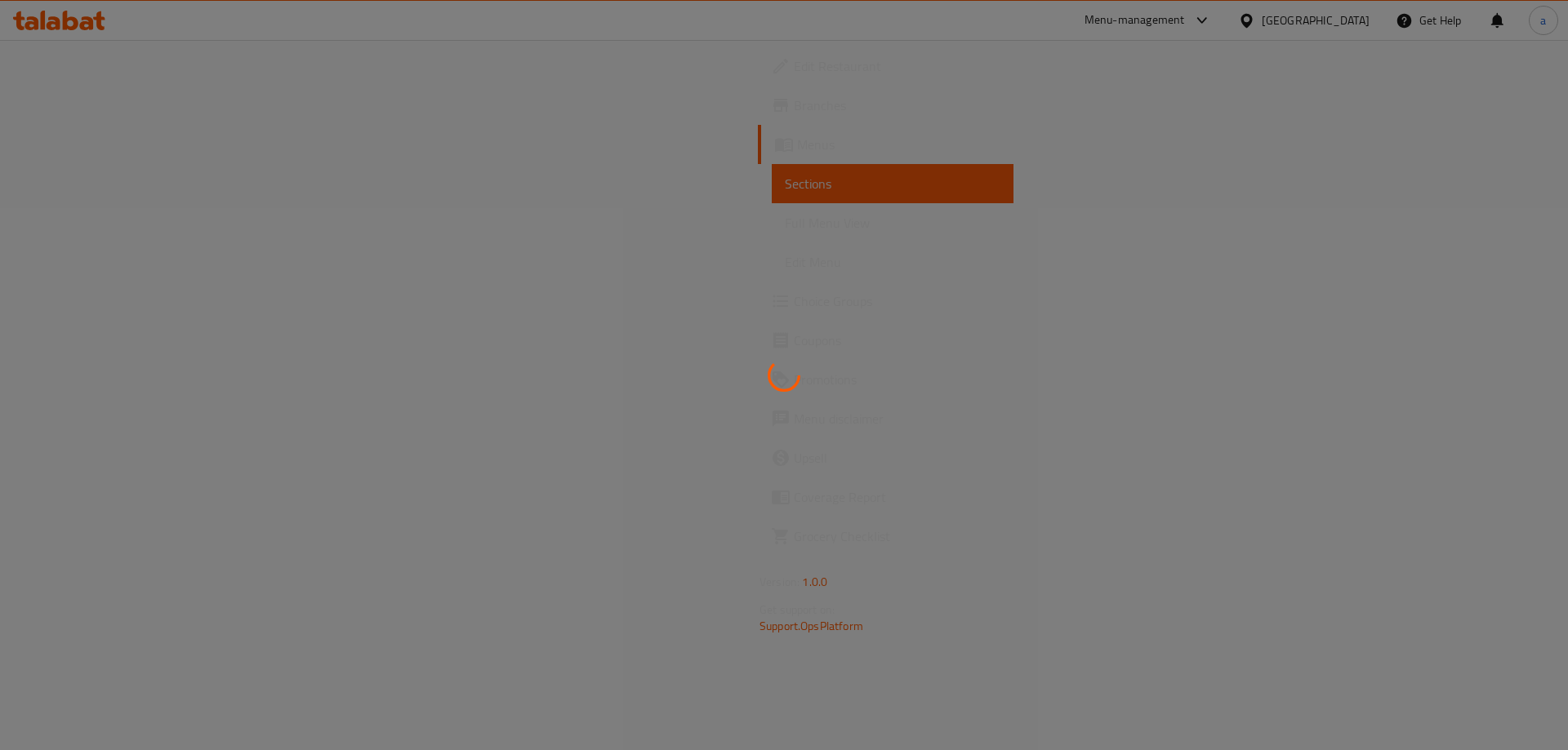
click at [89, 260] on div at bounding box center [784, 375] width 1568 height 750
click at [108, 216] on div at bounding box center [784, 375] width 1568 height 750
click at [160, 226] on div at bounding box center [784, 375] width 1568 height 750
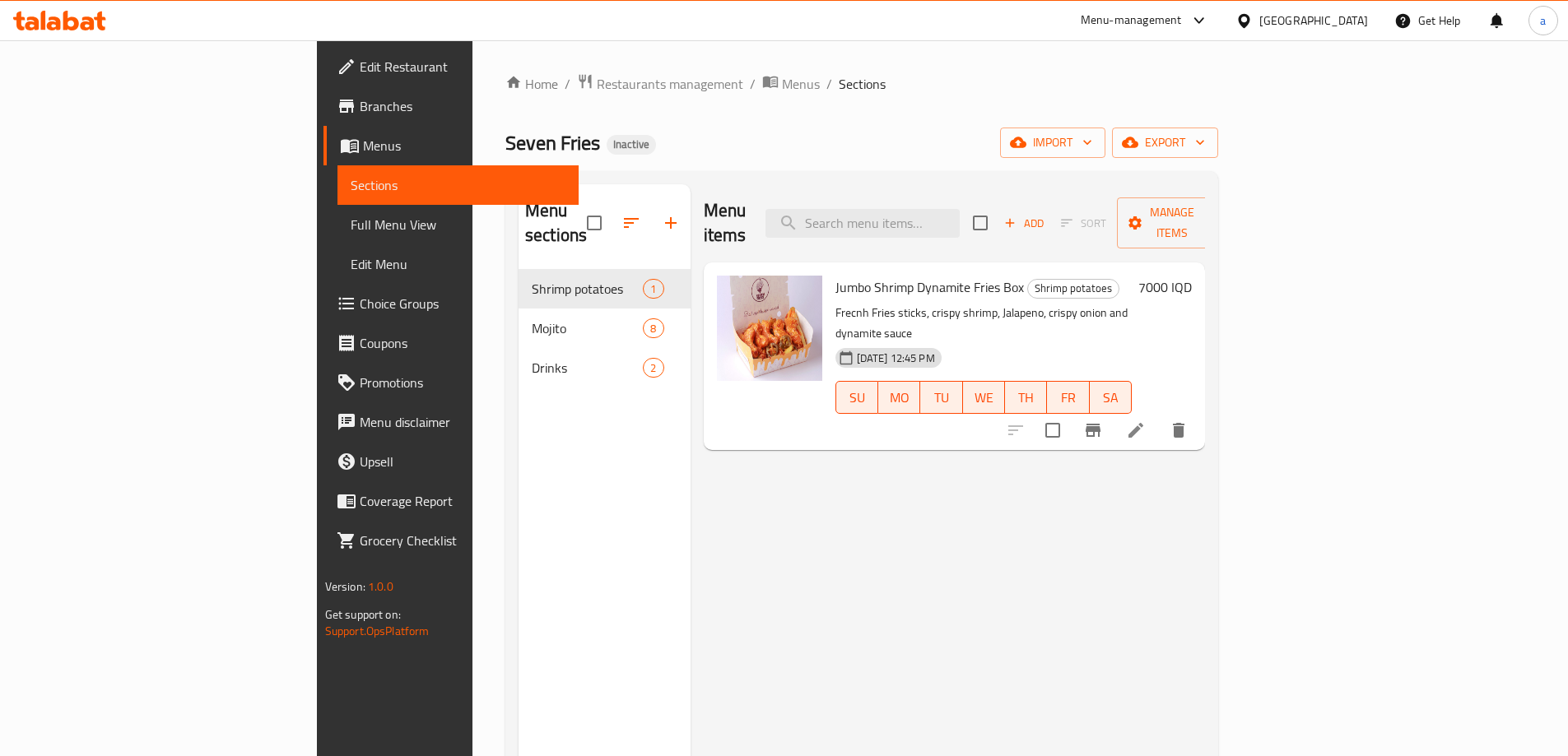
click at [351, 228] on span "Full Menu View" at bounding box center [458, 224] width 215 height 20
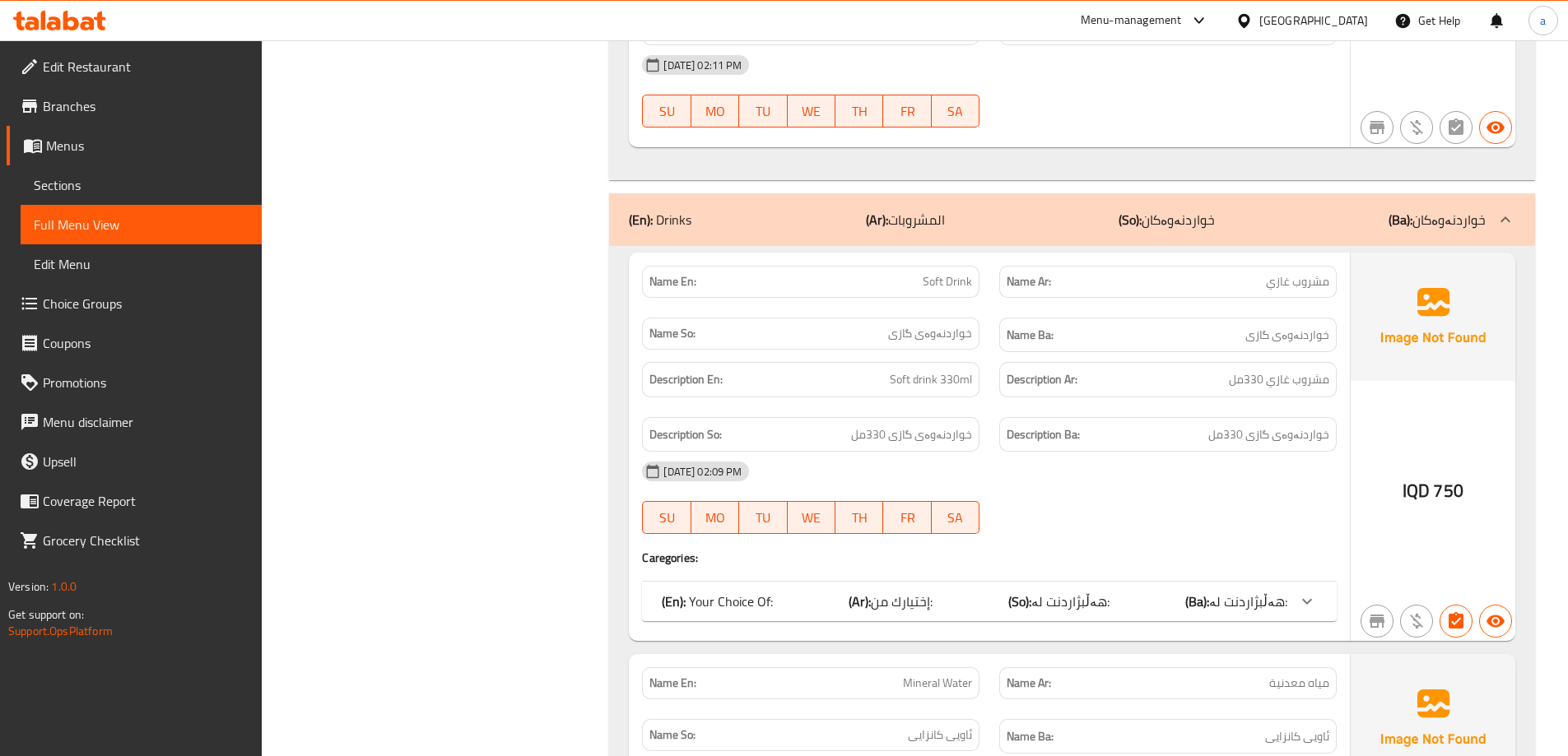
scroll to position [3531, 0]
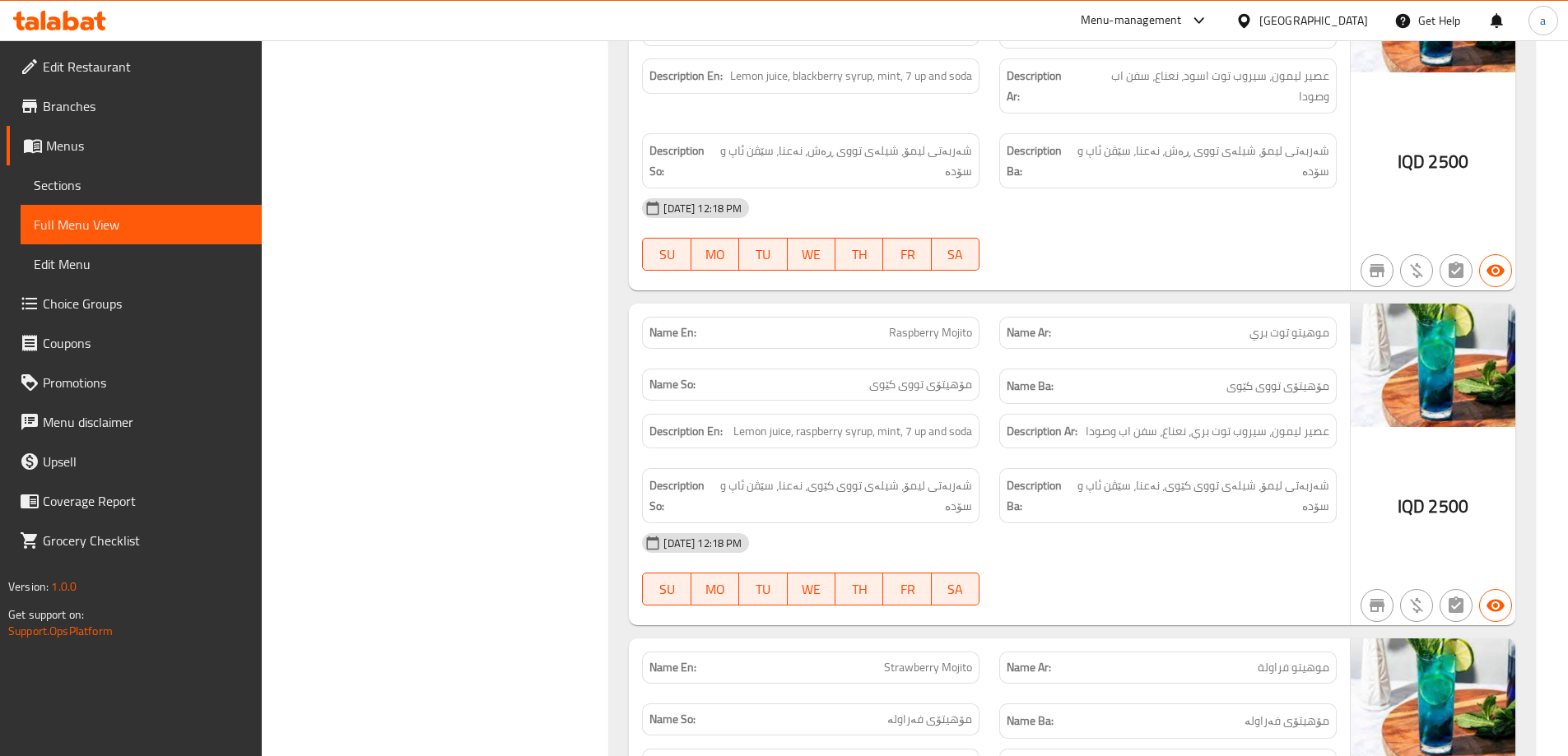
click at [86, 184] on span "Sections" at bounding box center [141, 185] width 215 height 20
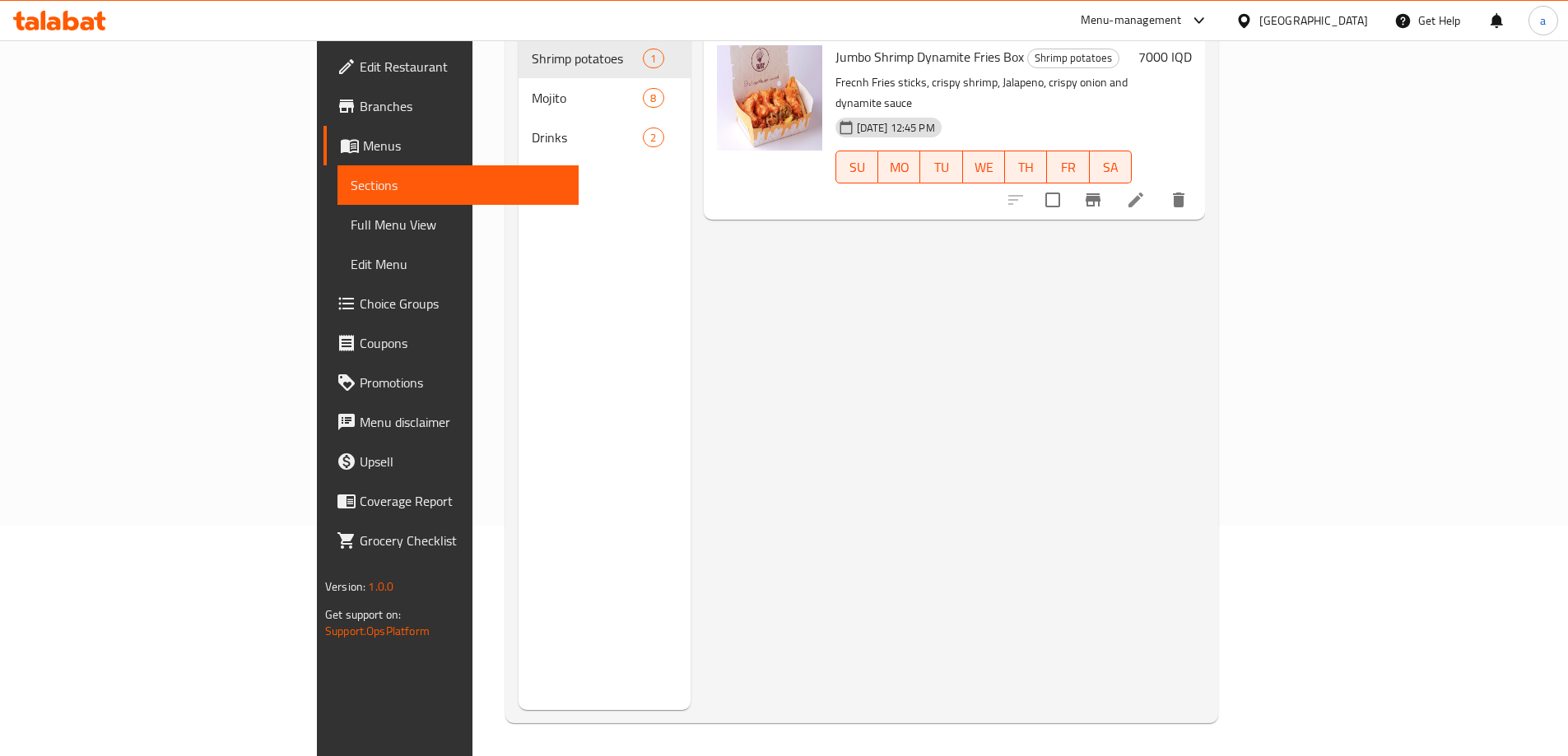
scroll to position [231, 0]
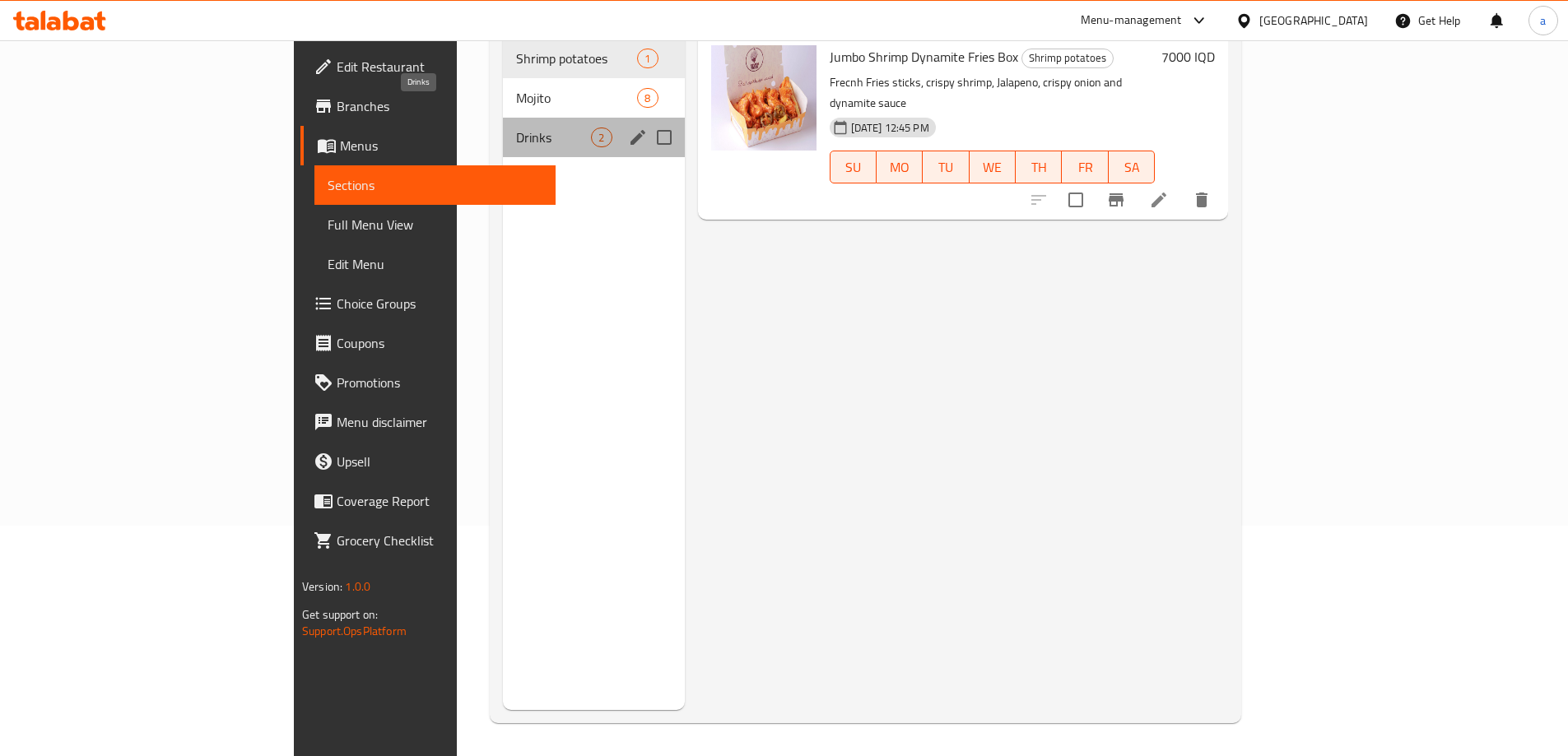
click at [516, 128] on span "Drinks" at bounding box center [553, 138] width 75 height 20
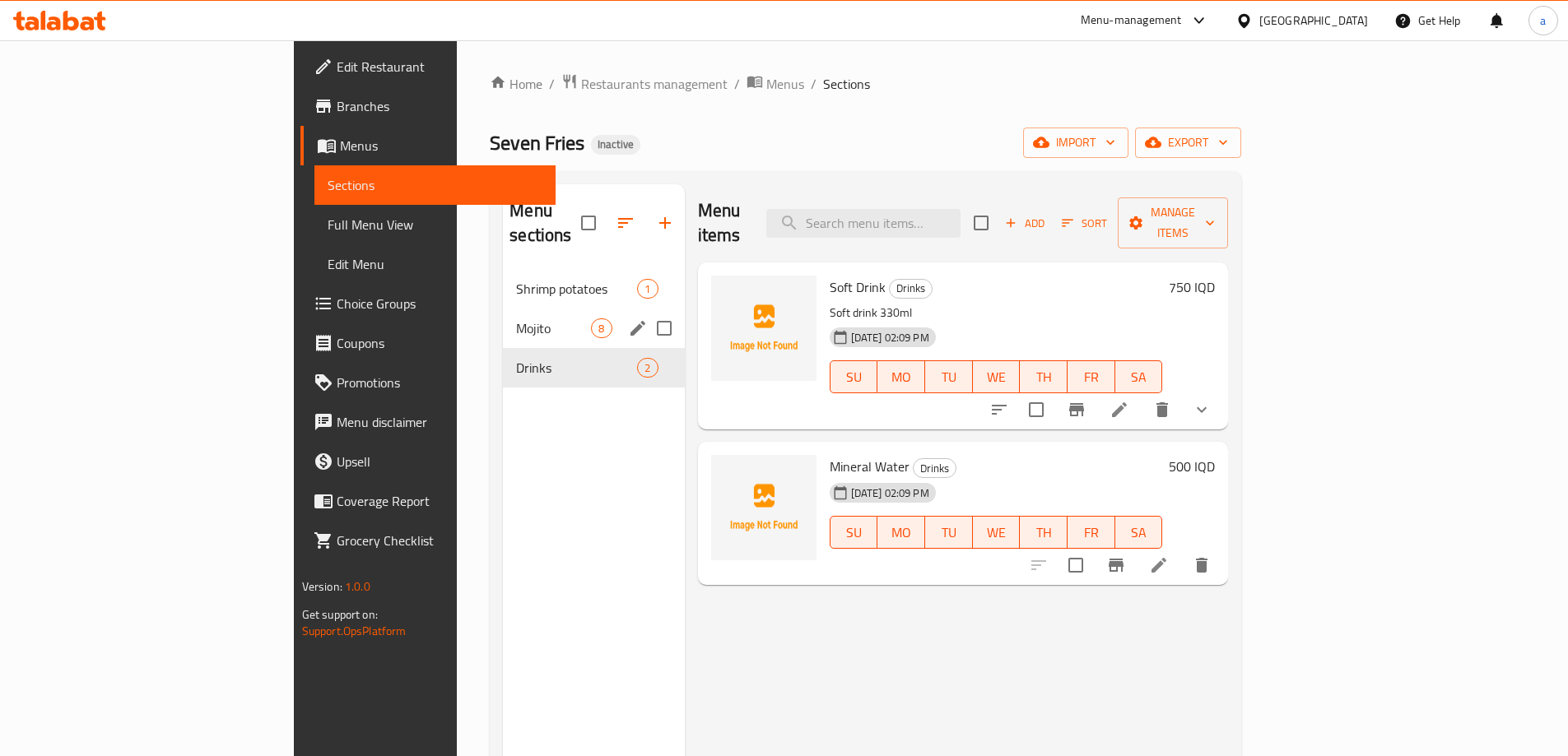
click at [503, 308] on div "Mojito 8" at bounding box center [593, 328] width 181 height 40
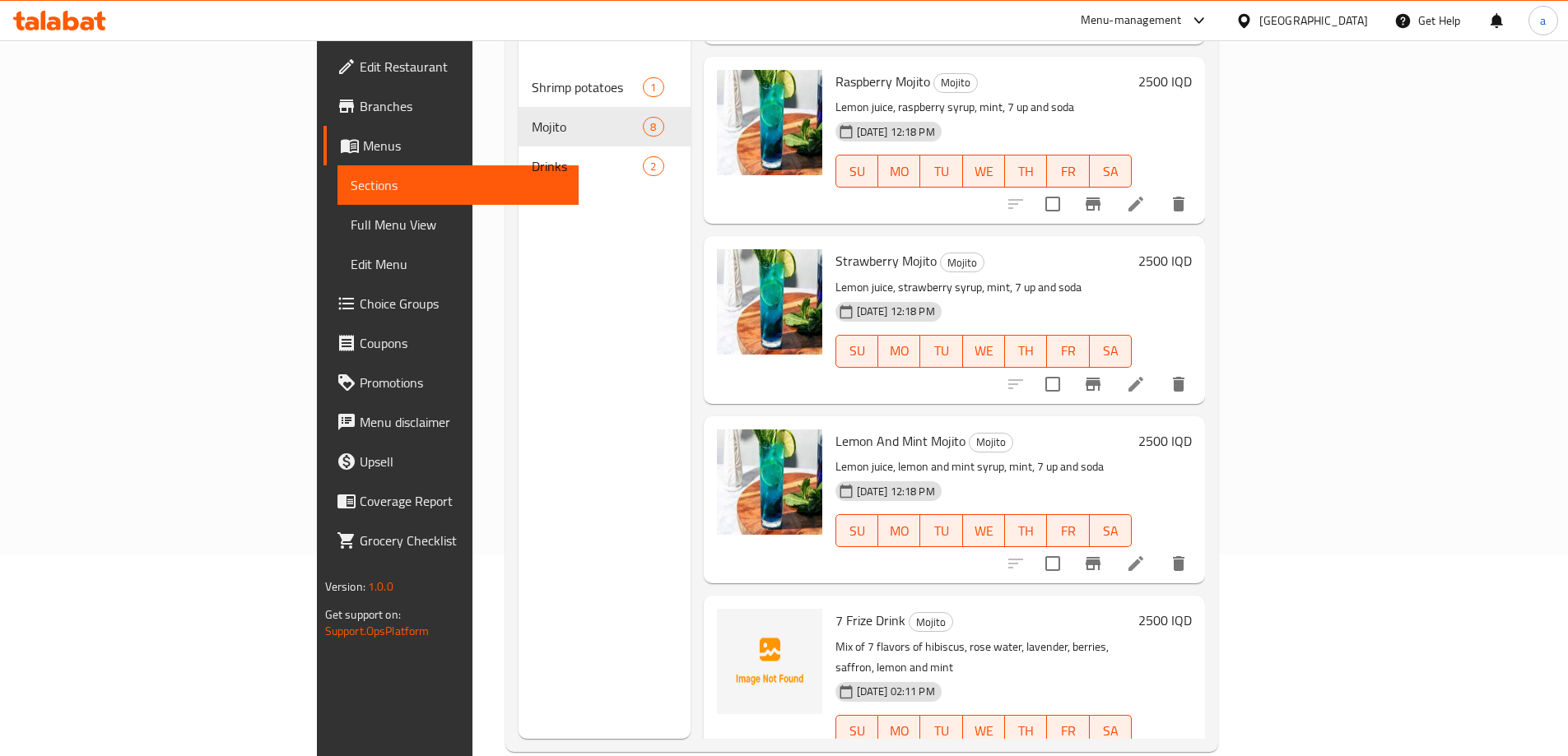
scroll to position [231, 0]
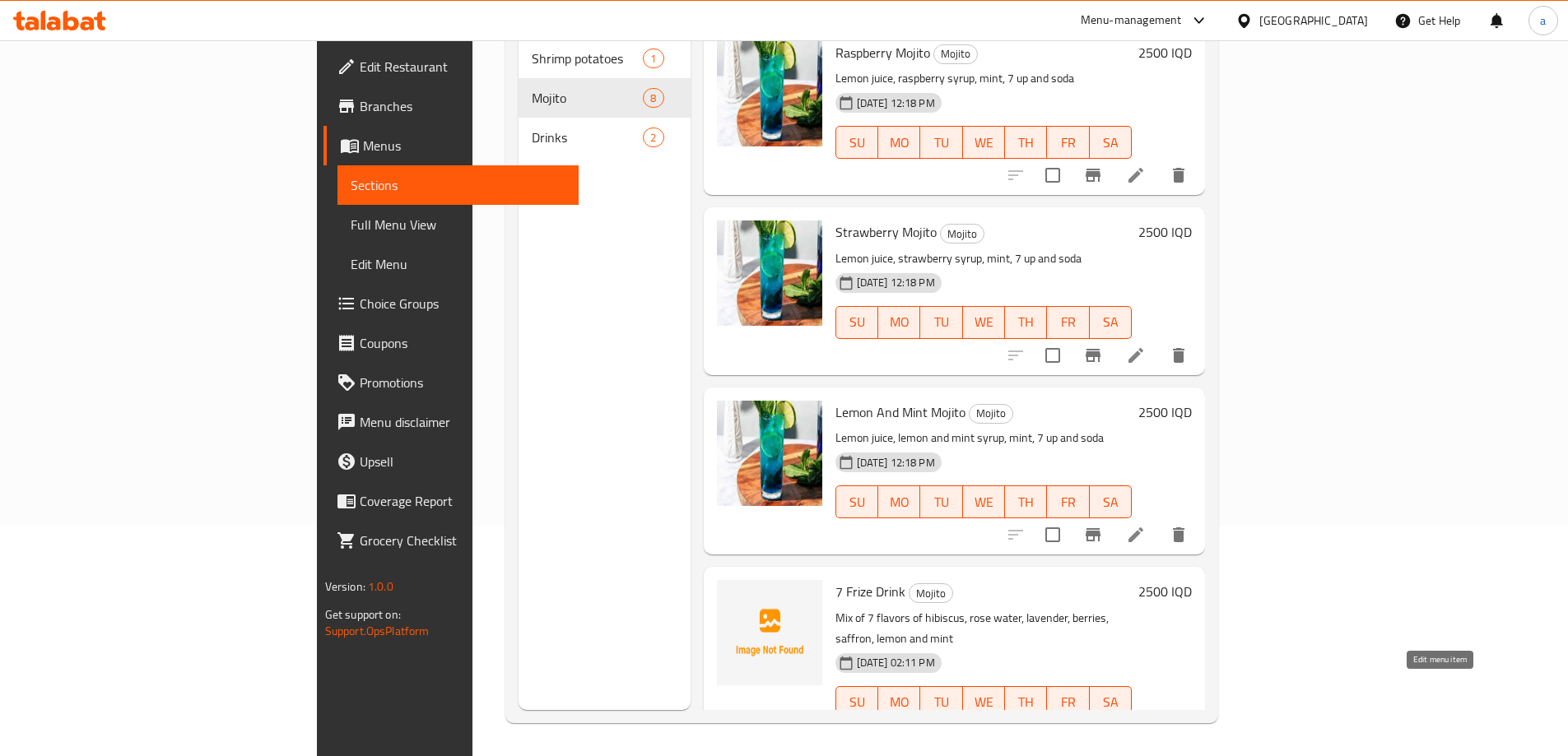
click at [1146, 725] on icon at bounding box center [1136, 735] width 20 height 20
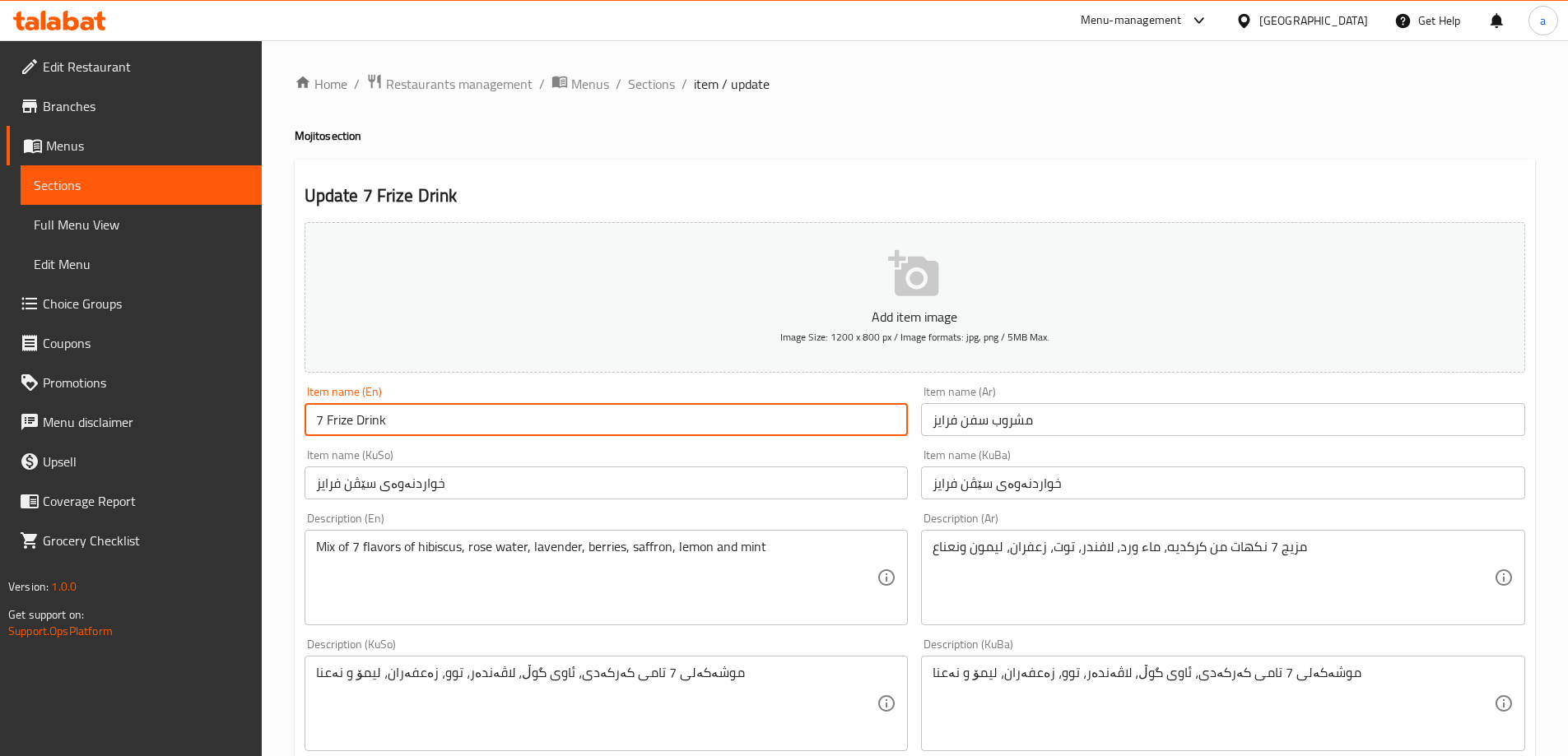
drag, startPoint x: 353, startPoint y: 420, endPoint x: 313, endPoint y: 408, distance: 41.8
click at [313, 408] on input "7 Frize Drink" at bounding box center [607, 419] width 604 height 33
paste input "Fries"
click at [345, 418] on input "7 Frize Drink" at bounding box center [607, 419] width 604 height 33
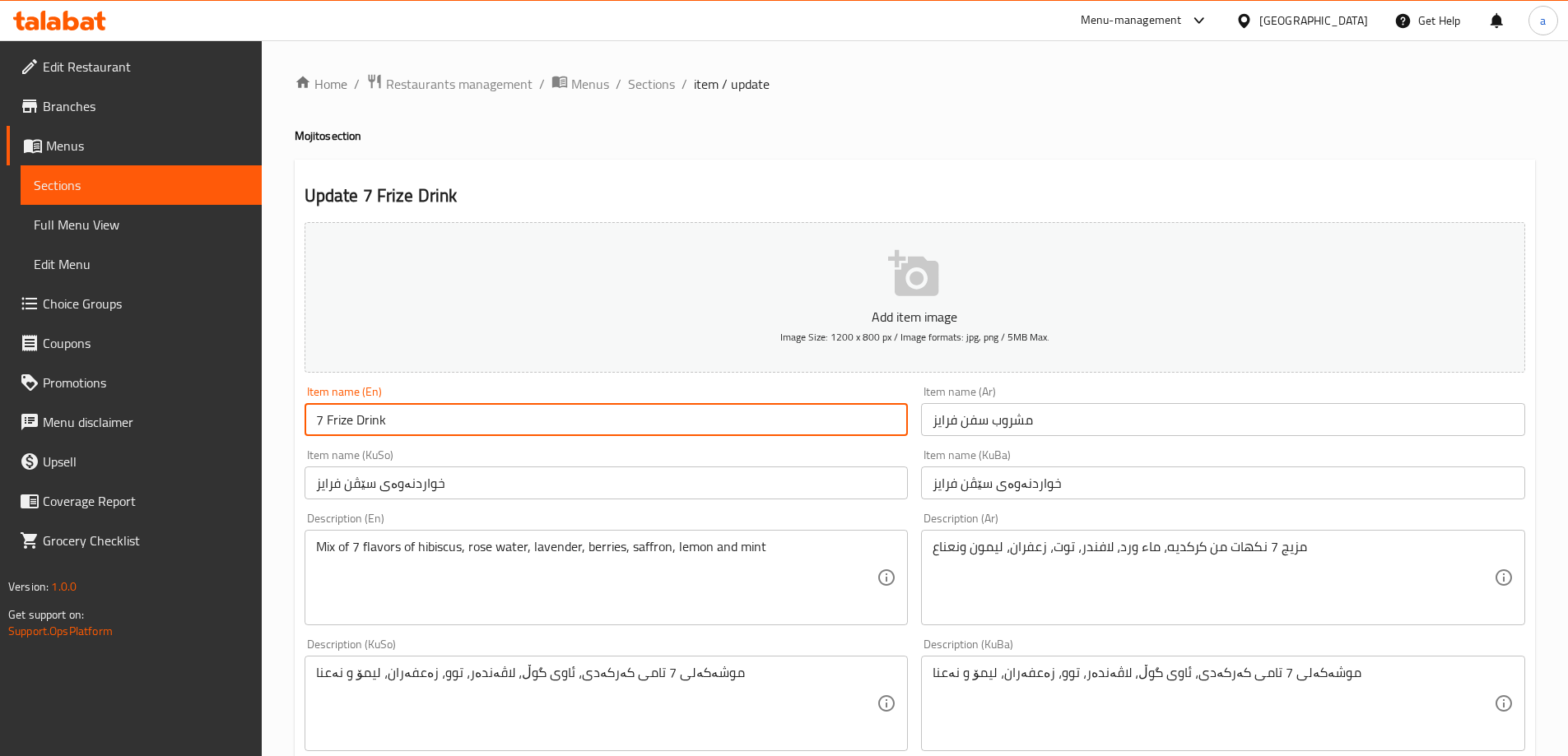
paste input "es"
type input "7 Fries Drink"
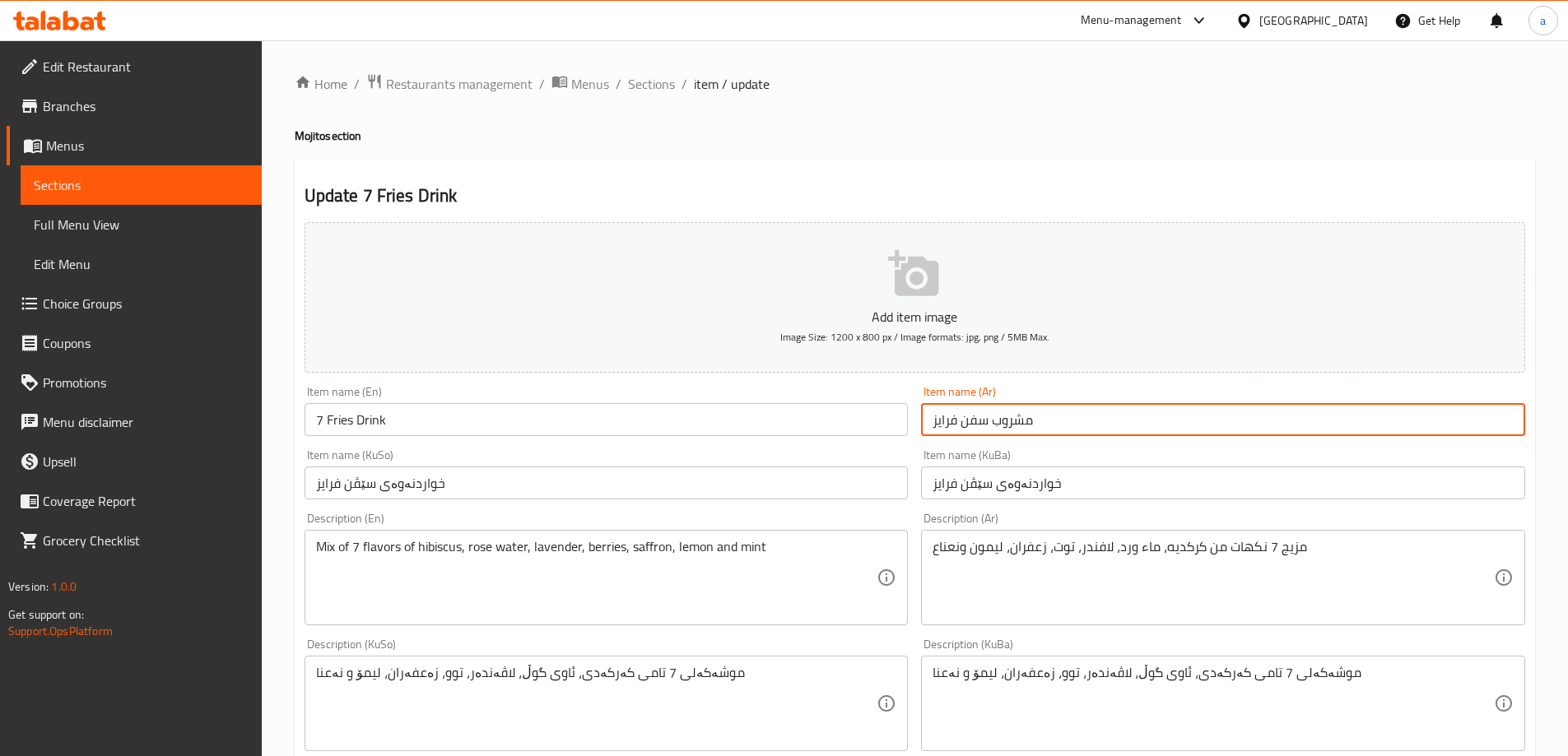
click at [932, 421] on input "مشروب سفن فرايز" at bounding box center [1224, 419] width 604 height 33
type input "مشروب سفن فرايز"
click at [845, 393] on div "Item name (En) 7 Fries Drink Item name (En)" at bounding box center [607, 411] width 604 height 50
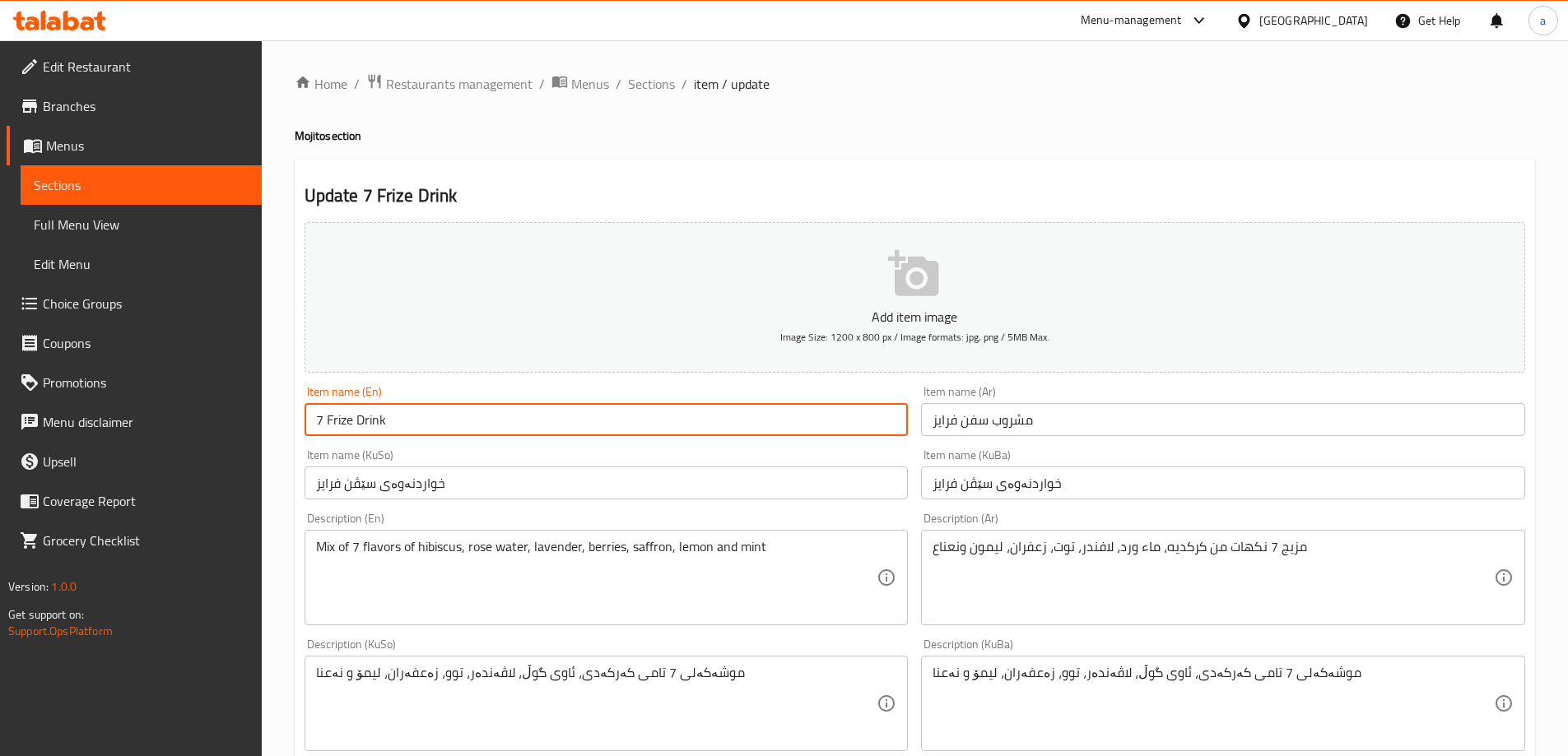
click at [334, 422] on input "7 Frize Drink" at bounding box center [607, 419] width 604 height 33
click at [339, 419] on input "7 Frize Drink" at bounding box center [607, 419] width 604 height 33
paste input "es"
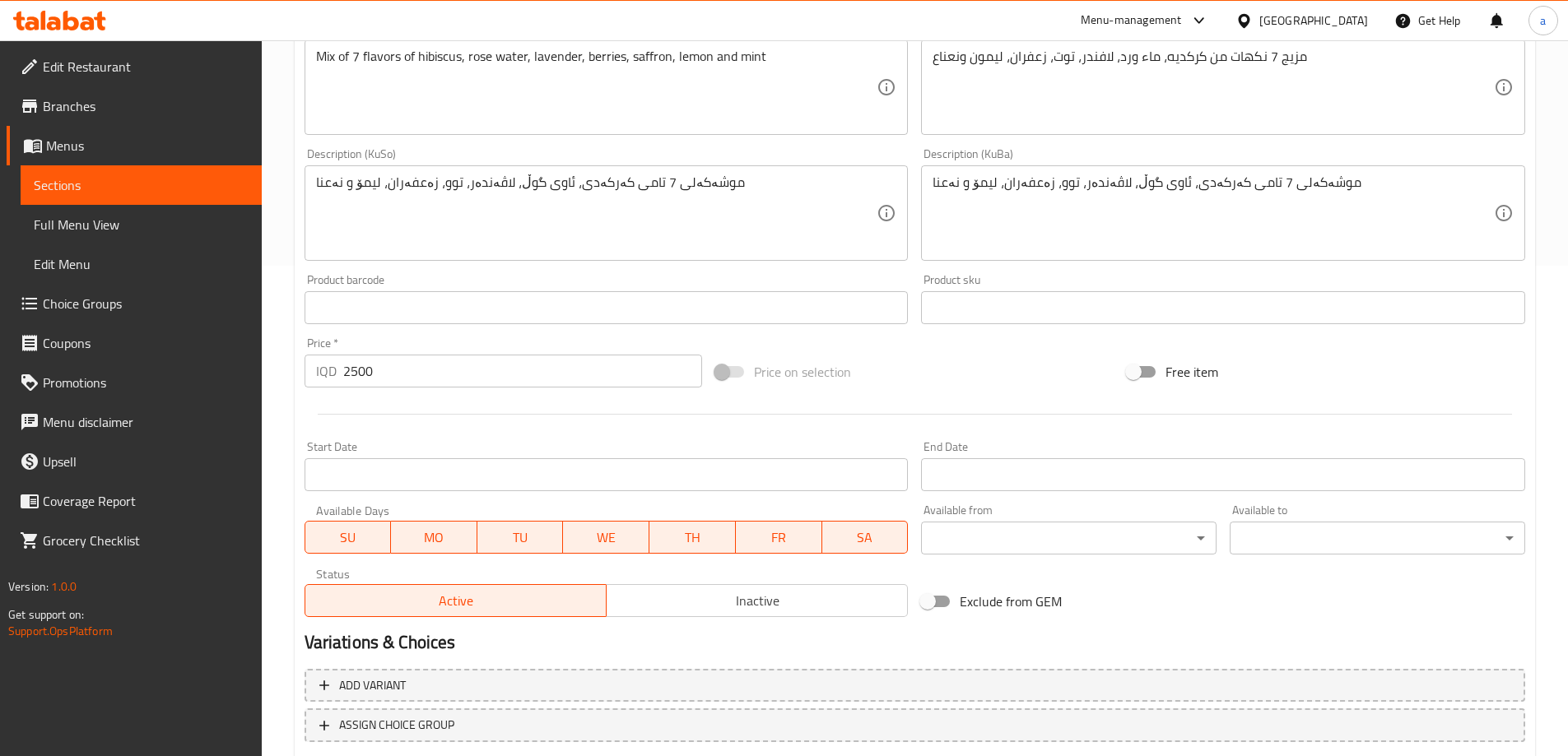
scroll to position [596, 0]
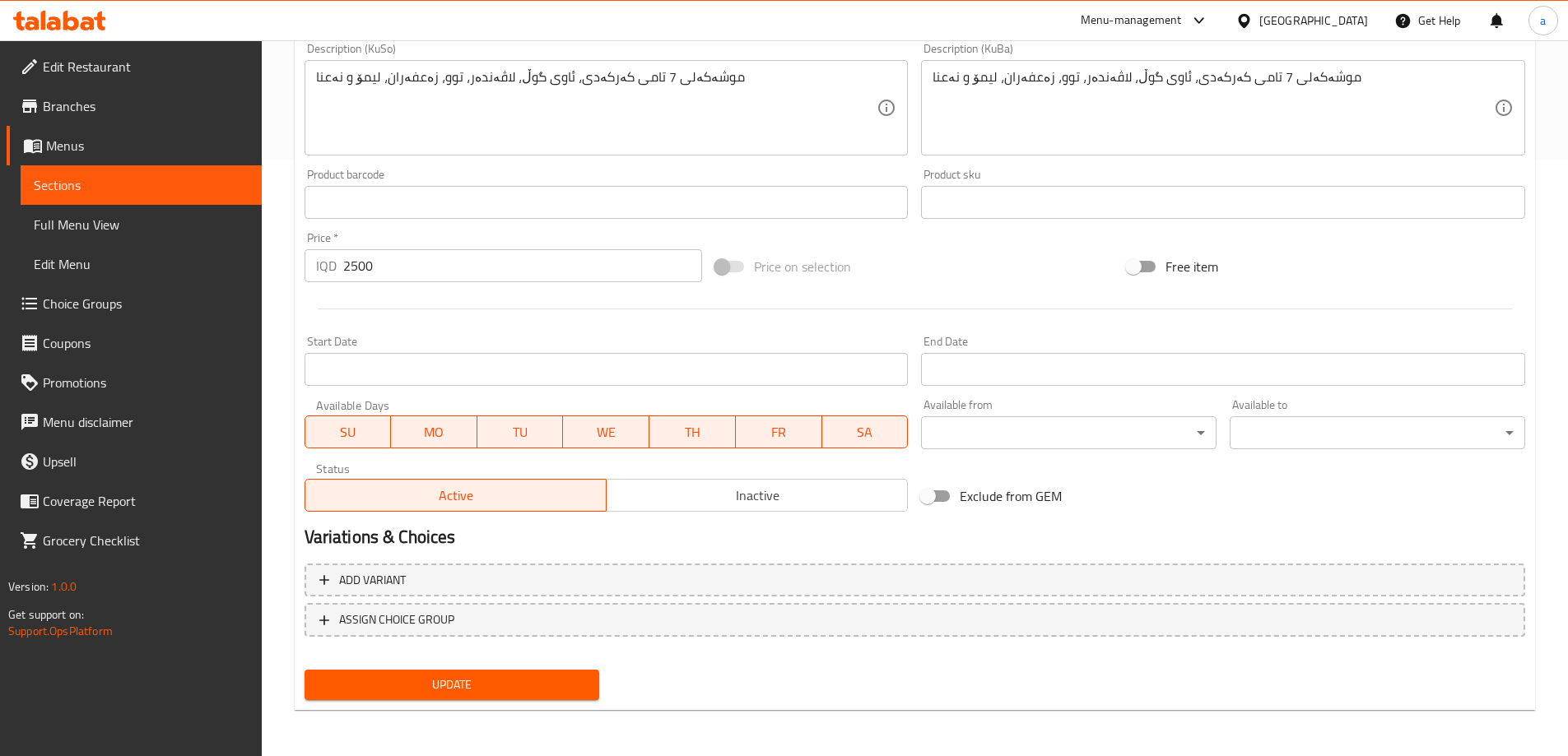
type input "7 Fries Drink"
click at [467, 672] on button "Update" at bounding box center [453, 685] width 296 height 31
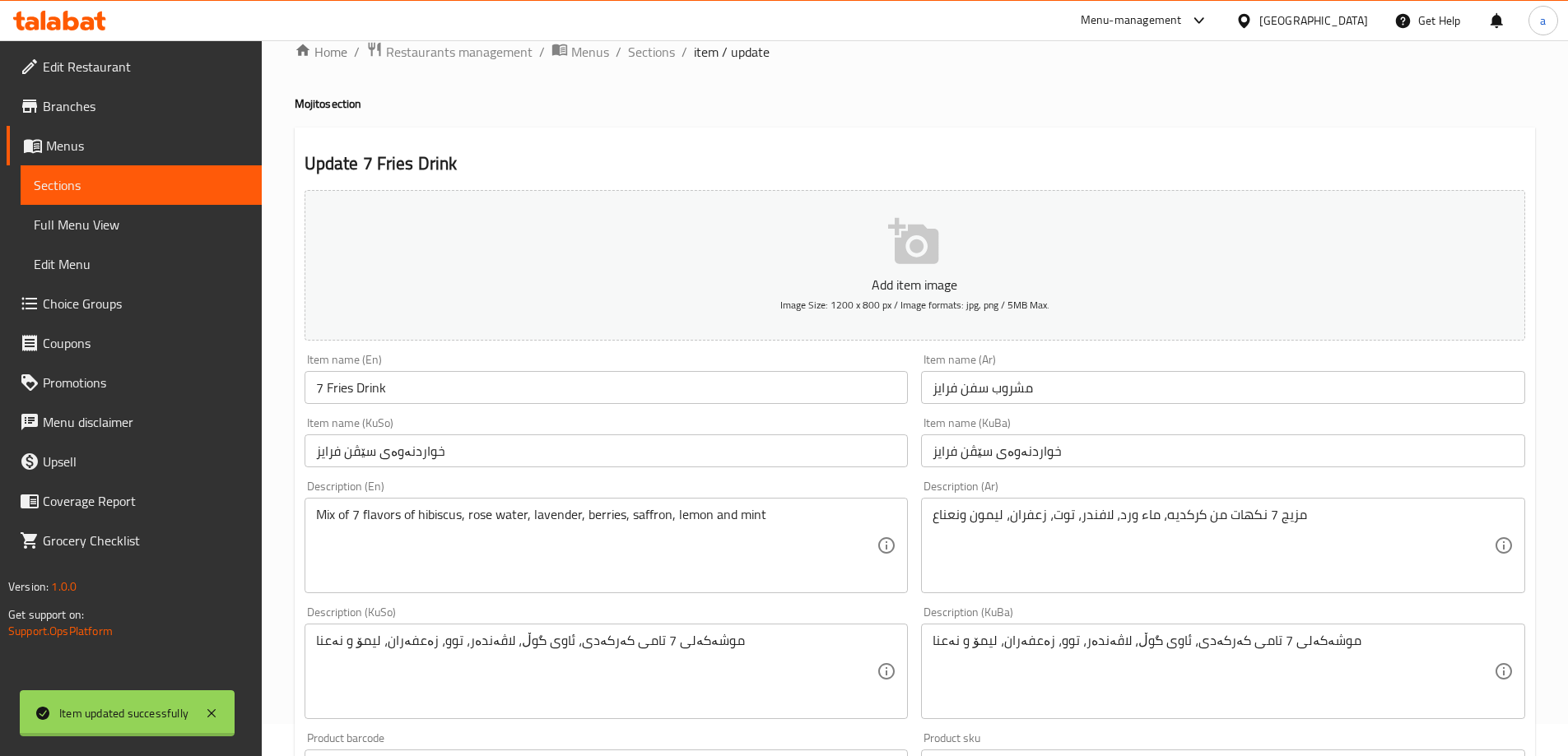
scroll to position [0, 0]
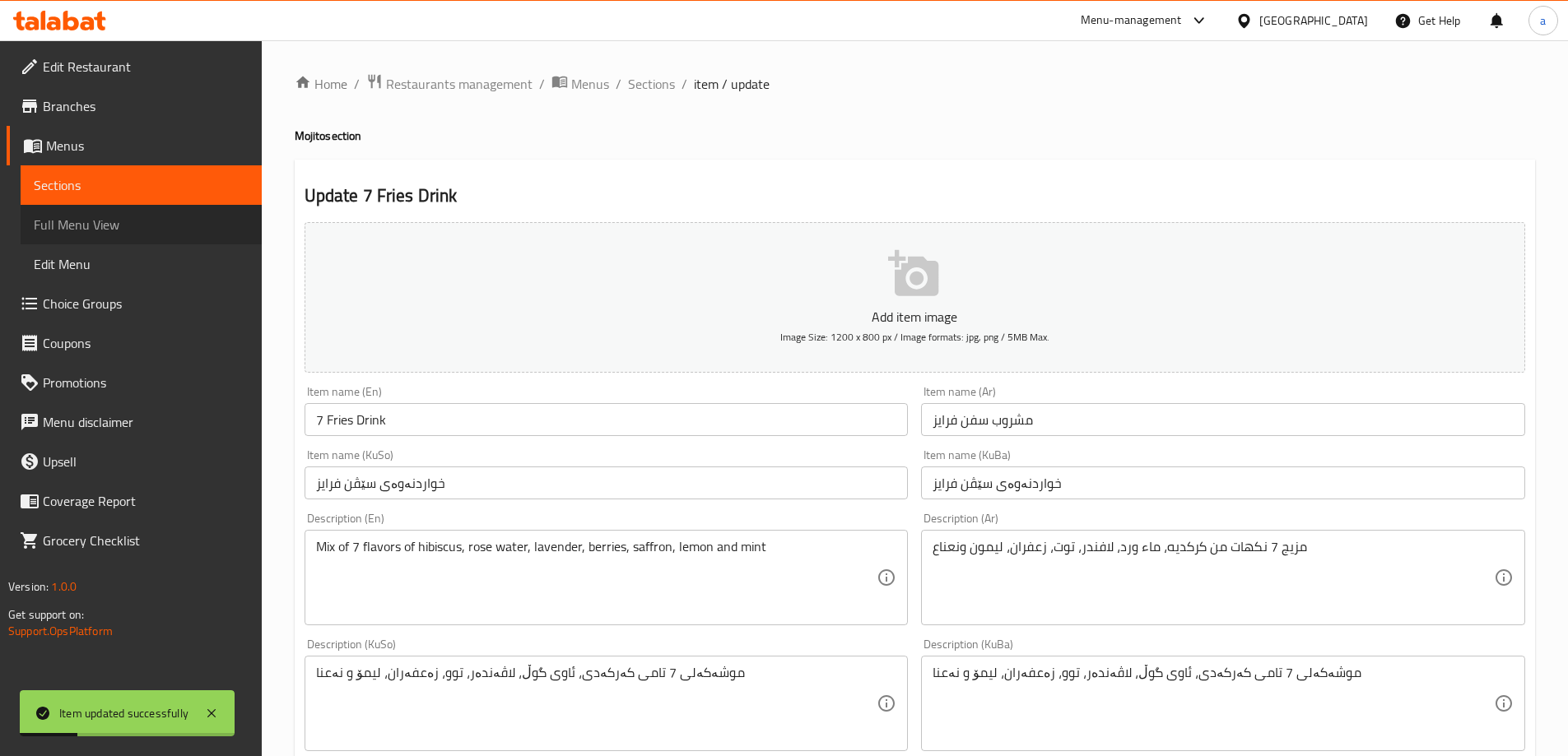
click at [113, 222] on span "Full Menu View" at bounding box center [141, 224] width 215 height 20
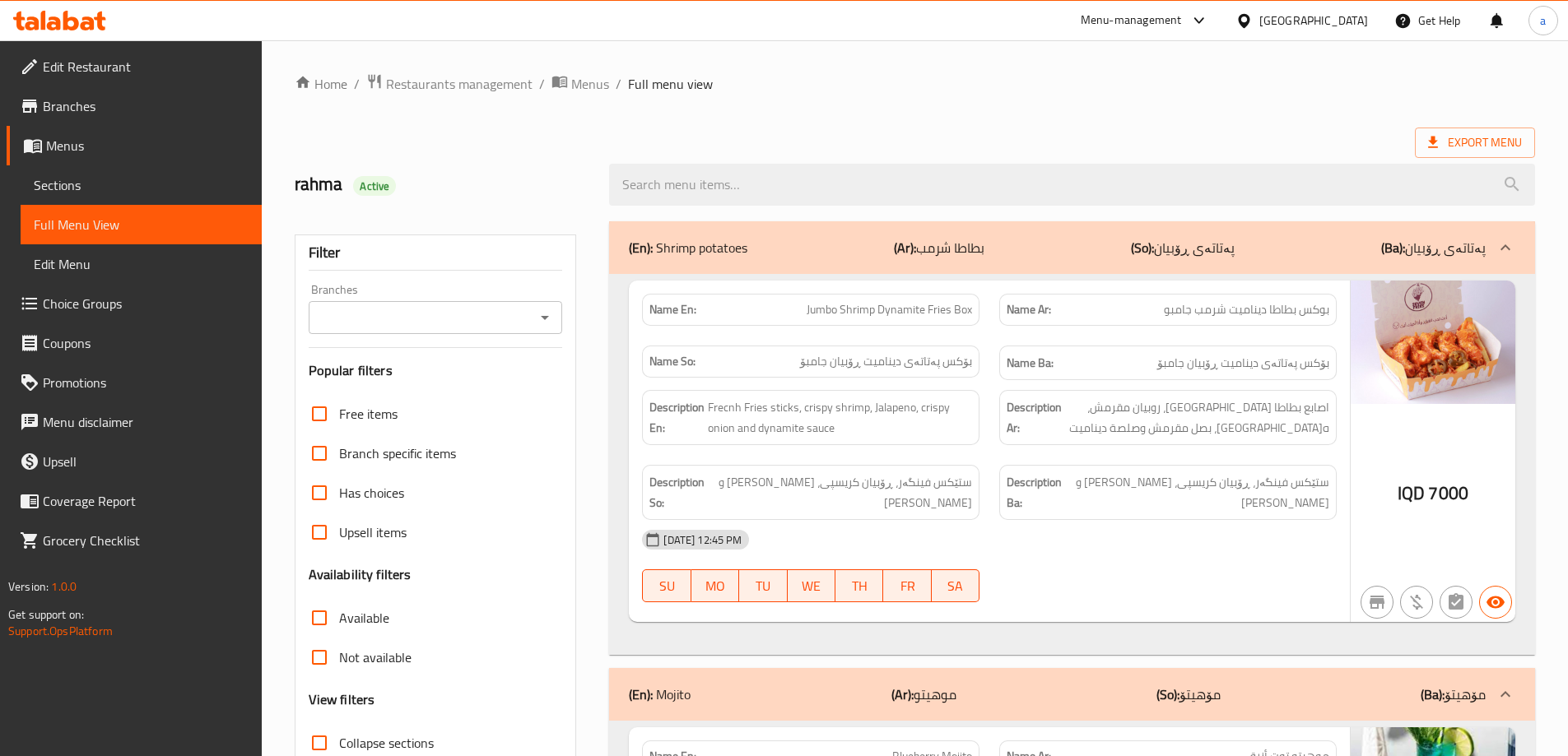
click at [533, 321] on div "Branches" at bounding box center [436, 317] width 254 height 33
click at [97, 136] on span "Menus" at bounding box center [147, 146] width 203 height 20
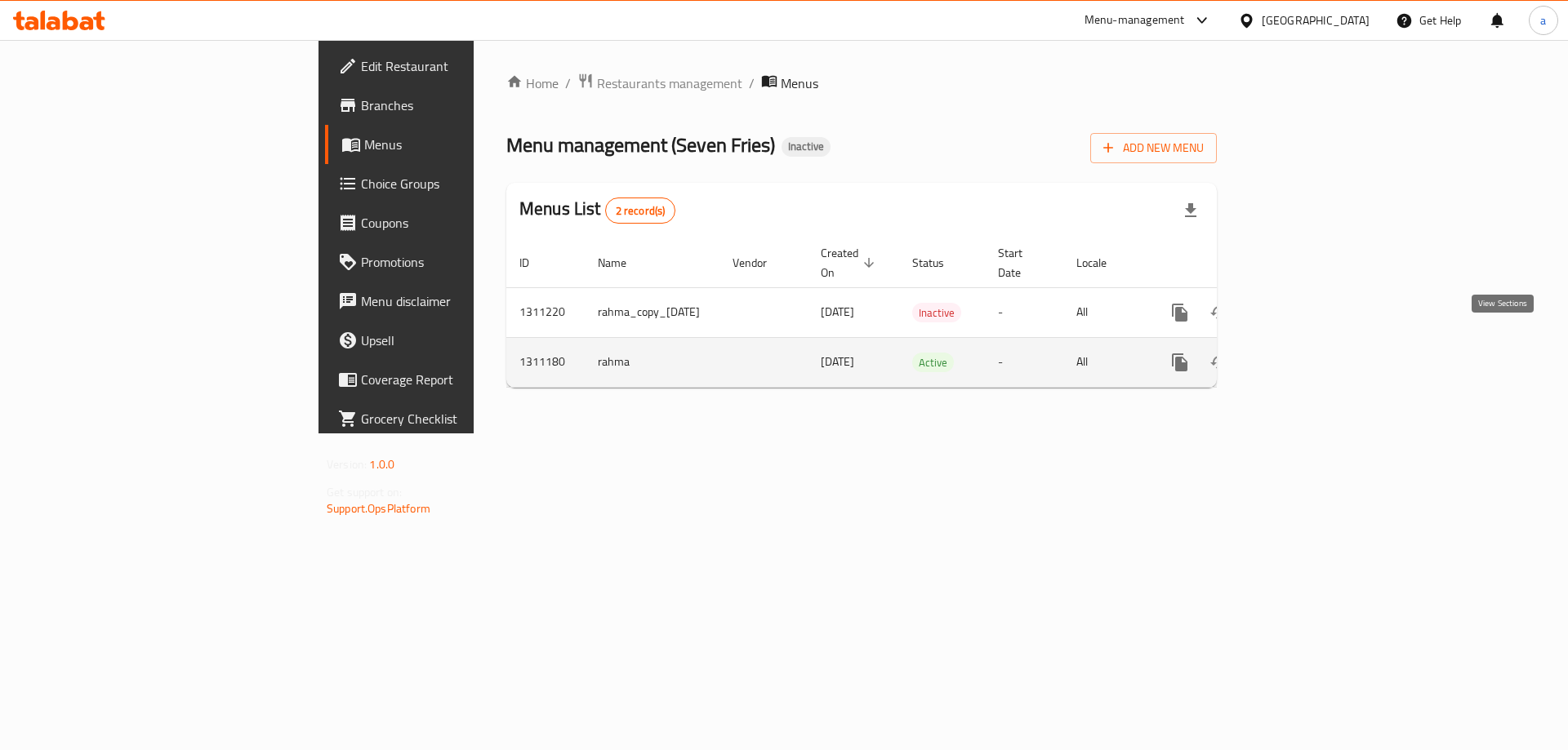
click at [1308, 352] on icon "enhanced table" at bounding box center [1298, 362] width 20 height 20
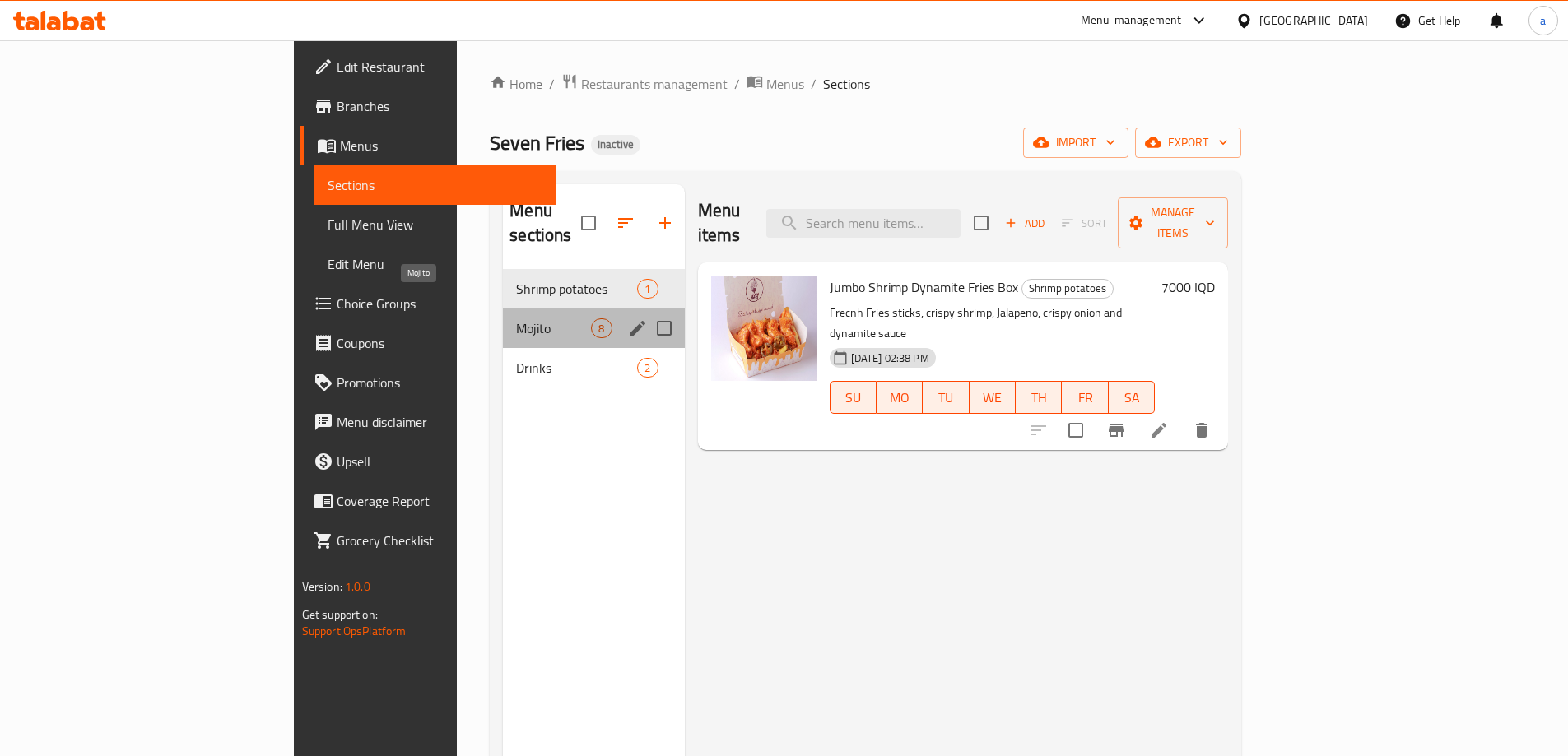
click at [516, 318] on span "Mojito" at bounding box center [553, 328] width 75 height 20
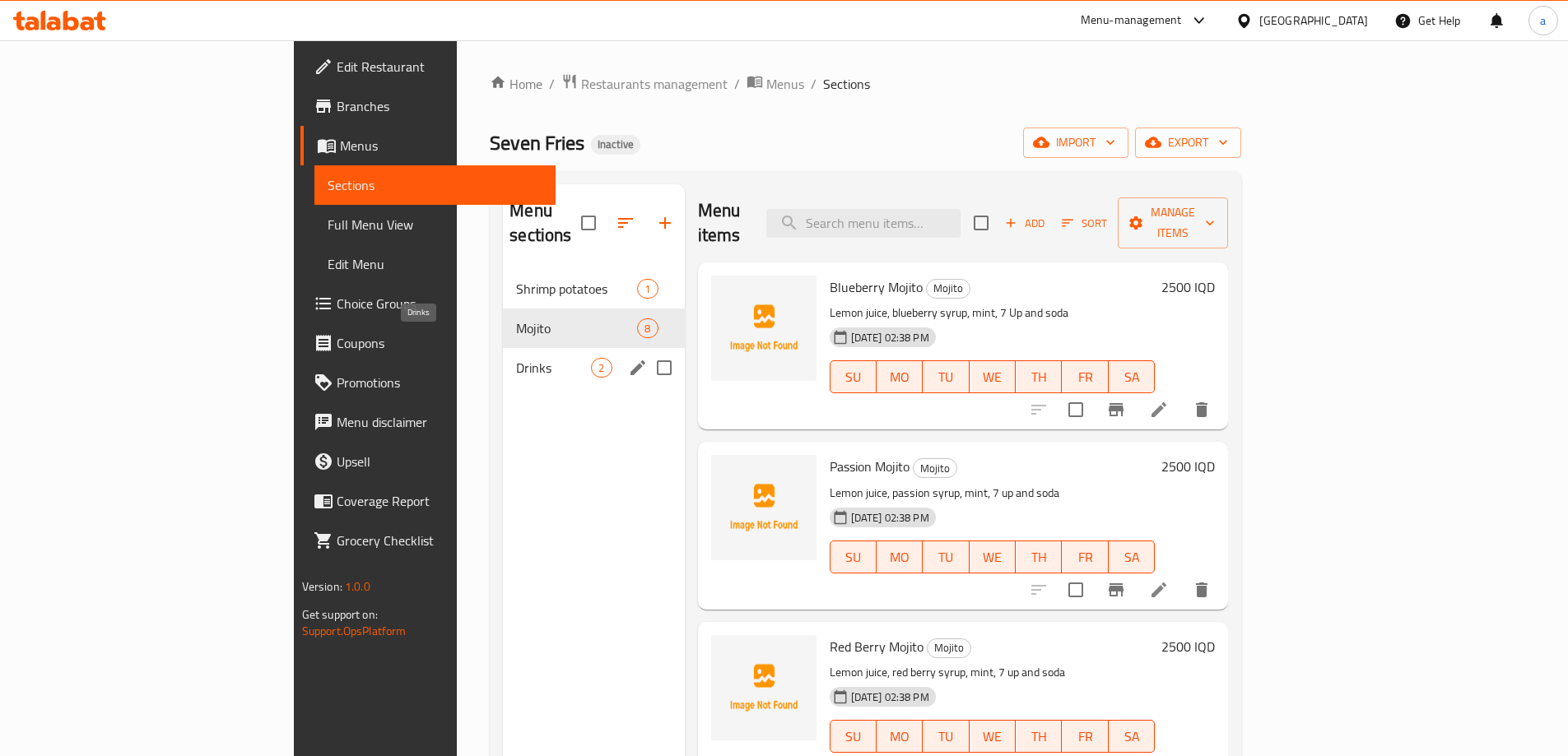
click at [516, 358] on span "Drinks" at bounding box center [553, 368] width 75 height 20
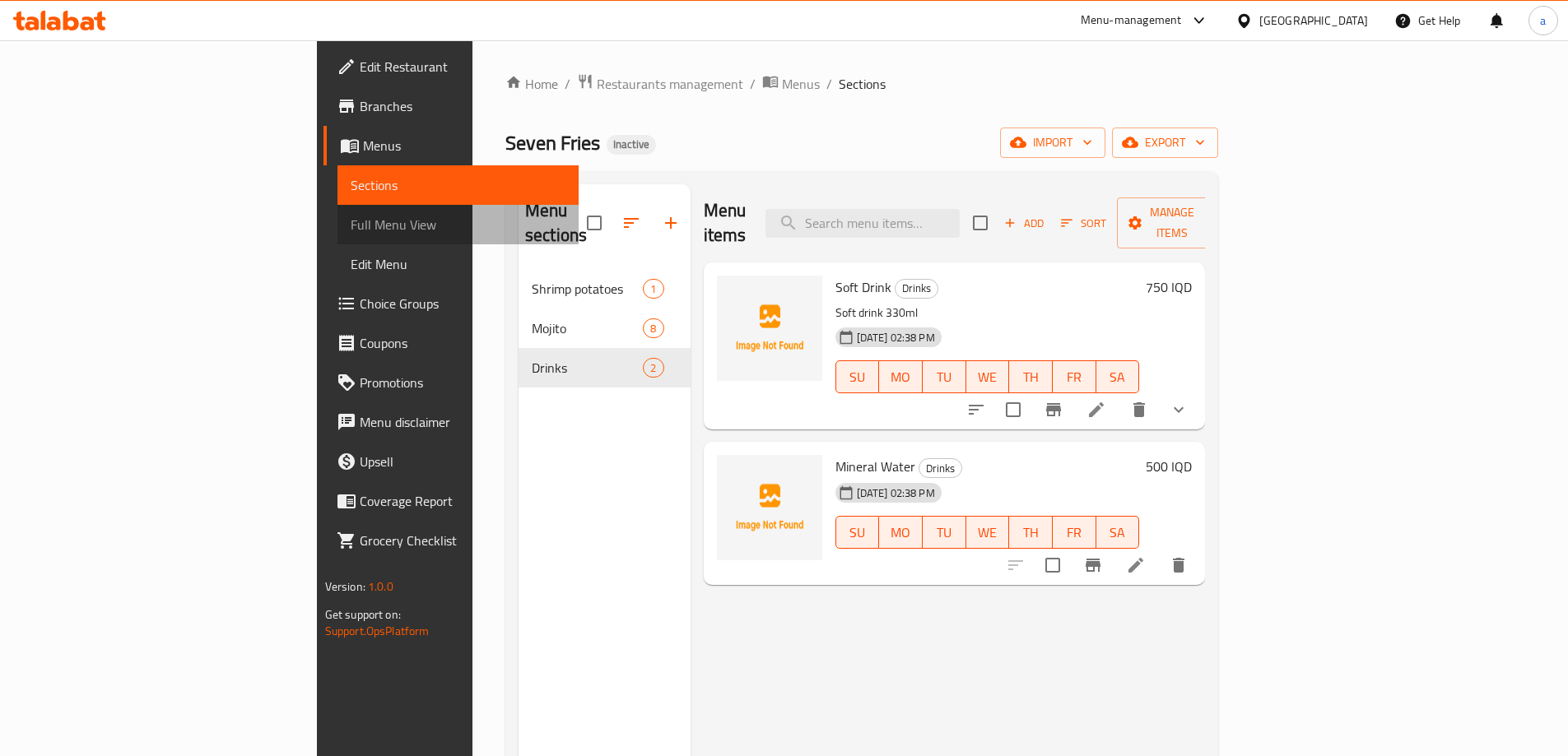
click at [351, 225] on span "Full Menu View" at bounding box center [458, 224] width 215 height 20
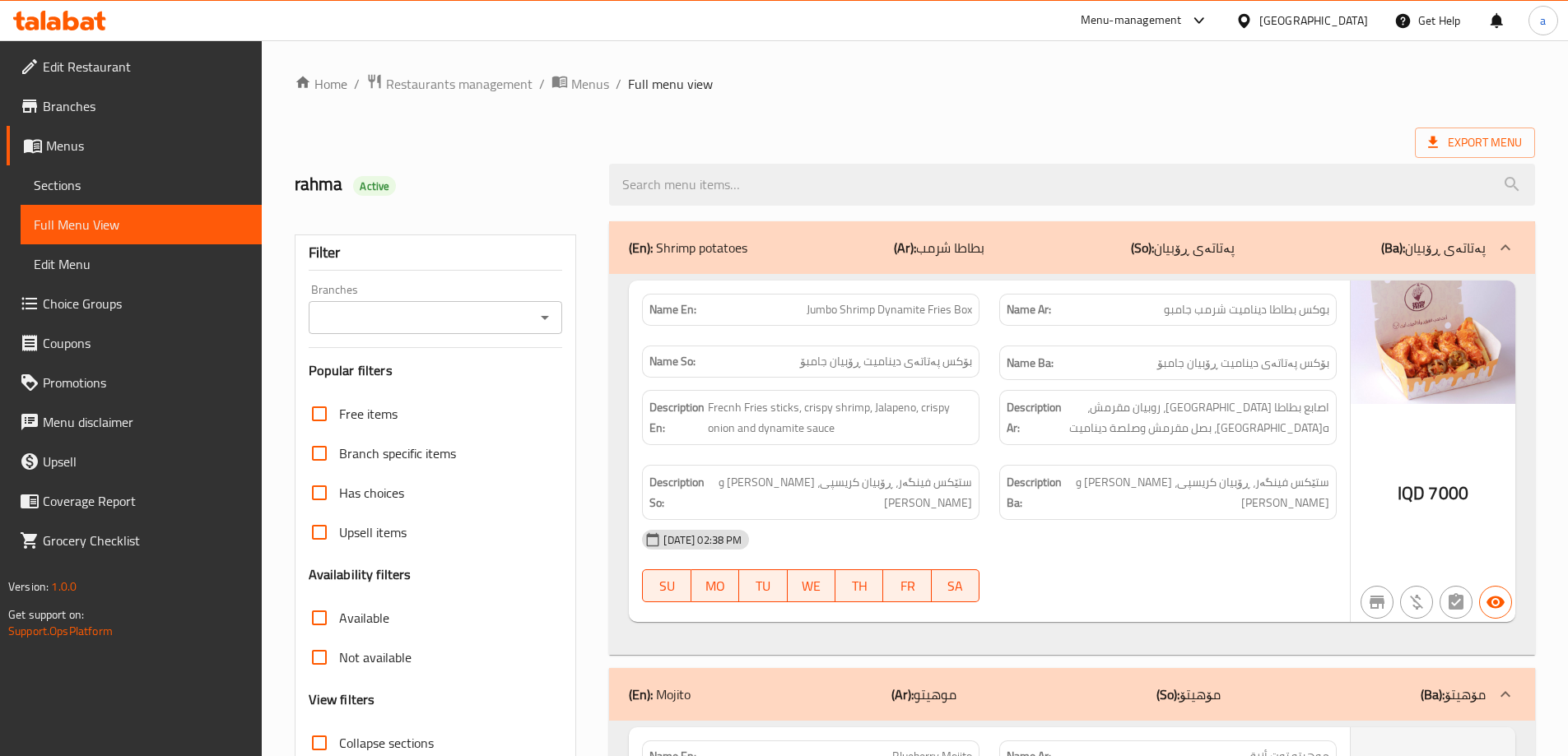
click at [556, 314] on div "Branches" at bounding box center [436, 317] width 254 height 33
click at [552, 318] on icon "Open" at bounding box center [545, 317] width 20 height 20
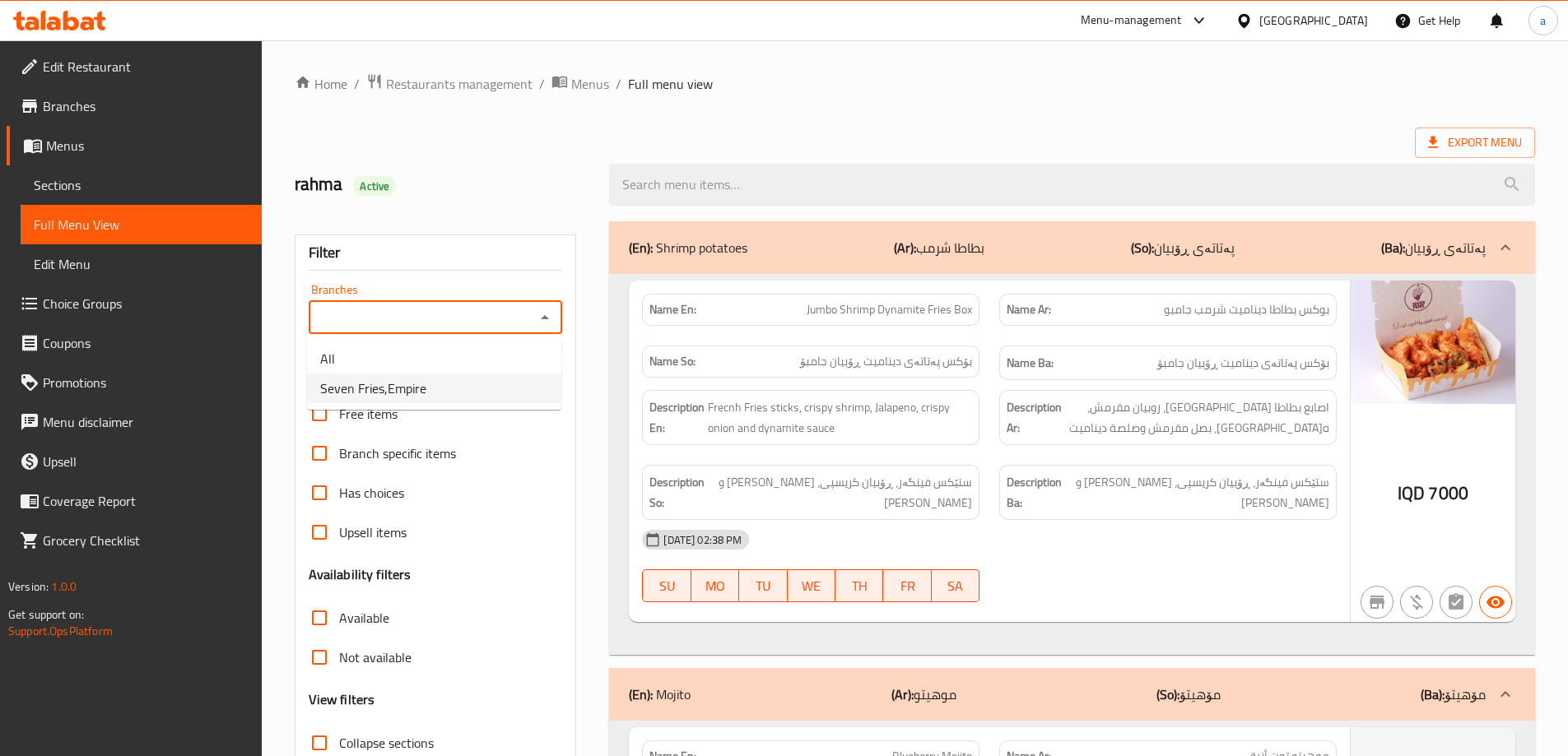
click at [455, 394] on li "Seven Fries,Empire" at bounding box center [435, 388] width 254 height 30
type input "Seven Fries,Empire"
click at [1079, 241] on div "(En): Shrimp potatoes (Ar): بطاطا شرمب (So): پەتاتەی ڕۆبیان (Ba): پەتاتەی ڕۆبیان" at bounding box center [1058, 248] width 857 height 20
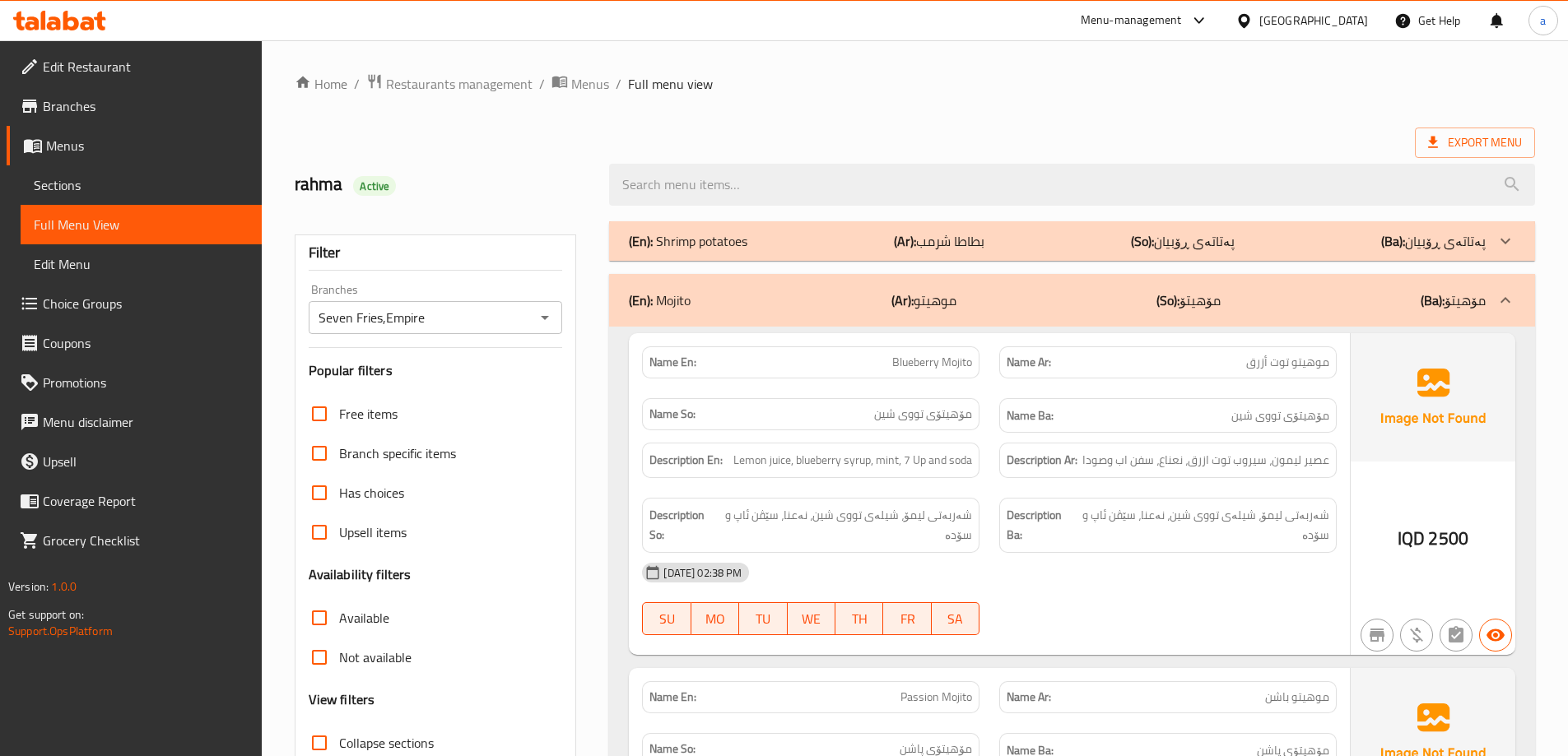
click at [173, 238] on link "Full Menu View" at bounding box center [142, 224] width 242 height 40
click at [190, 171] on link "Sections" at bounding box center [142, 186] width 242 height 40
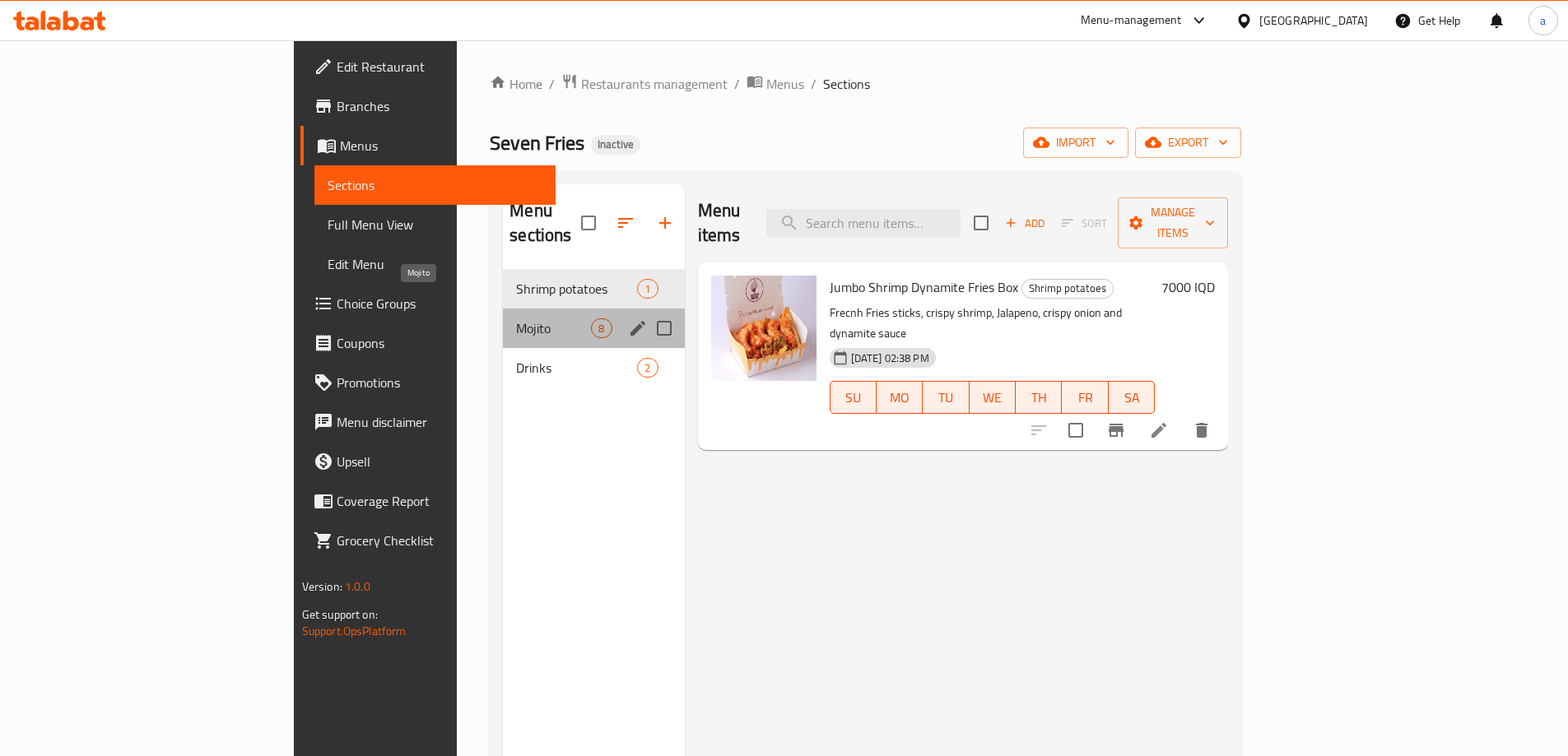
click at [516, 318] on span "Mojito" at bounding box center [553, 328] width 75 height 20
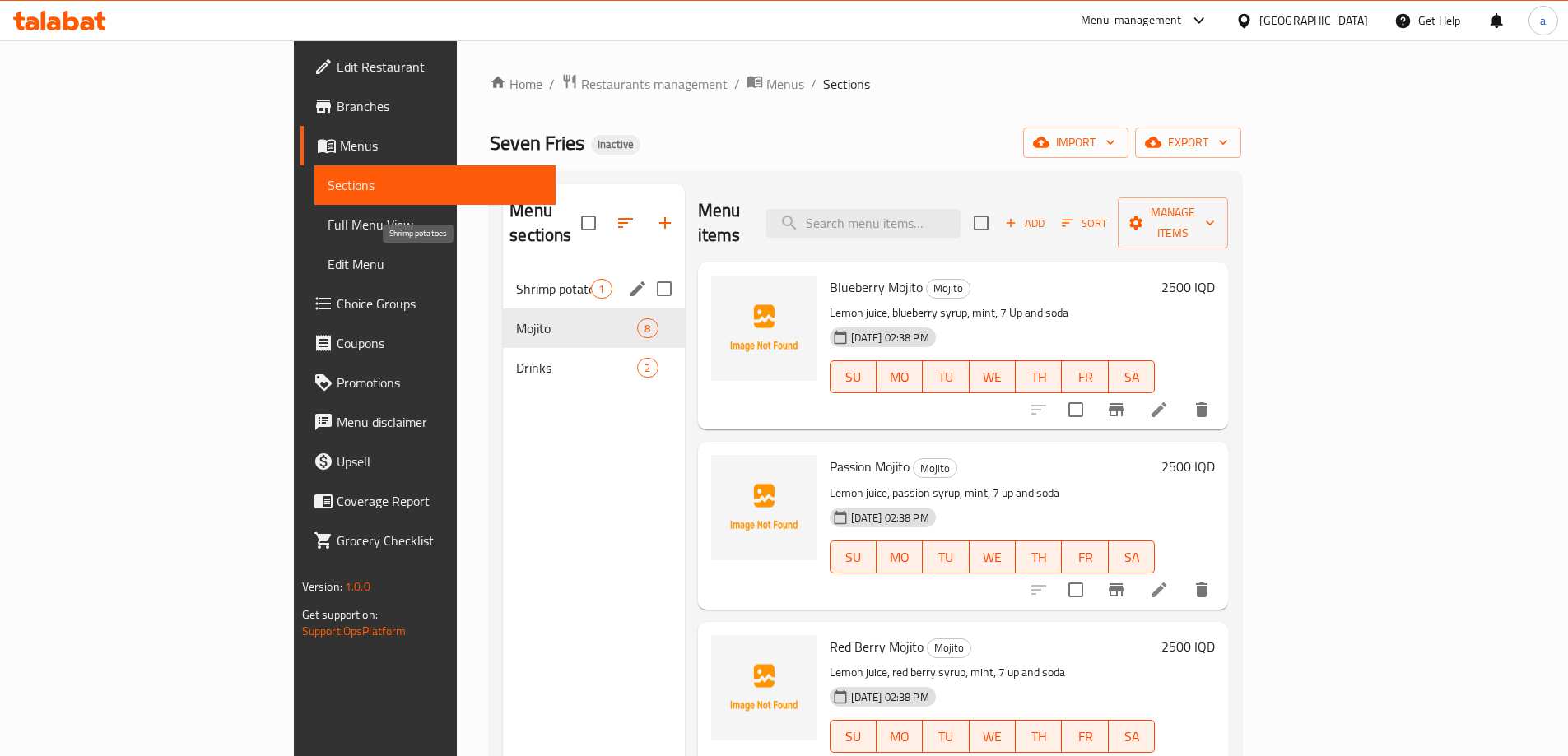
click at [516, 279] on span "Shrimp potatoes" at bounding box center [553, 289] width 75 height 20
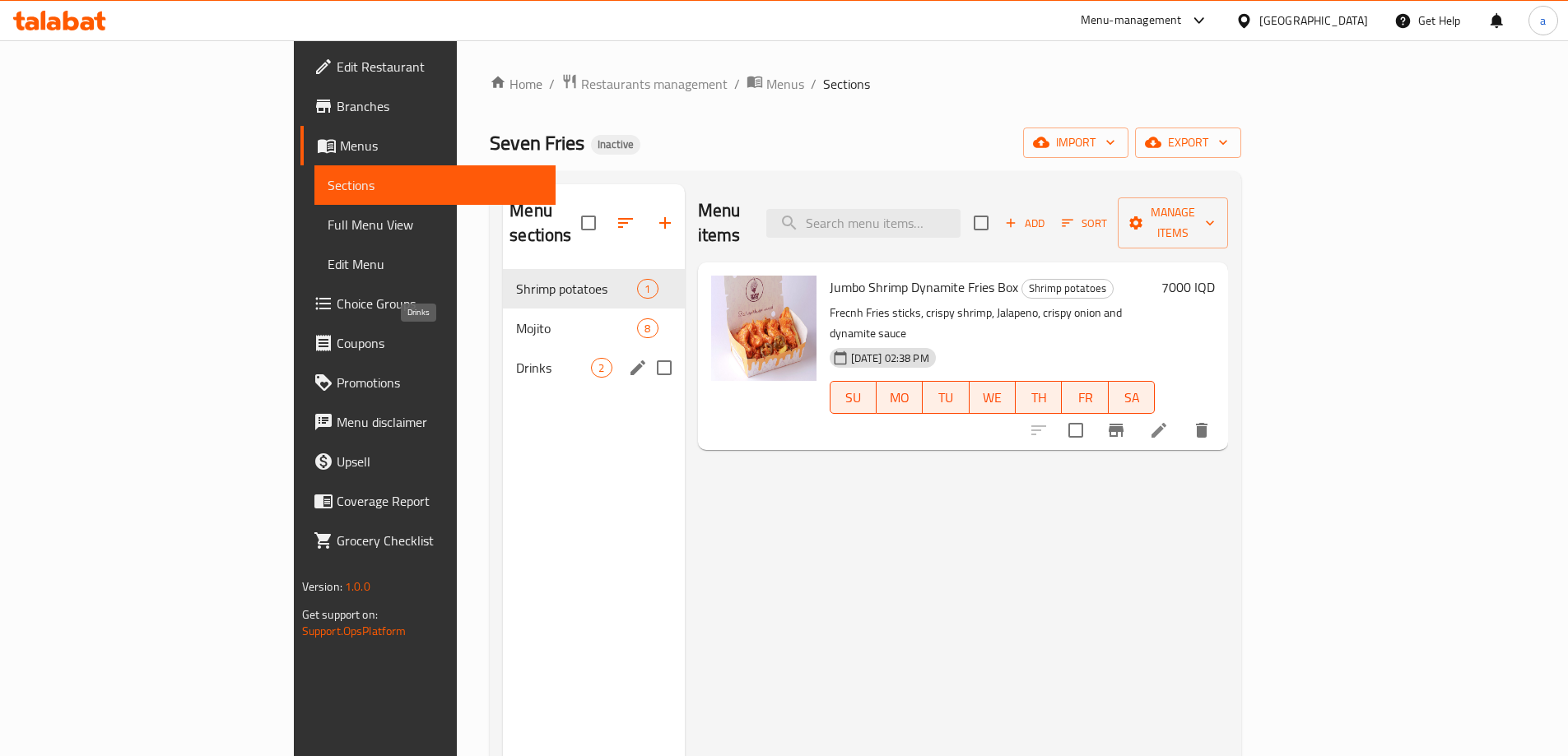
click at [516, 358] on span "Drinks" at bounding box center [553, 368] width 75 height 20
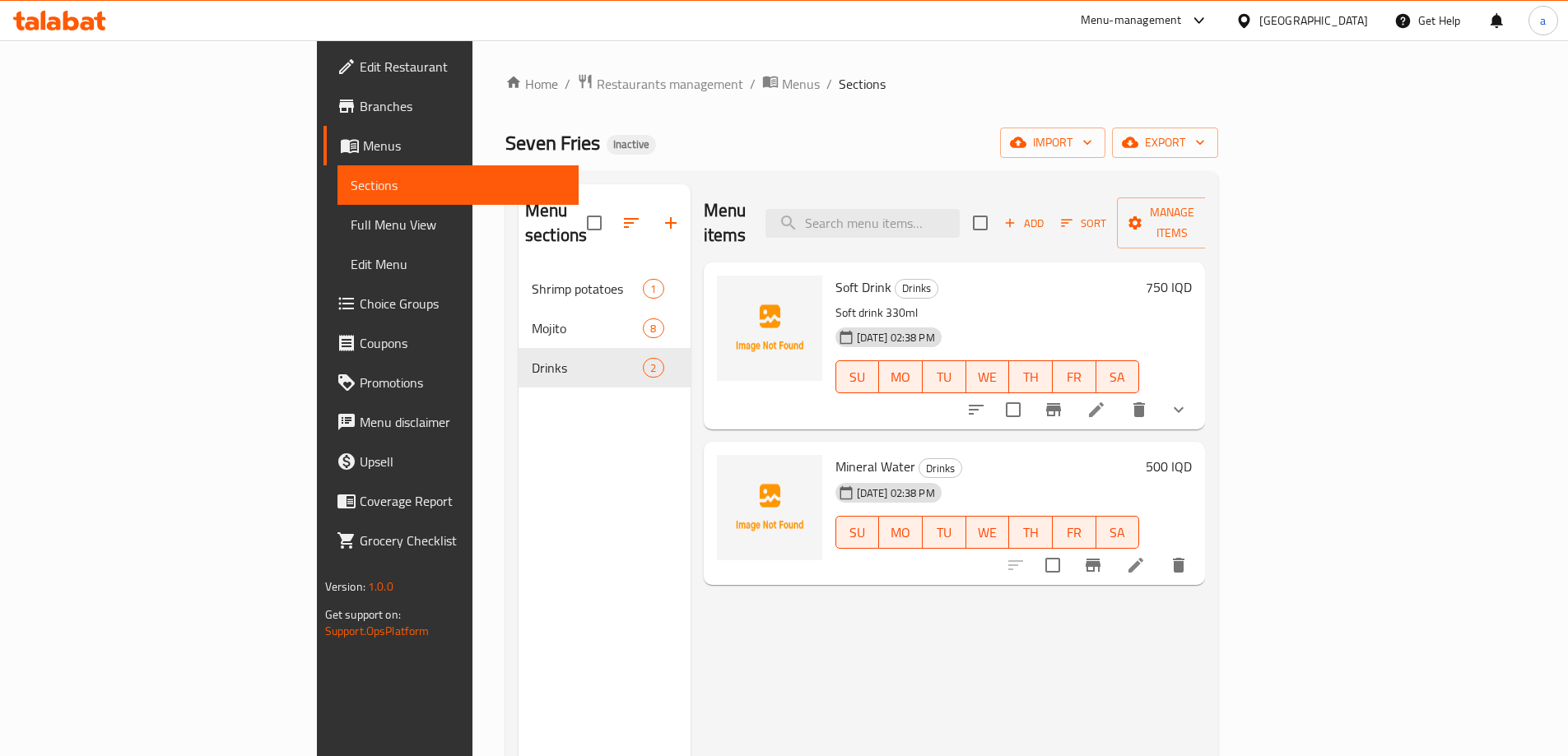
click at [363, 137] on span "Menus" at bounding box center [464, 146] width 203 height 20
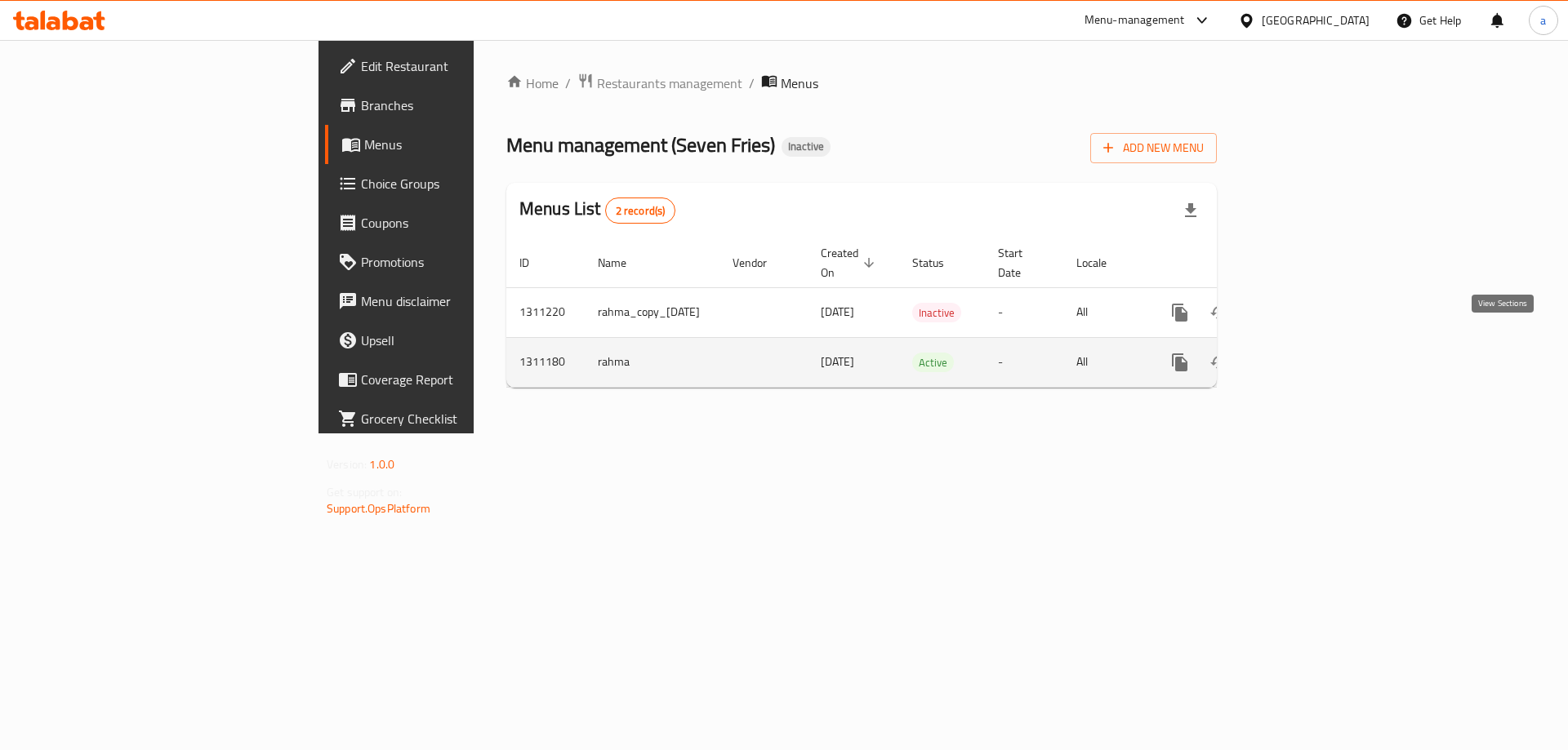
click at [1308, 352] on icon "enhanced table" at bounding box center [1298, 362] width 20 height 20
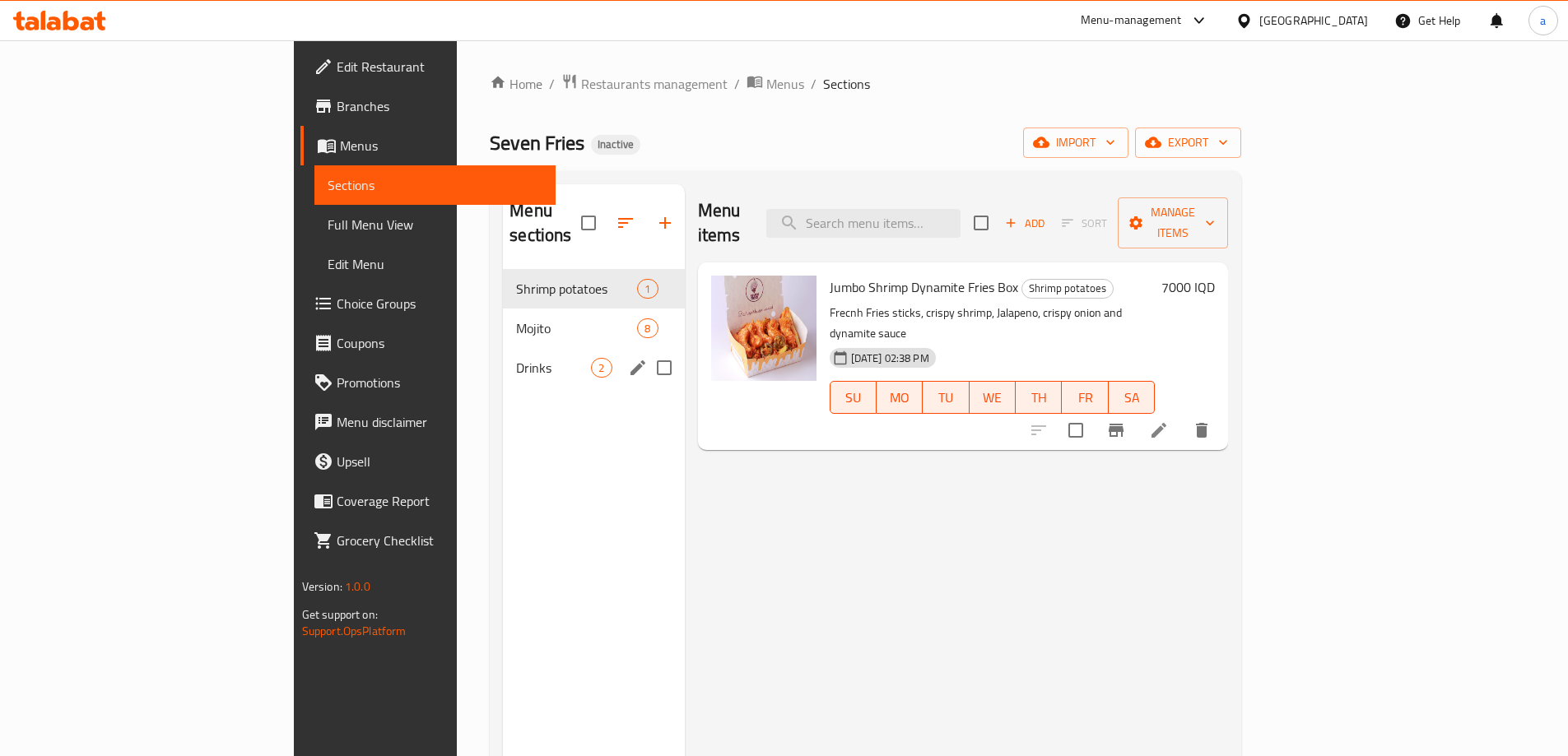
click at [510, 321] on div "Mojito 8" at bounding box center [593, 328] width 181 height 40
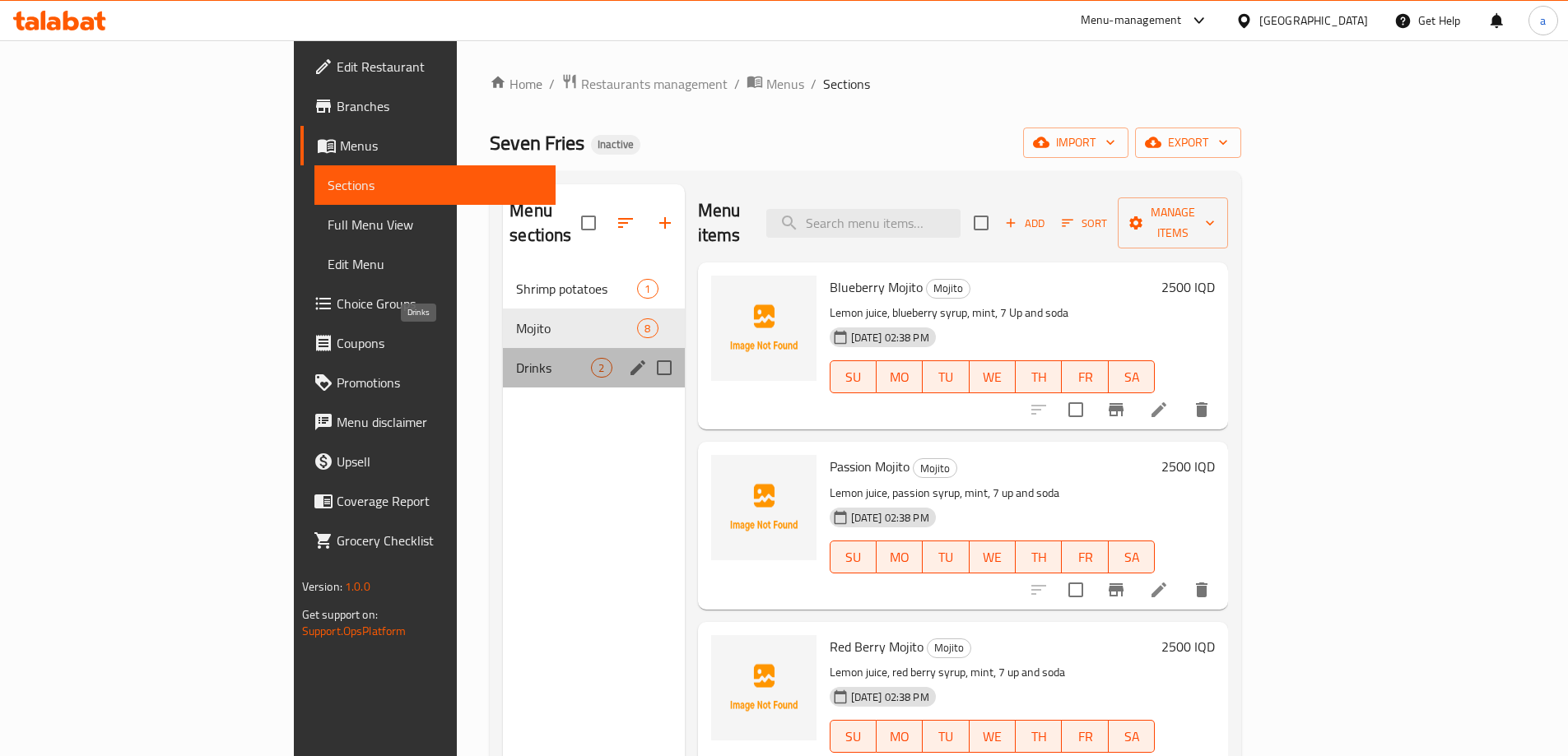
click at [516, 358] on span "Drinks" at bounding box center [553, 368] width 75 height 20
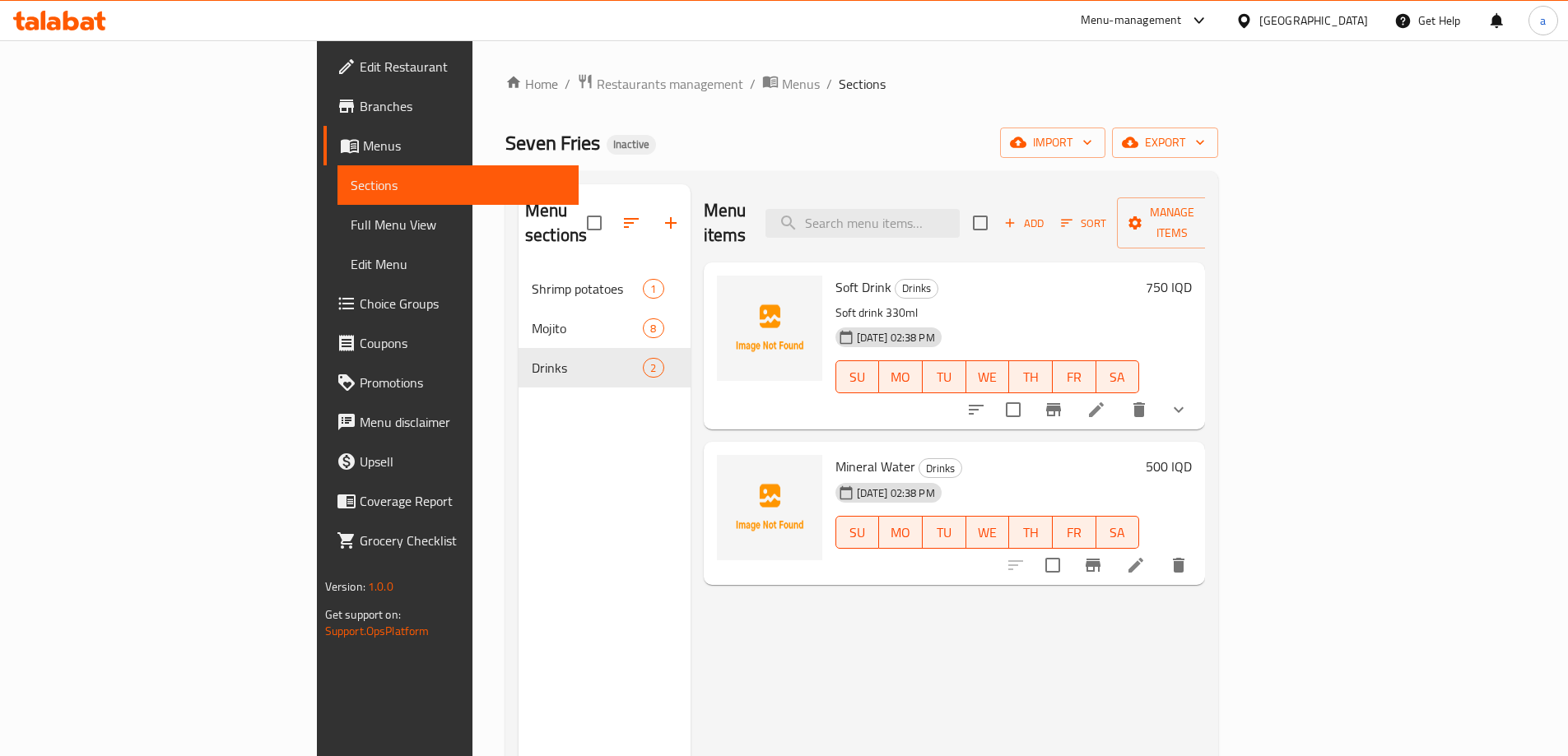
click at [363, 140] on span "Menus" at bounding box center [464, 146] width 203 height 20
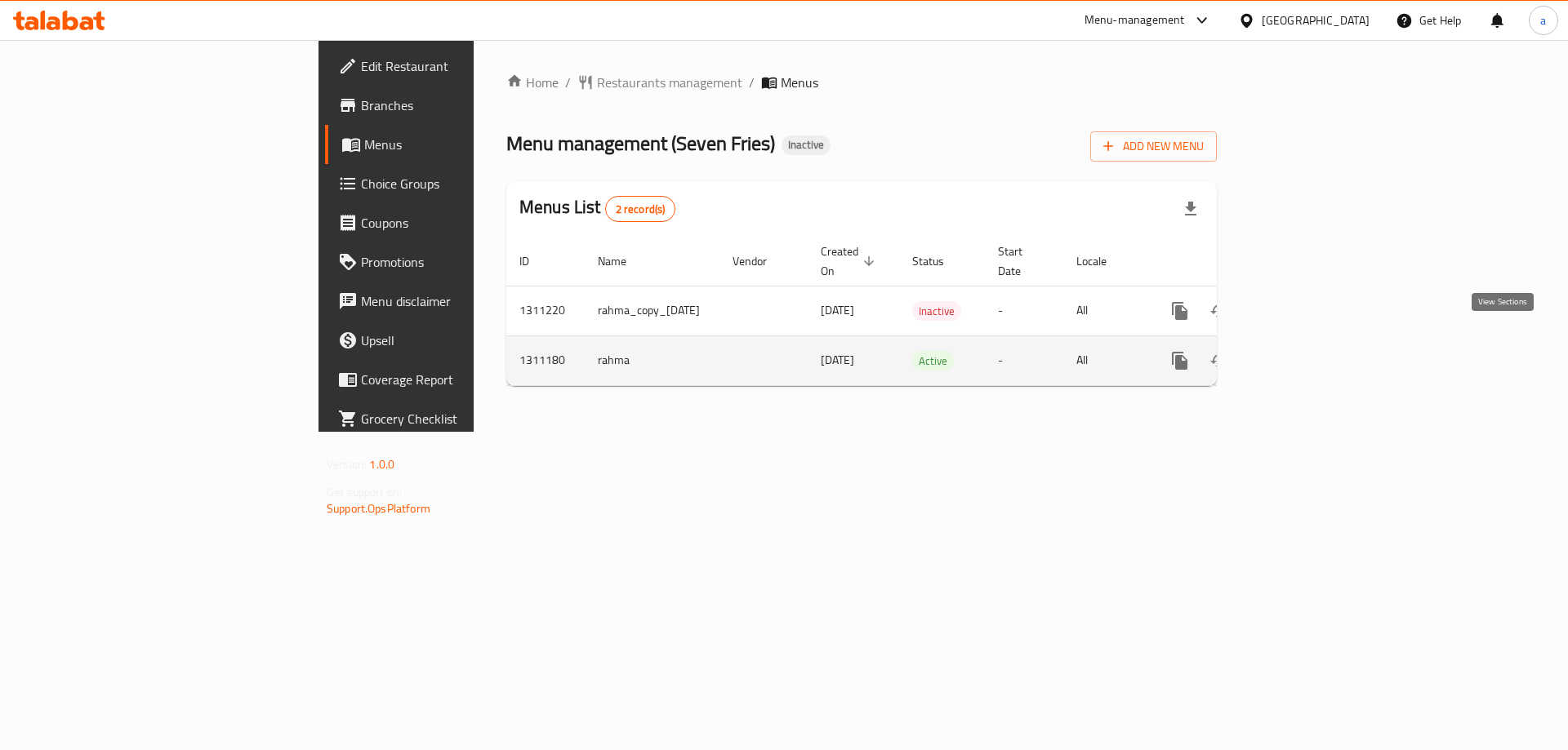
click at [1308, 351] on icon "enhanced table" at bounding box center [1298, 361] width 20 height 20
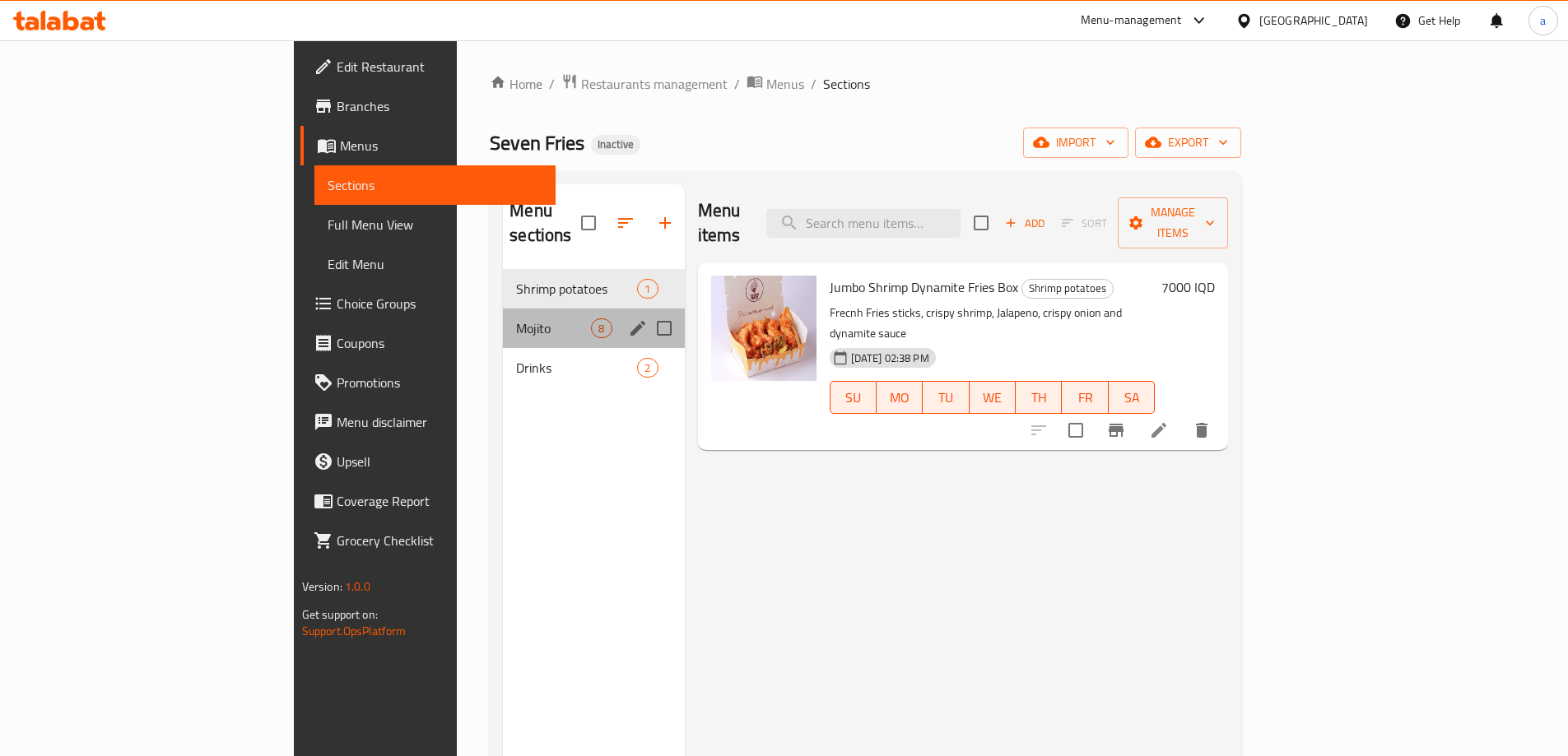
click at [503, 316] on div "Mojito 8" at bounding box center [593, 328] width 181 height 40
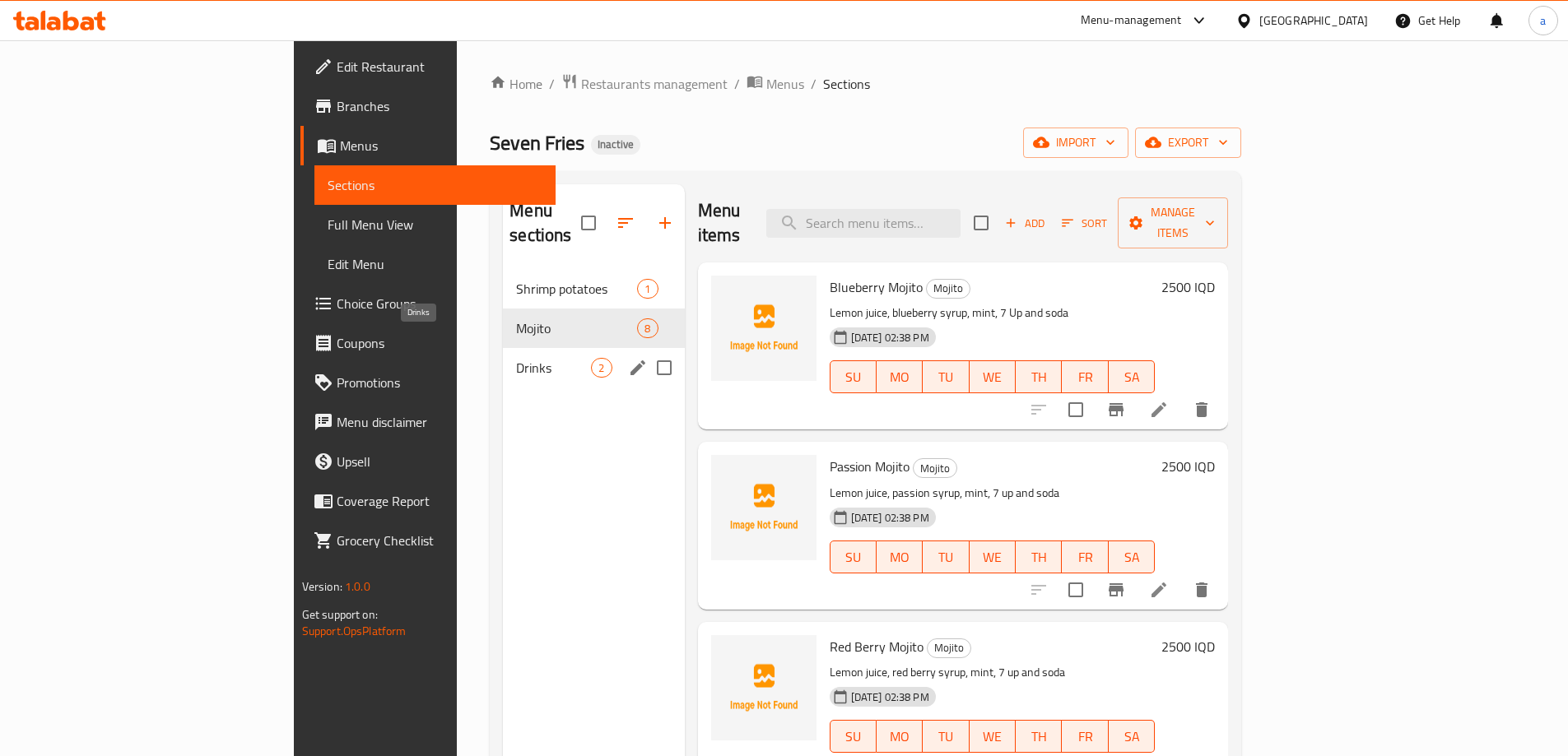
click at [516, 358] on span "Drinks" at bounding box center [553, 368] width 75 height 20
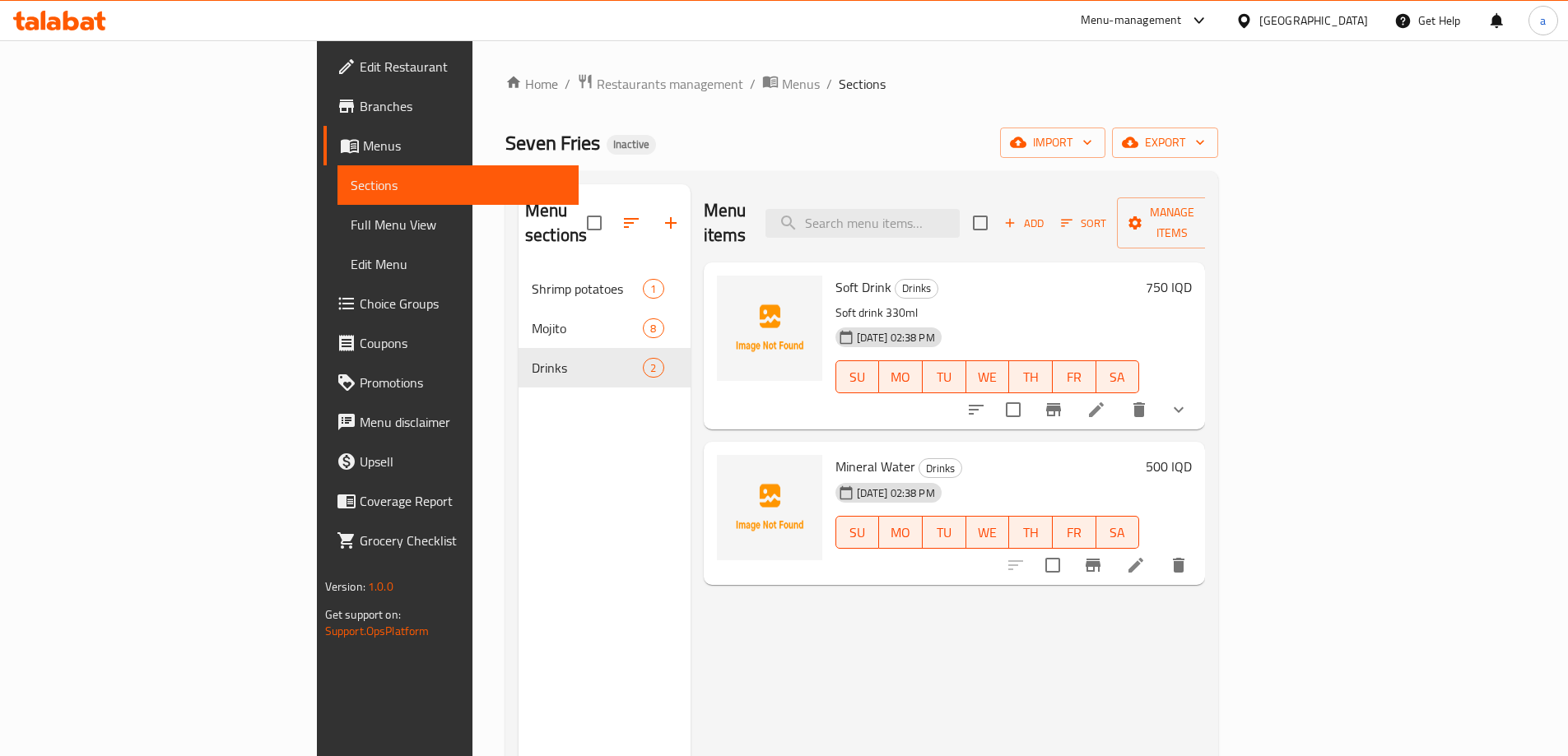
click at [351, 180] on span "Sections" at bounding box center [458, 185] width 215 height 20
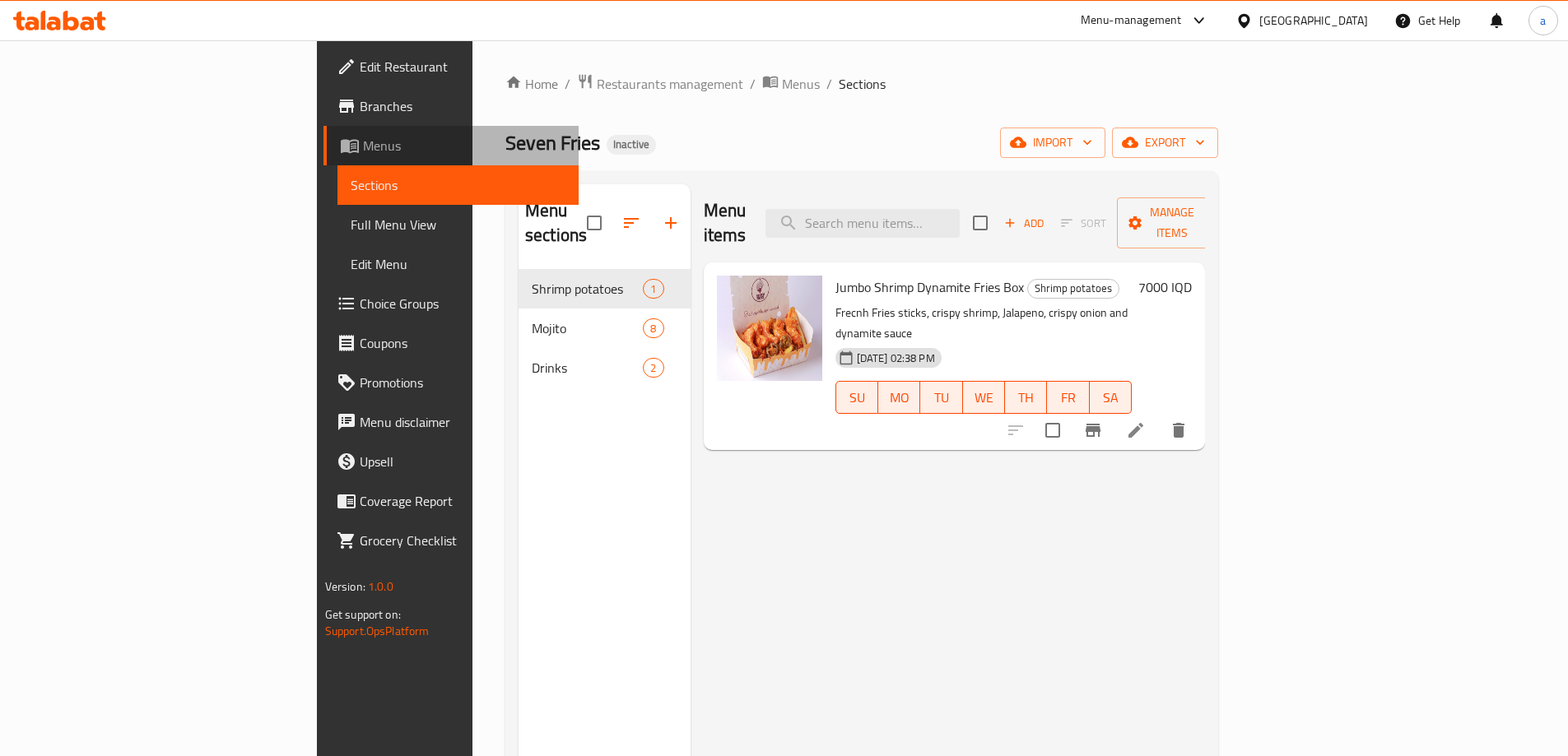
click at [324, 159] on link "Menus" at bounding box center [451, 146] width 255 height 40
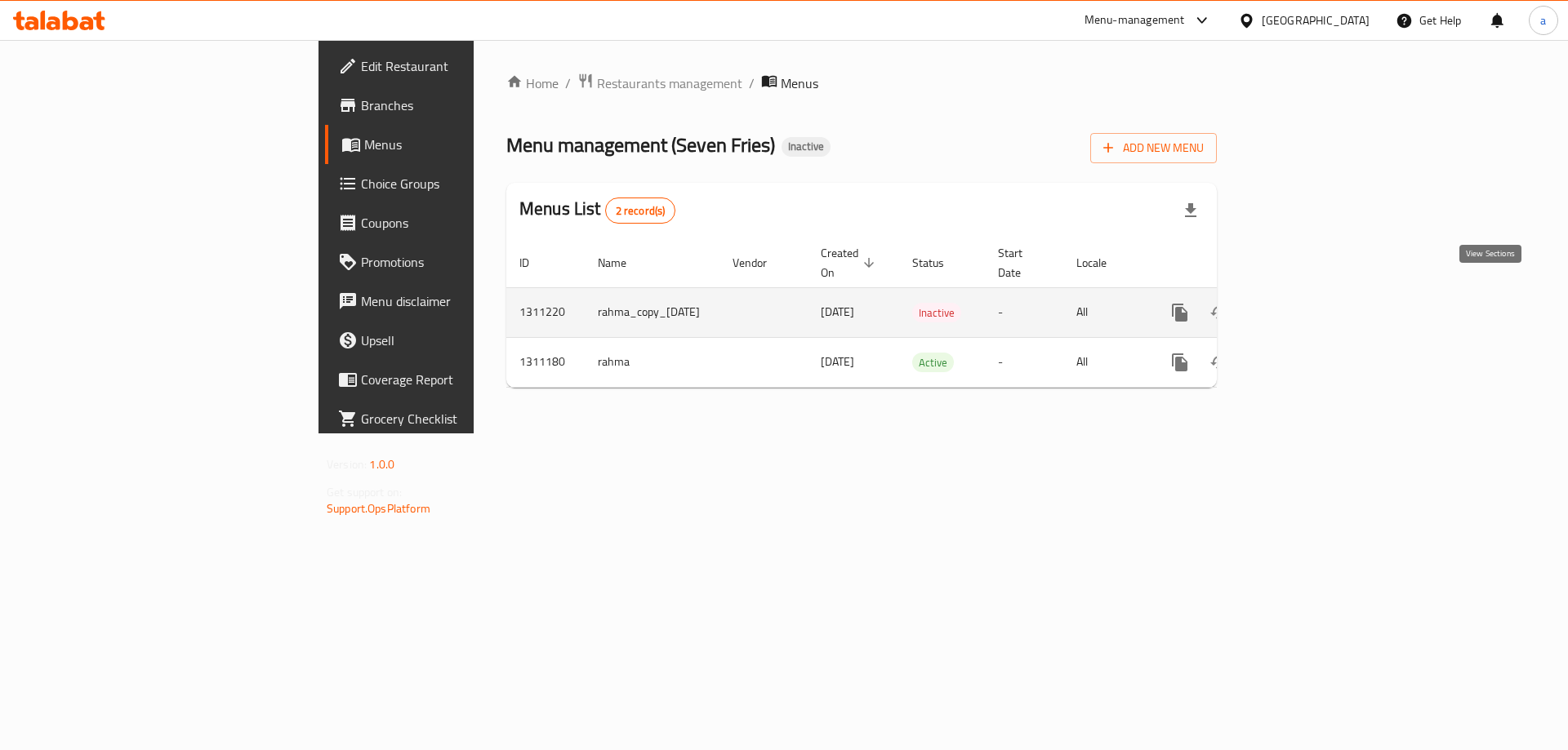
click at [1318, 293] on link "enhanced table" at bounding box center [1298, 313] width 39 height 39
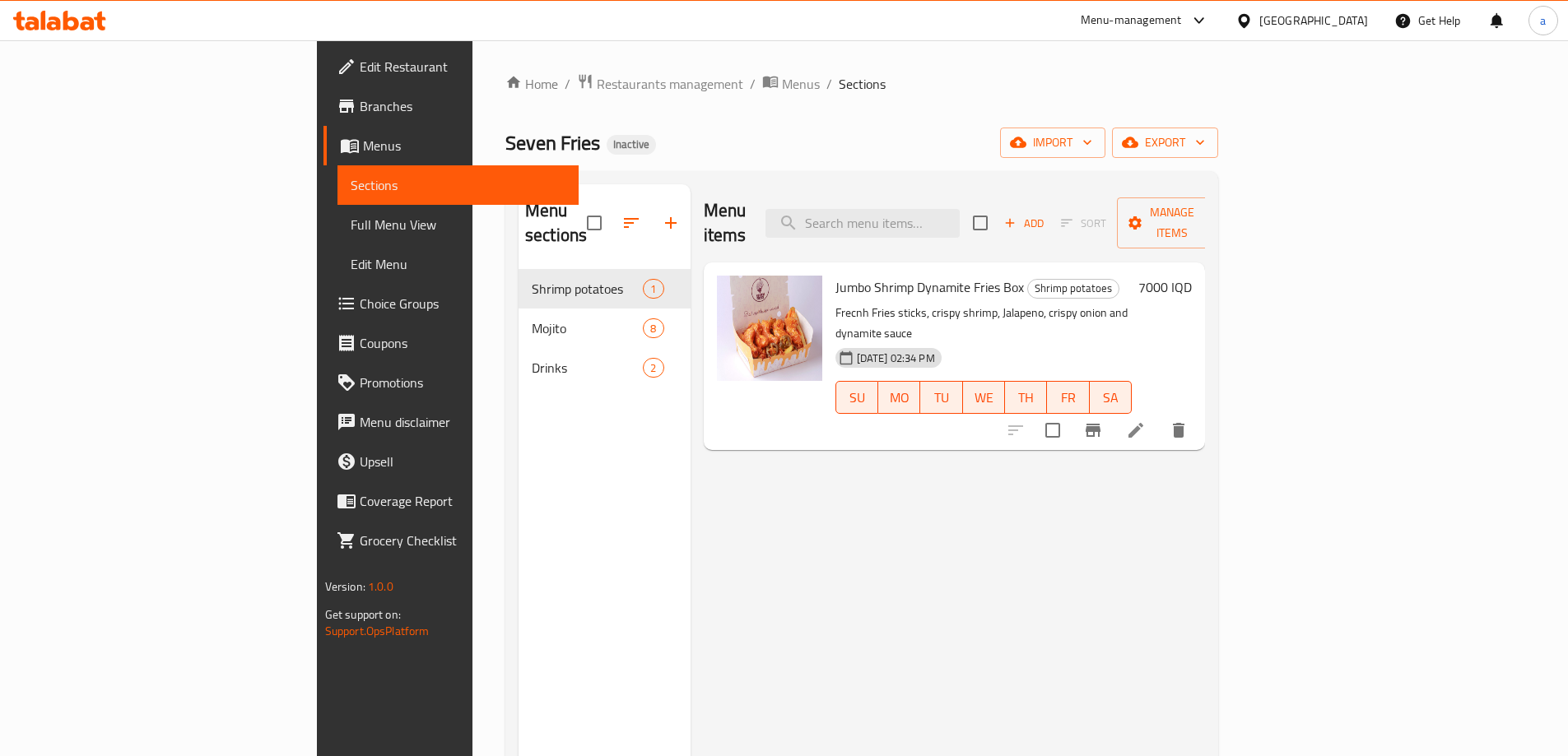
click at [363, 152] on span "Menus" at bounding box center [464, 146] width 203 height 20
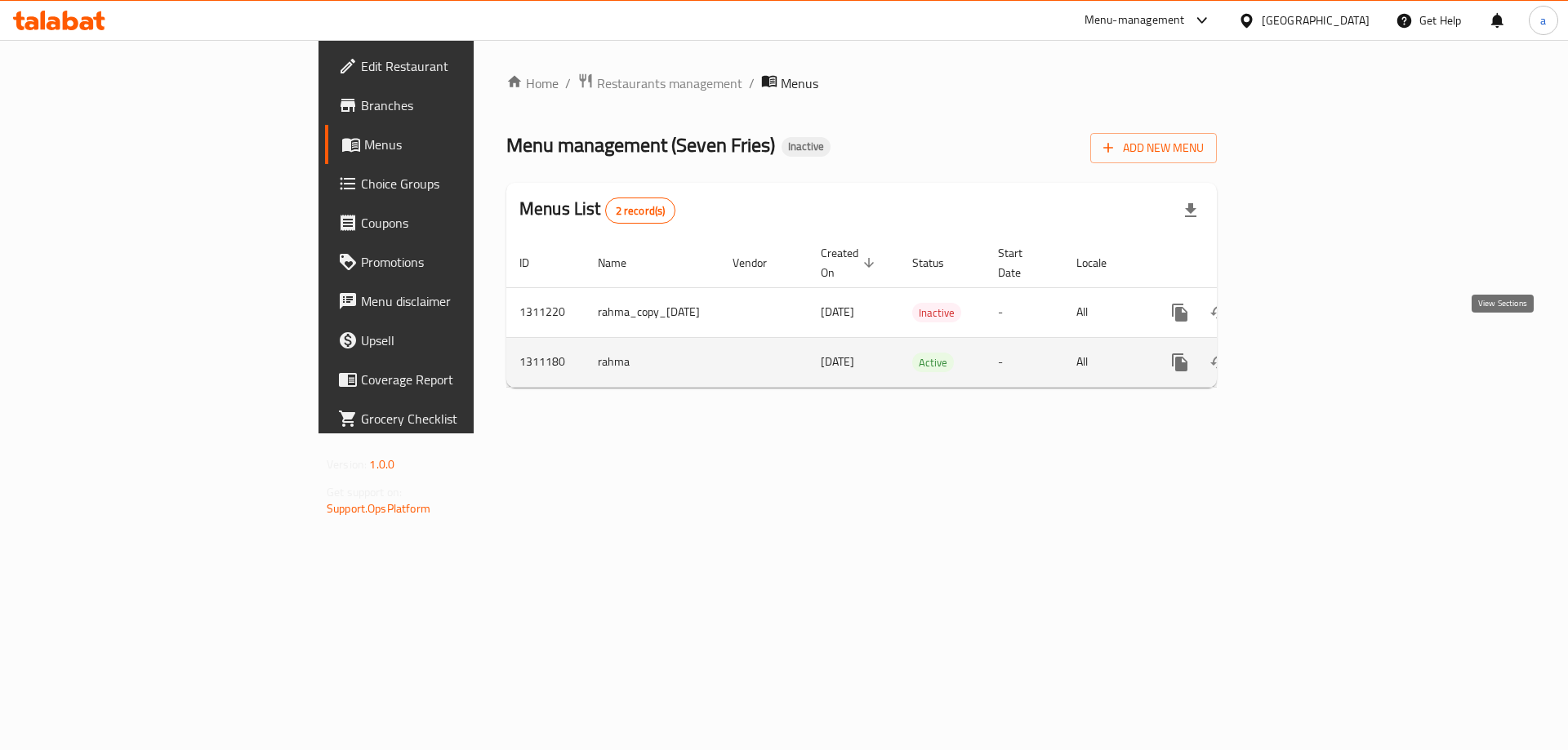
click at [1308, 352] on icon "enhanced table" at bounding box center [1298, 362] width 20 height 20
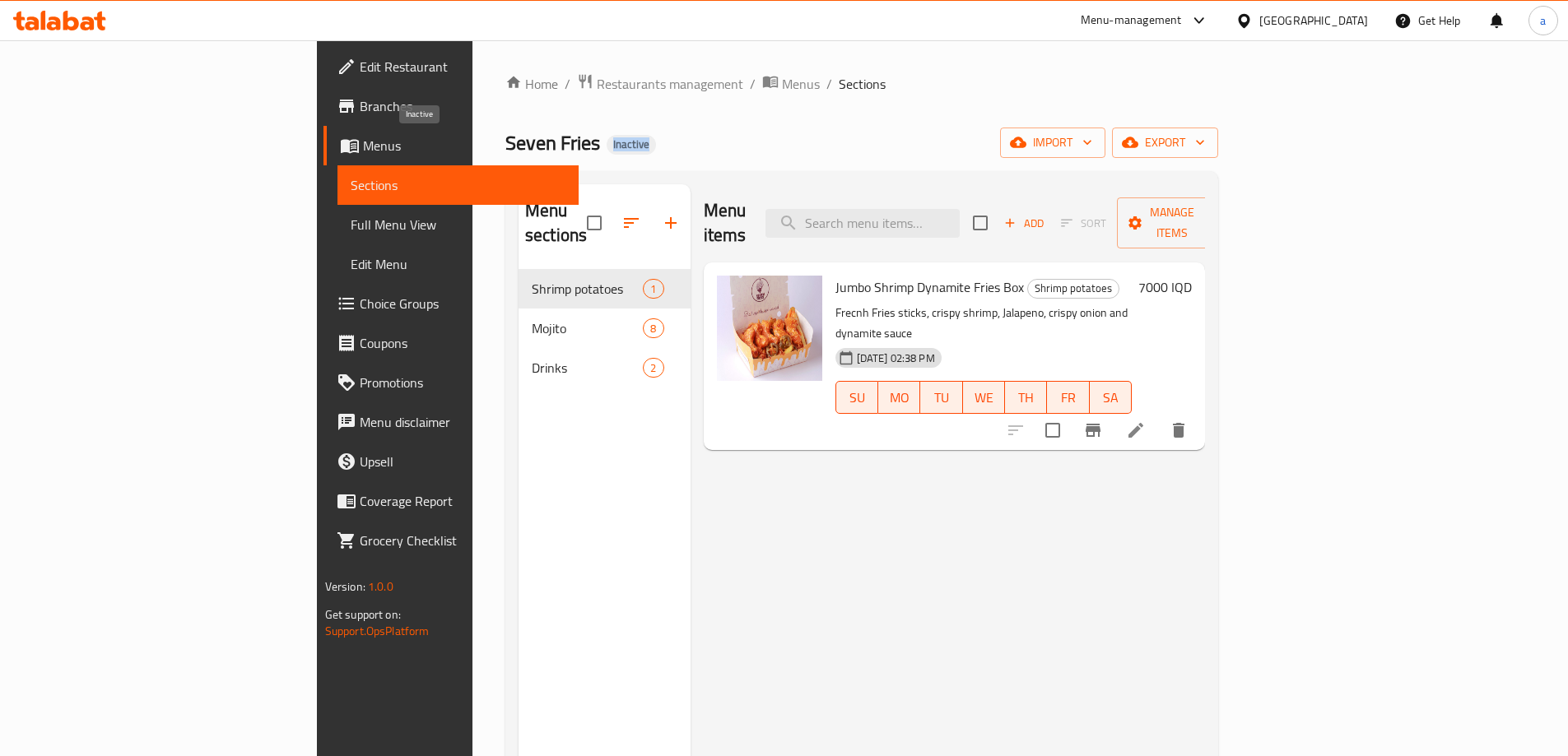
drag, startPoint x: 399, startPoint y: 146, endPoint x: 458, endPoint y: 157, distance: 60.0
click at [506, 156] on div "Seven Fries Inactive import export" at bounding box center [862, 143] width 713 height 31
click at [351, 224] on span "Full Menu View" at bounding box center [458, 224] width 215 height 20
